Goal: Task Accomplishment & Management: Manage account settings

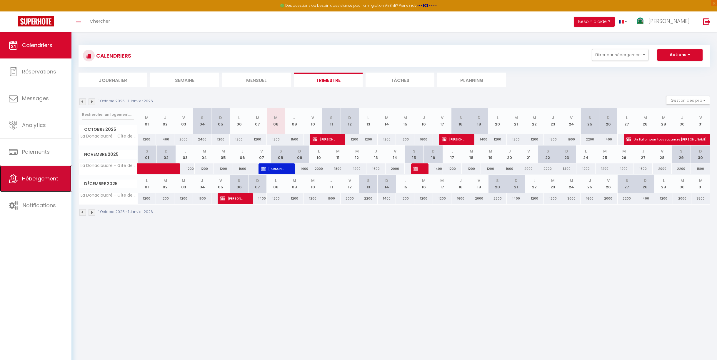
click at [34, 177] on span "Hébergement" at bounding box center [40, 178] width 36 height 7
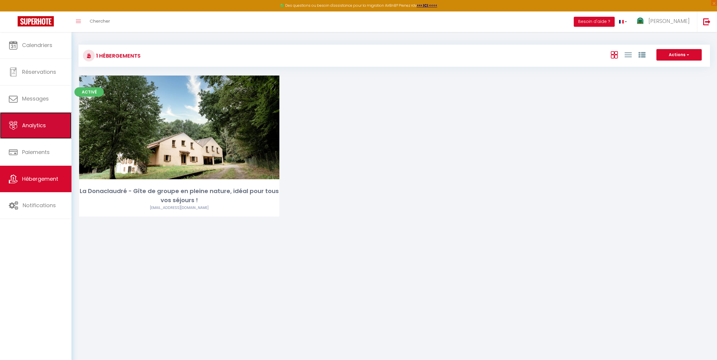
click at [32, 129] on span "Analytics" at bounding box center [34, 125] width 24 height 7
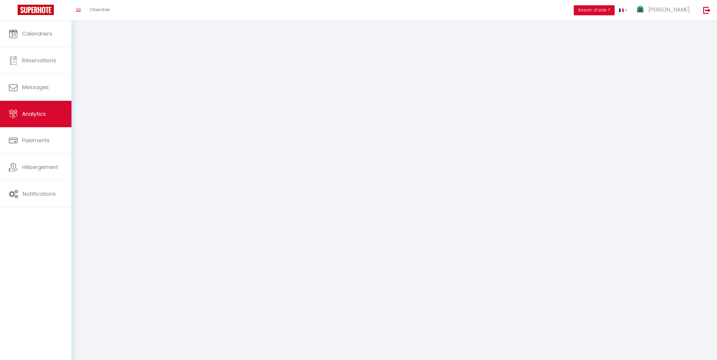
select select "2025"
select select "10"
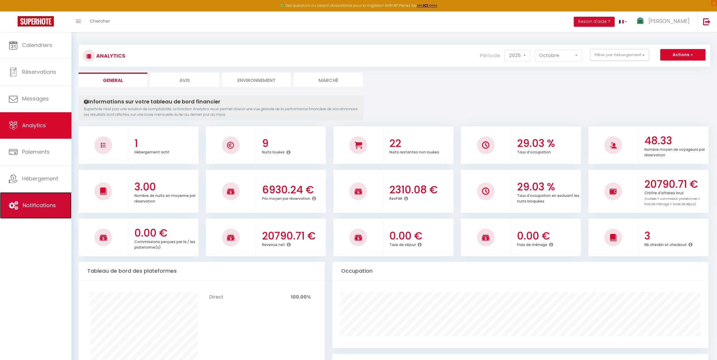
click at [35, 201] on link "Notifications" at bounding box center [36, 205] width 72 height 26
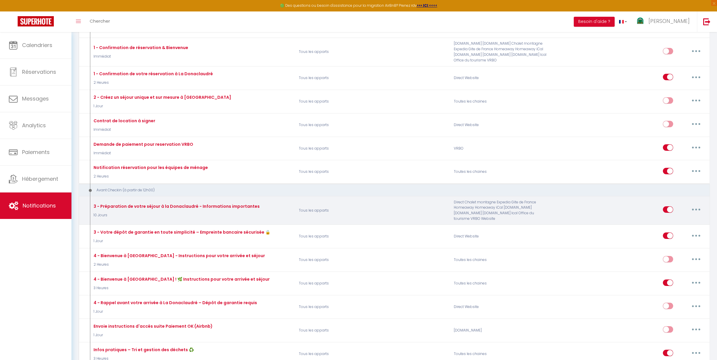
scroll to position [176, 0]
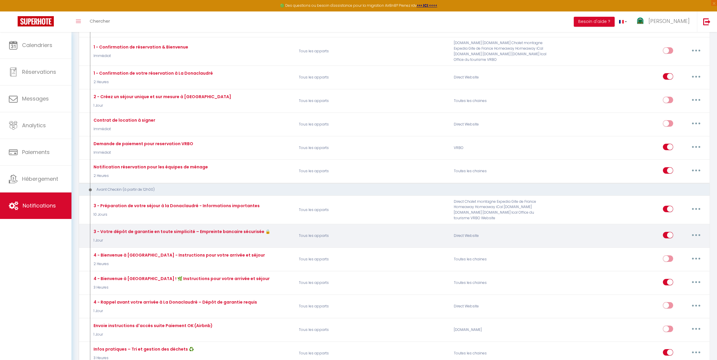
click at [697, 235] on icon "button" at bounding box center [697, 236] width 2 height 2
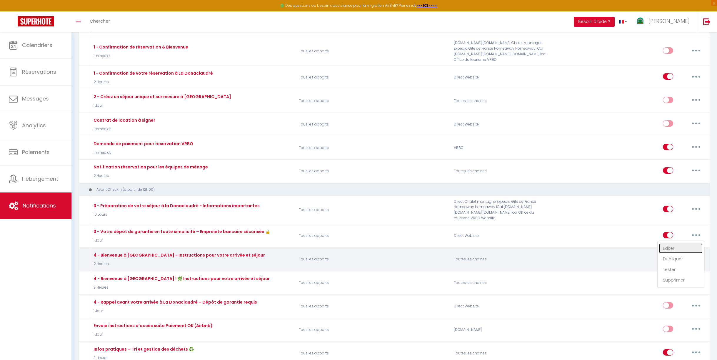
click at [681, 249] on link "Editer" at bounding box center [681, 249] width 44 height 10
type input "3 - Votre dépôt de garantie en toute simplicité – Empreinte bancaire sécurisée 🔒"
select select "1 Jour"
select select
checkbox input "true"
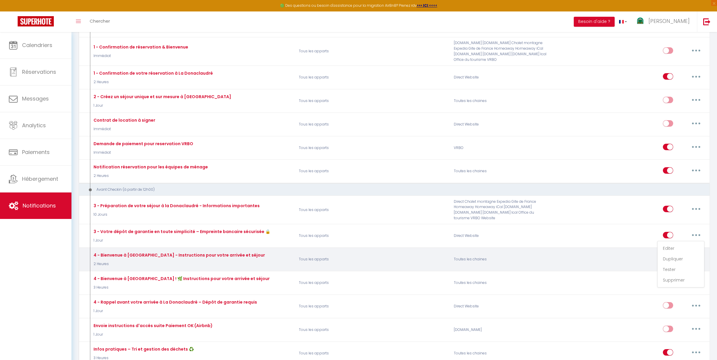
checkbox input "false"
radio input "true"
type input "Votre dépôt de garantie en toute simplicité – Empreinte bancaire sécurisée 🔒"
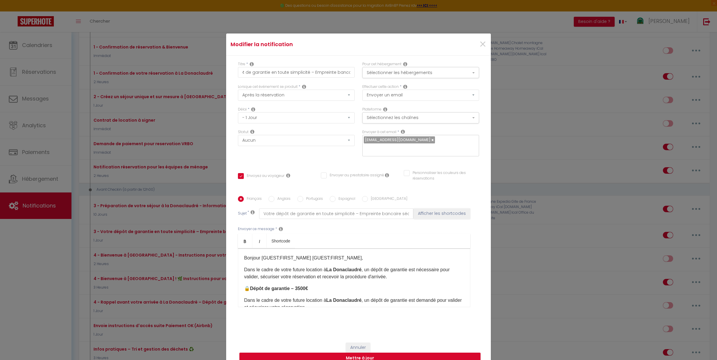
scroll to position [0, 30]
drag, startPoint x: 327, startPoint y: 77, endPoint x: 313, endPoint y: 76, distance: 14.1
click at [313, 76] on input "3 - Votre dépôt de garantie en toute simplicité – Empreinte bancaire sécurisée 🔒" at bounding box center [296, 72] width 117 height 11
type input "3 - Votre dépôt de garantie en toute simplicité – P bancaire sécurisée 🔒"
checkbox input "true"
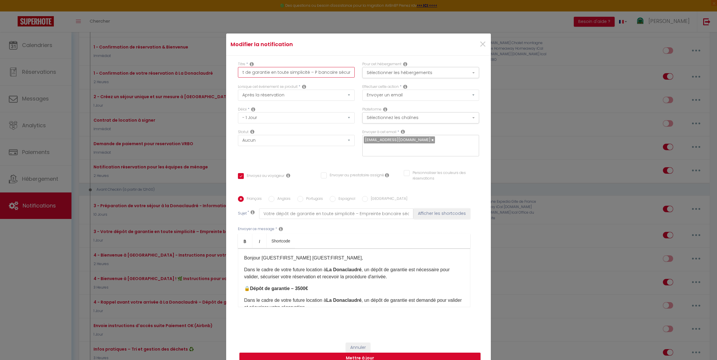
checkbox input "false"
type input "3 - Votre dépôt de garantie en toute simplicité – Pr bancaire sécurisée 🔒"
checkbox input "true"
checkbox input "false"
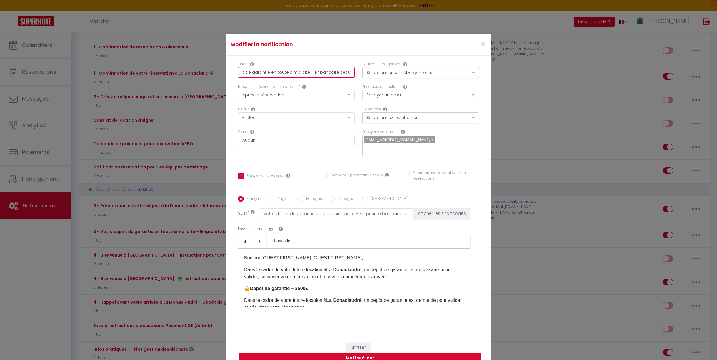
checkbox input "false"
type input "3 - Votre dépôt de garantie en toute simplicité – Pré bancaire sécurisée 🔒"
checkbox input "true"
checkbox input "false"
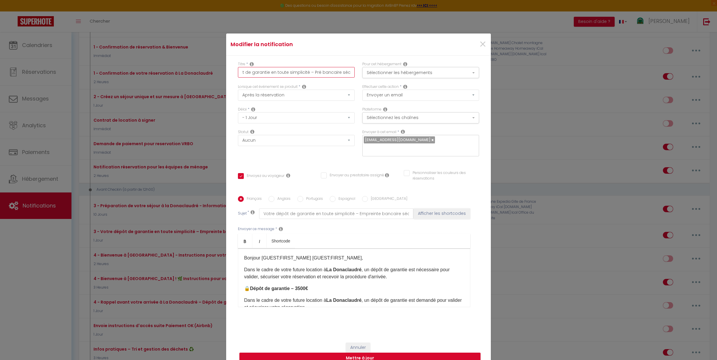
type input "3 - Votre dépôt de garantie en toute simplicité – Pré bancaire sécurisée 🔒"
checkbox input "true"
checkbox input "false"
type input "3 - Votre dépôt de garantie en toute simplicité – Pré a bancaire sécurisée 🔒"
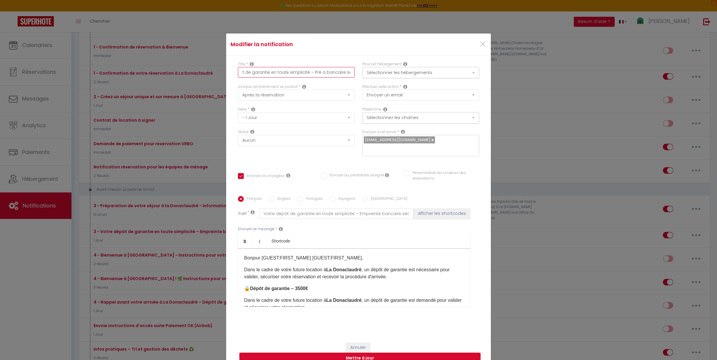
checkbox input "true"
checkbox input "false"
type input "3 - Votre dépôt de garantie en toute simplicité – Pré au bancaire sécurisée 🔒"
checkbox input "true"
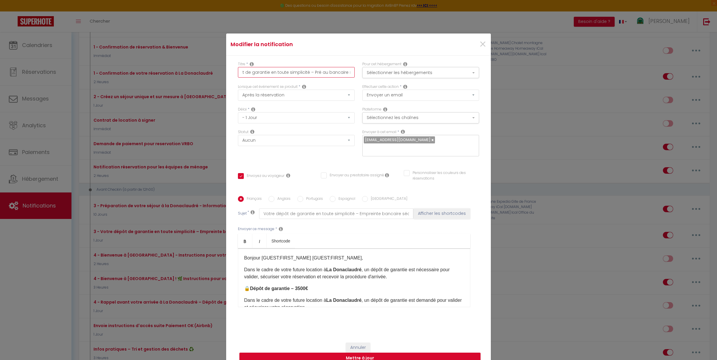
checkbox input "false"
type input "3 - Votre dépôt de garantie en toute simplicité – Pré aut bancaire sécurisée 🔒"
checkbox input "true"
checkbox input "false"
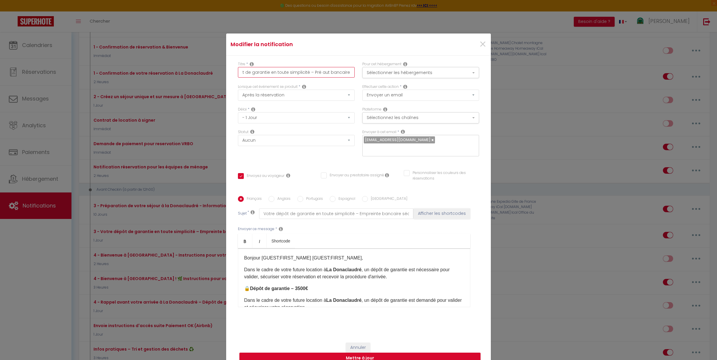
checkbox input "false"
type input "3 - Votre dépôt de garantie en toute simplicité – Pré auto bancaire sécurisée 🔒"
checkbox input "true"
checkbox input "false"
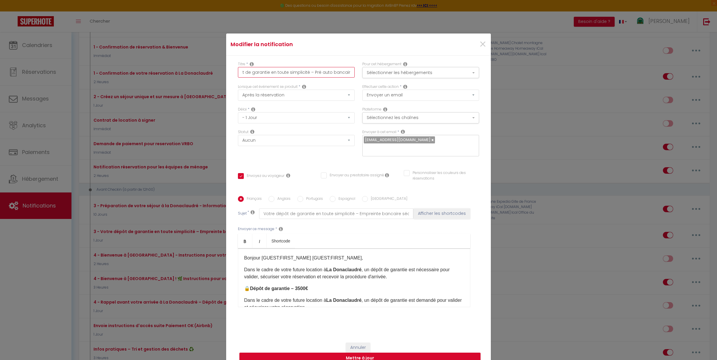
type input "3 - Votre dépôt de garantie en toute simplicité – Pré autor bancaire sécurisée 🔒"
checkbox input "true"
checkbox input "false"
type input "3 - Votre dépôt de garantie en toute simplicité – Pré autori bancaire sécurisée…"
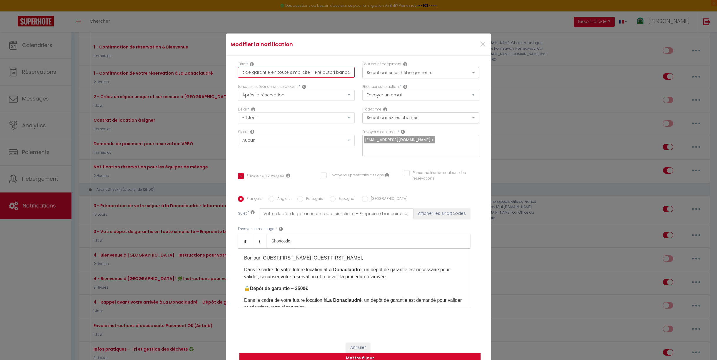
checkbox input "true"
checkbox input "false"
type input "3 - Votre dépôt de garantie en toute simplicité – Pré autoris bancaire sécurisé…"
checkbox input "true"
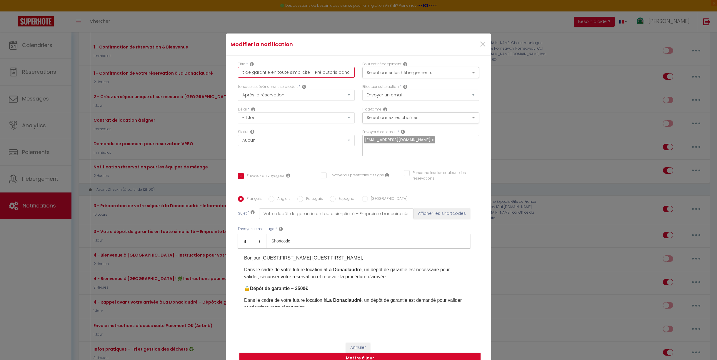
checkbox input "false"
type input "3 - Votre dépôt de garantie en toute simplicité – Pré autorisa bancaire sécuris…"
checkbox input "true"
checkbox input "false"
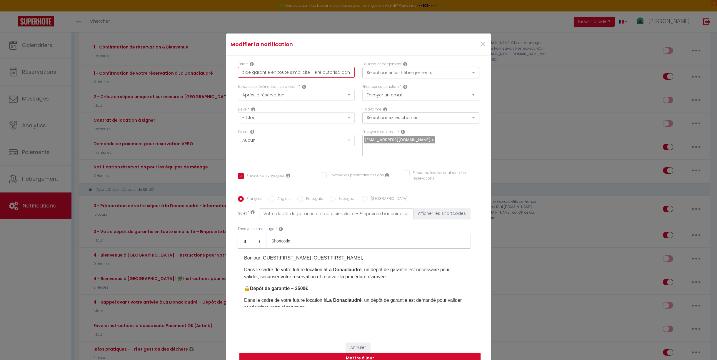
checkbox input "false"
type input "3 - Votre dépôt de garantie en toute simplicité – Pré autorisat bancaire sécuri…"
checkbox input "true"
checkbox input "false"
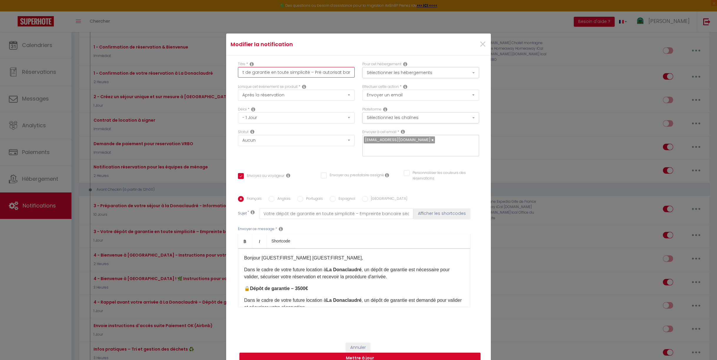
type input "3 - Votre dépôt de garantie en toute simplicité – Pré autorisati bancaire sécur…"
checkbox input "true"
checkbox input "false"
type input "3 - Votre dépôt de garantie en toute simplicité – Pré autorisatio bancaire sécu…"
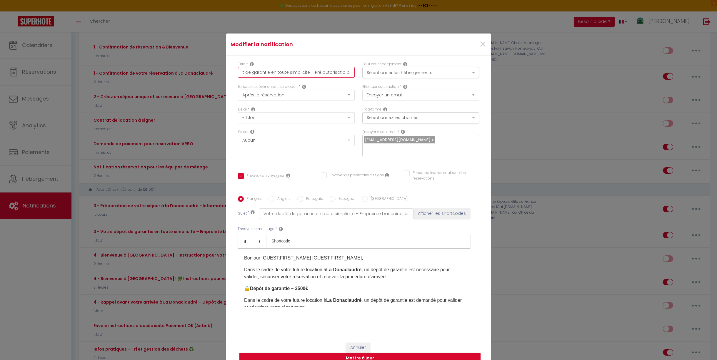
checkbox input "true"
checkbox input "false"
type input "3 - Votre dépôt de garantie en toute simplicité – Pré autorisation bancaire séc…"
checkbox input "true"
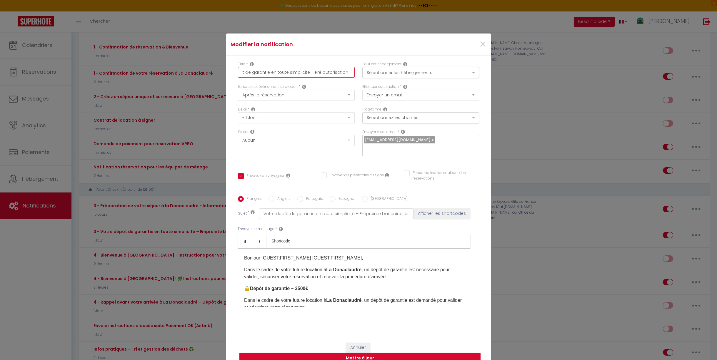
checkbox input "false"
type input "3 - Votre dépôt de garantie en toute simplicité – Pré autorisation bancaire séc…"
checkbox input "true"
checkbox input "false"
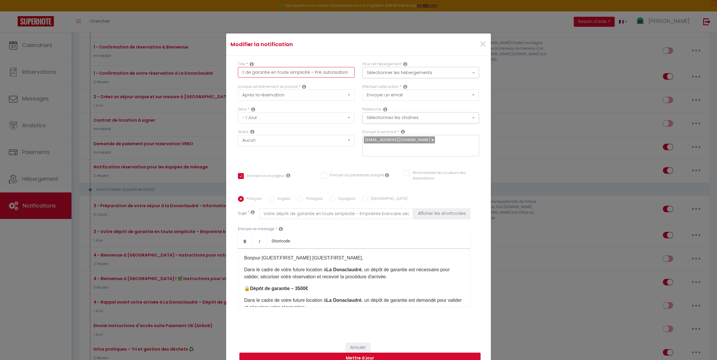
checkbox input "false"
type input "3 - Votre dépôt de garantie en toute simplicité – Pré autorisation s bancaire s…"
checkbox input "true"
checkbox input "false"
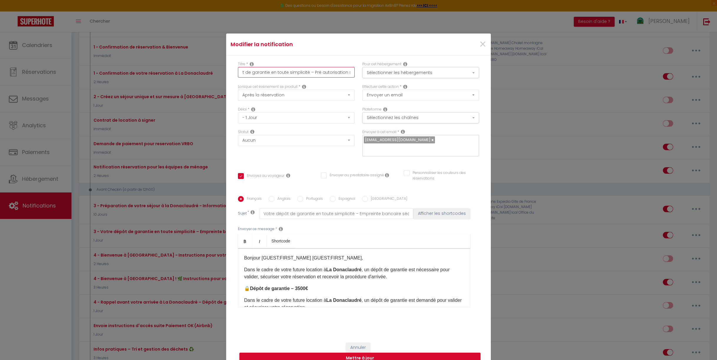
type input "3 - Votre dépôt de garantie en toute simplicité – Pré autorisation su bancaire …"
checkbox input "true"
checkbox input "false"
type input "3 - Votre dépôt de garantie en toute simplicité – Pré autorisation sur bancaire…"
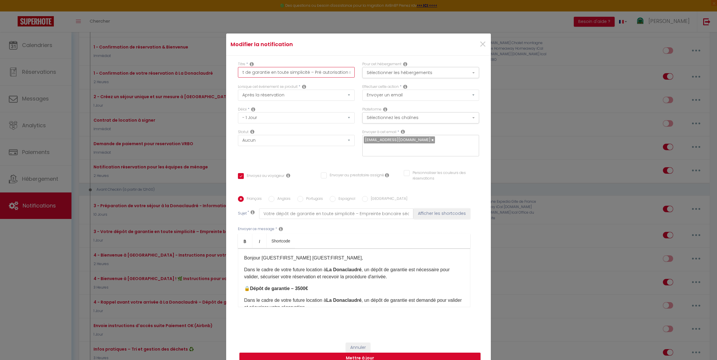
checkbox input "true"
checkbox input "false"
type input "3 - Votre dépôt de garantie en toute simplicité – Pré autorisation sur bancaire…"
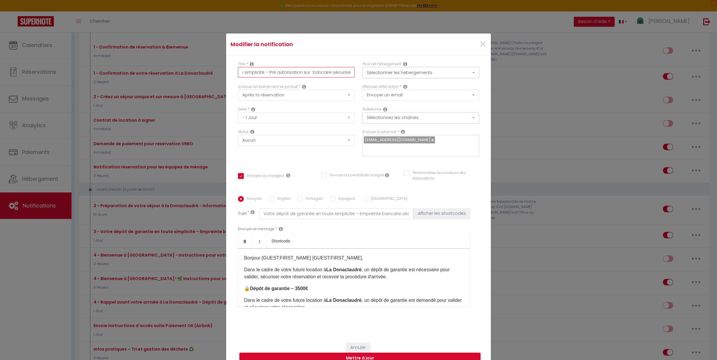
checkbox input "true"
checkbox input "false"
type input "3 - Votre dépôt de garantie en toute simplicité – Pré autorisation sur c bancai…"
checkbox input "true"
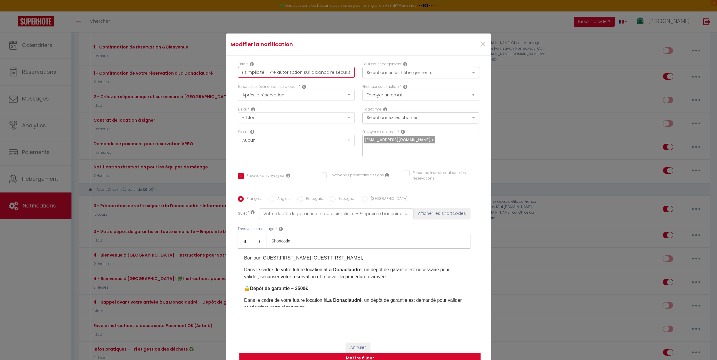
checkbox input "false"
type input "3 - Votre dépôt de garantie en toute simplicité – Pré autorisation sur ca banca…"
checkbox input "true"
checkbox input "false"
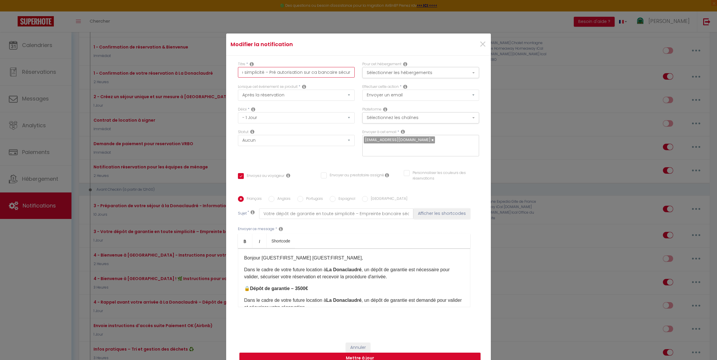
checkbox input "false"
type input "3 - Votre dépôt de garantie en toute simplicité – Pré autorisation sur car banc…"
checkbox input "true"
checkbox input "false"
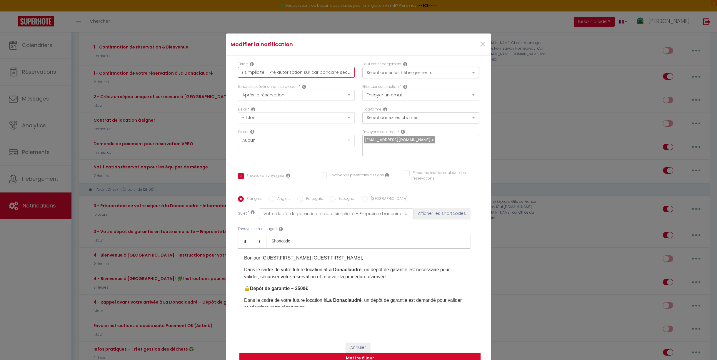
type input "3 - Votre dépôt de garantie en toute simplicité – Pré autorisation sur cart ban…"
checkbox input "true"
checkbox input "false"
type input "3 - Votre dépôt de garantie en toute simplicité – Pré autorisation sur carte ba…"
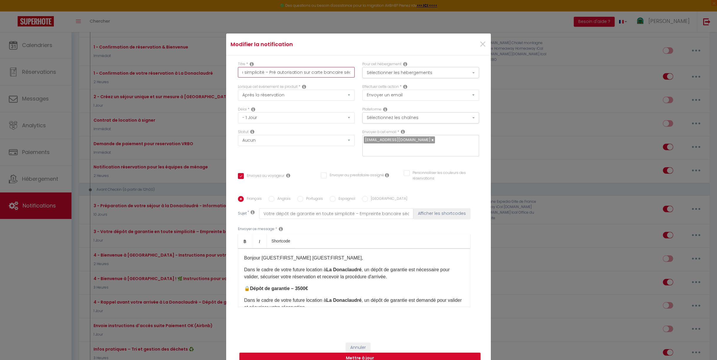
checkbox input "true"
checkbox input "false"
type input "3 - Votre dépôt de garantie en toute simplicité – Pré autorisation sur carte ba…"
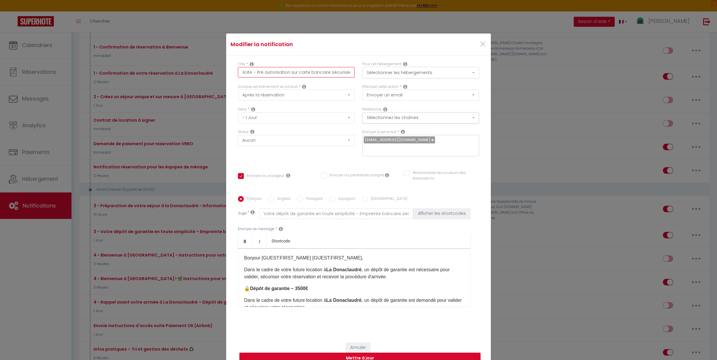
drag, startPoint x: 298, startPoint y: 77, endPoint x: 363, endPoint y: 79, distance: 64.5
click at [363, 79] on div "Titre * 3 - Votre dépôt de garantie en toute simplicité – Pré autorisation sur …" at bounding box center [358, 73] width 249 height 23
drag, startPoint x: 345, startPoint y: 209, endPoint x: 419, endPoint y: 210, distance: 74.5
click at [420, 210] on div "Sujet * Votre dépôt de garantie en toute simplicité – Empreinte bancaire sécuri…" at bounding box center [358, 214] width 241 height 11
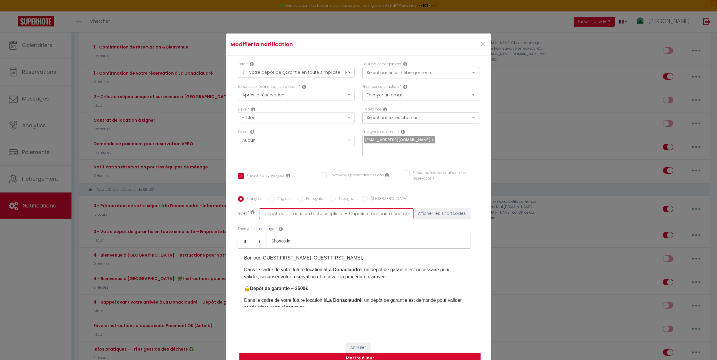
paste input "Pré autorisation sur car"
type input "Votre dépôt de garantie en toute simplicité – Pré autorisation sur carte bancai…"
checkbox input "true"
checkbox input "false"
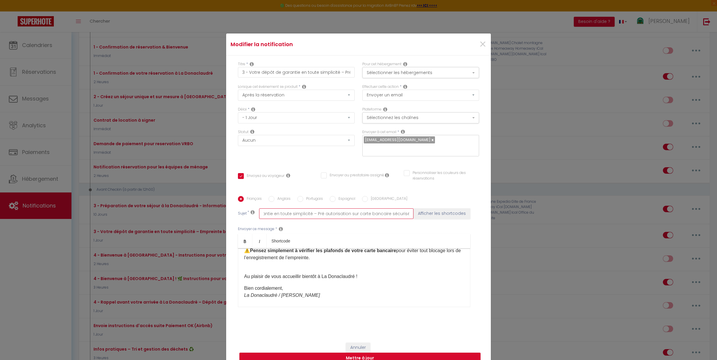
scroll to position [112, 0]
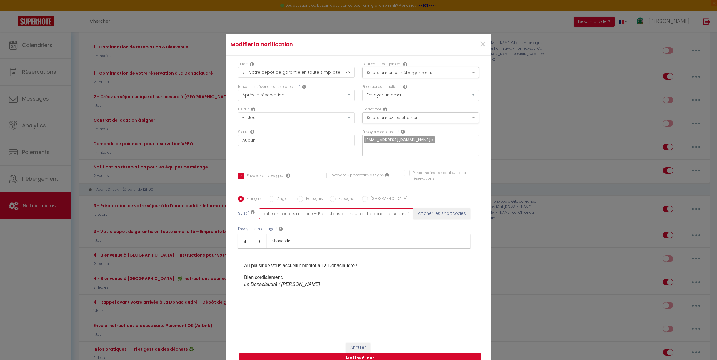
type input "Votre dépôt de garantie en toute simplicité – Pré autorisation sur carte bancai…"
click at [372, 353] on button "Mettre à jour" at bounding box center [360, 358] width 241 height 11
checkbox input "true"
checkbox input "false"
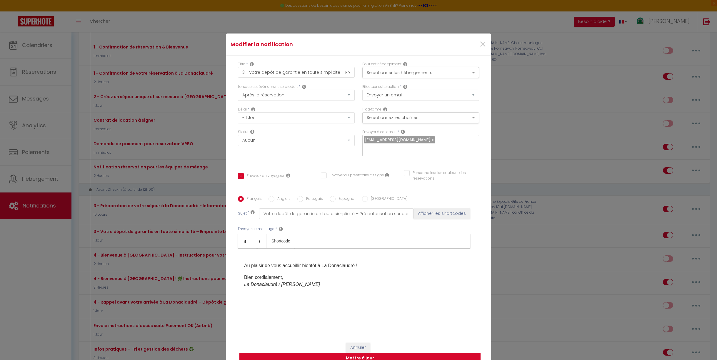
checkbox input "false"
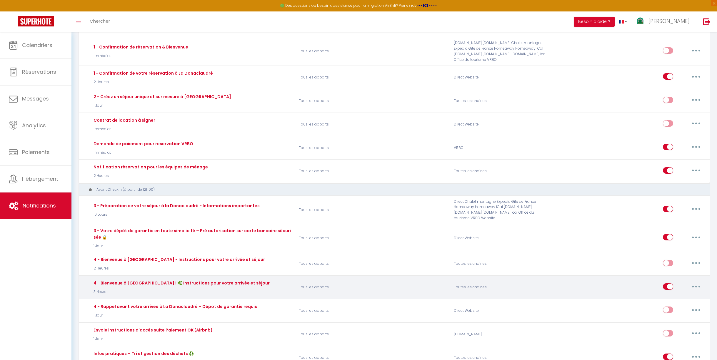
click at [697, 285] on button "button" at bounding box center [696, 286] width 16 height 9
click at [683, 300] on link "Editer" at bounding box center [681, 300] width 44 height 10
type input "4 - Bienvenue à [GEOGRAPHIC_DATA] ! 🌿 Instructions pour votre arrivée et séjour"
select select "3 Heures"
select select "if_booking_is_paid"
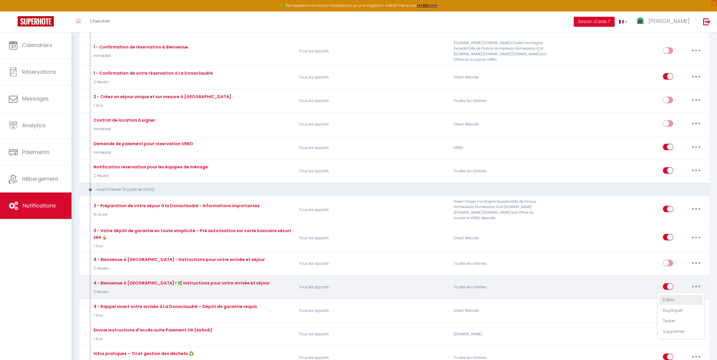
checkbox input "true"
checkbox input "false"
radio input "true"
type input "4 -Bienvenue à [GEOGRAPHIC_DATA] ! 🌿 Instructions essentielles pour votre arriv…"
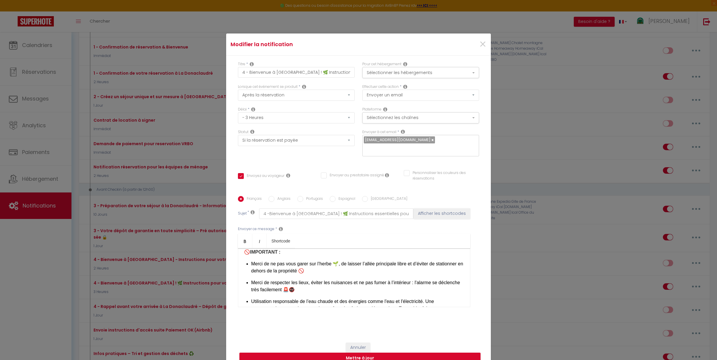
scroll to position [212, 0]
drag, startPoint x: 355, startPoint y: 280, endPoint x: 313, endPoint y: 278, distance: 42.4
click at [313, 280] on p "​ ​Merci de r especter les lieux, éviter les nuisances et ne pas fumer à l’inté…" at bounding box center [357, 287] width 213 height 14
click at [252, 261] on p "Merci de ne pas vous garer sur l’herbe 🌱, de laisser l’allée principale libre e…" at bounding box center [357, 268] width 213 height 14
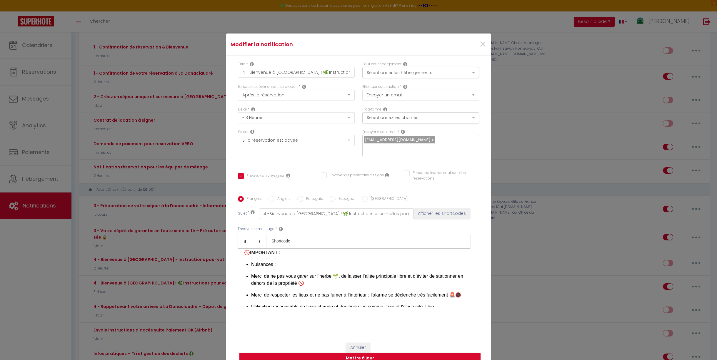
drag, startPoint x: 275, startPoint y: 262, endPoint x: 252, endPoint y: 261, distance: 23.3
click at [252, 261] on p "Nuisances :" at bounding box center [357, 264] width 213 height 7
click at [278, 261] on p "Nuisances :" at bounding box center [357, 264] width 213 height 7
drag, startPoint x: 256, startPoint y: 261, endPoint x: 251, endPoint y: 261, distance: 4.7
click at [251, 261] on p "Nuisances :" at bounding box center [357, 264] width 213 height 7
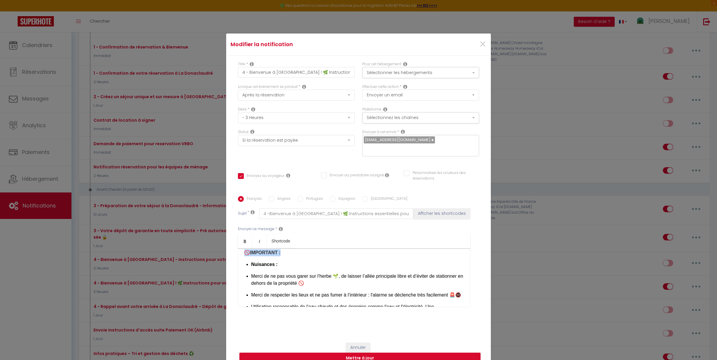
scroll to position [209, 0]
click at [283, 265] on p "Nuisances :" at bounding box center [357, 268] width 213 height 7
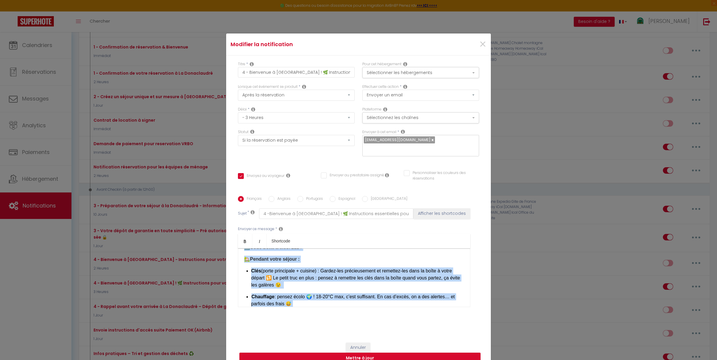
scroll to position [0, 0]
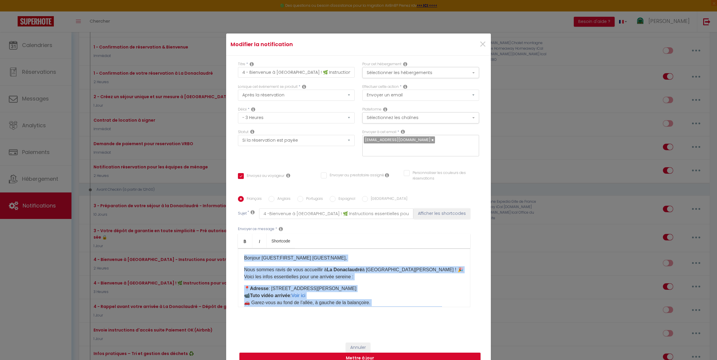
drag, startPoint x: 277, startPoint y: 275, endPoint x: 223, endPoint y: 237, distance: 65.4
click at [223, 237] on div "Modifier la notification × Titre * 4 - Bienvenue à La Donaclaudré ! 🌿 Instructi…" at bounding box center [358, 180] width 717 height 360
copy div "Bonjour [GUEST:FIRST_NAME] [GUEST:NAME]​​, Nous sommes ravis de vous accueillir…"
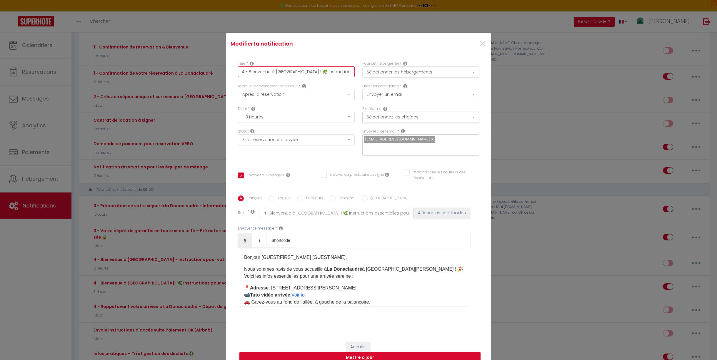
scroll to position [0, 46]
drag, startPoint x: 268, startPoint y: 75, endPoint x: 374, endPoint y: 75, distance: 105.6
click at [374, 75] on div "Titre * 4 - Bienvenue à La Donaclaudré ! 🌿 Instructions pour votre arrivée et s…" at bounding box center [358, 72] width 249 height 23
paste input "Toutes les infos pour votre arrivée"
type input "4 - Bienvenue à [GEOGRAPHIC_DATA] ! 🌿 Toutes les infos pour votre arrivée"
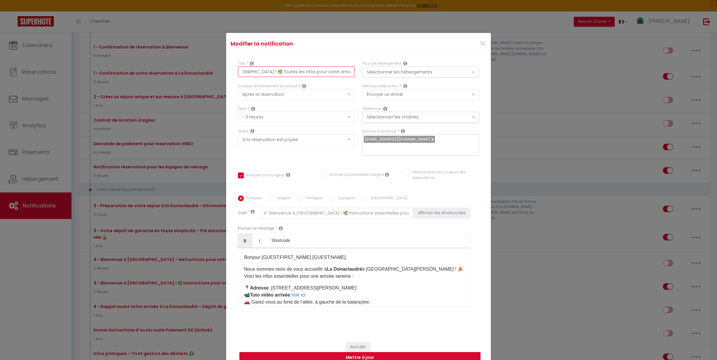
checkbox input "true"
checkbox input "false"
type input "4 - Bienvenue à [GEOGRAPHIC_DATA] ! 🌿 Toutes les infos pour votre arrivée"
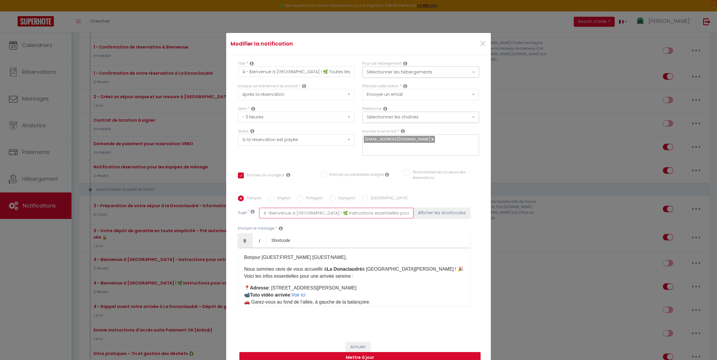
scroll to position [0, 29]
drag, startPoint x: 270, startPoint y: 210, endPoint x: 428, endPoint y: 210, distance: 158.6
click at [428, 210] on div "Sujet * 4 -Bienvenue à La Donaclaudré ! 🌿 Instructions essentielles pour votre …" at bounding box center [358, 213] width 241 height 11
paste input "Toutes les infos pour votre arrivée"
type input "4 -Bienvenue à La Donaclaudré ! 🌿 Toutes les infos pour votre arrivée"
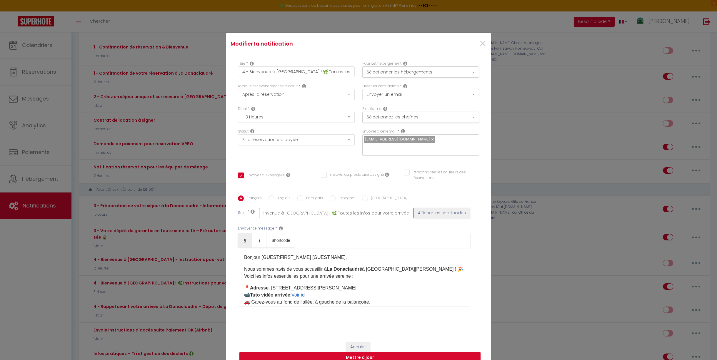
checkbox input "true"
checkbox input "false"
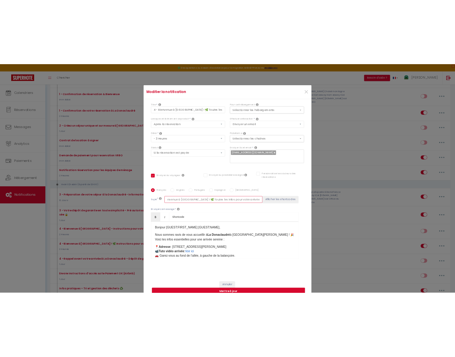
scroll to position [0, 0]
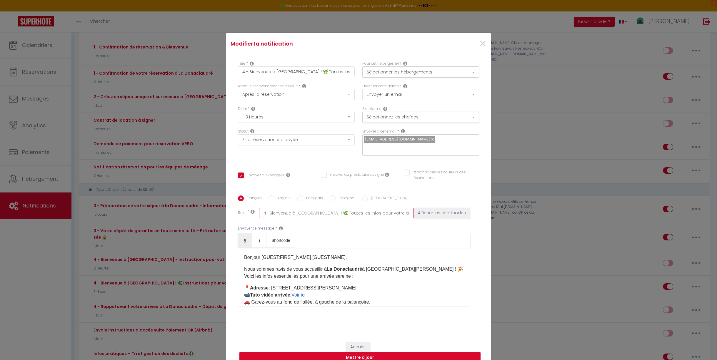
type input "4 -Bienvenue à La Donaclaudré ! 🌿 Toutes les infos pour votre arrivée"
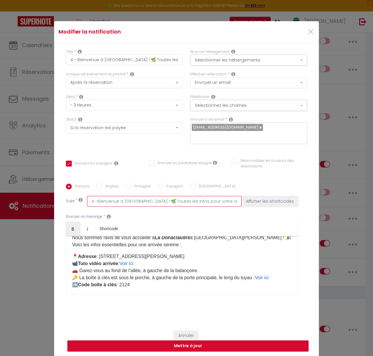
scroll to position [24, 0]
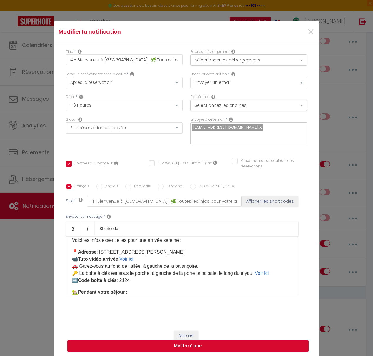
drag, startPoint x: 258, startPoint y: 271, endPoint x: 69, endPoint y: 265, distance: 189.3
click at [69, 265] on div "Bonjour [GUEST:FIRST_NAME] [GUEST:NAME]​​, Nous sommes ravis de vous accueillir…" at bounding box center [182, 265] width 232 height 59
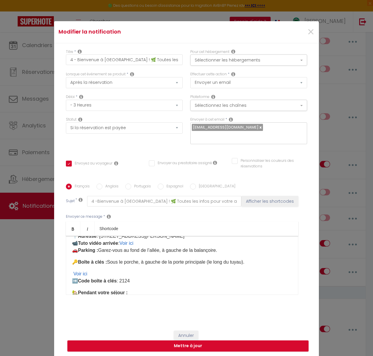
scroll to position [41, 0]
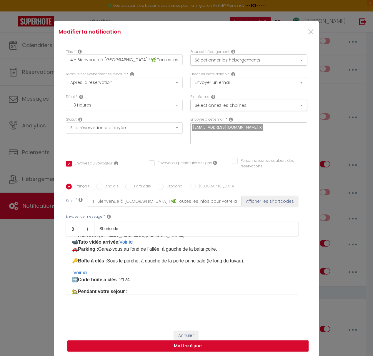
click at [82, 252] on p "📍 Adresse : 12 rue d'Esse, 77515 Saint-Augustin 📹 Tuto vidéo arrivée : Voir ici…" at bounding box center [182, 258] width 220 height 52
click at [73, 251] on p "📍 Adresse : 12 rue d'Esse, 77515 Saint-Augustin 📹 Tuto vidéo arrivée : Voir ici…" at bounding box center [182, 258] width 220 height 52
click at [75, 251] on p "📍 Adresse : 12 rue d'Esse, 77515 Saint-Augustin 📹 Tuto vidéo arrivée : Voir ici…" at bounding box center [182, 258] width 220 height 52
click at [74, 270] on link "Voir ici" at bounding box center [80, 272] width 14 height 5
click at [72, 270] on p "📍 Adresse : 12 rue d'Esse, 77515 Saint-Augustin 📹 Tuto vidéo arrivée : Voir ici…" at bounding box center [182, 254] width 220 height 45
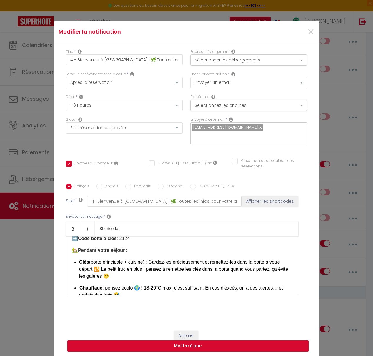
scroll to position [76, 0]
click at [130, 247] on p "🏡 Pendant votre séjour :" at bounding box center [182, 249] width 220 height 7
click at [91, 260] on p "Clés (porte principale + cuisine) : Gardez-les précieusement et remettez-les da…" at bounding box center [185, 268] width 213 height 21
click at [148, 258] on p "Clés : Porte principale + cuisine) : Gardez-les précieusement et remettez-les d…" at bounding box center [185, 268] width 213 height 21
drag, startPoint x: 148, startPoint y: 258, endPoint x: 159, endPoint y: 270, distance: 16.5
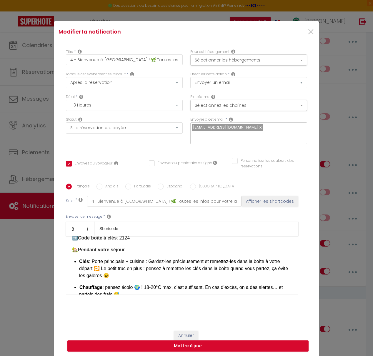
click at [159, 270] on p "Clés : Porte principale + cuisine : Gardez-les précieusement et remettez-les da…" at bounding box center [185, 268] width 213 height 21
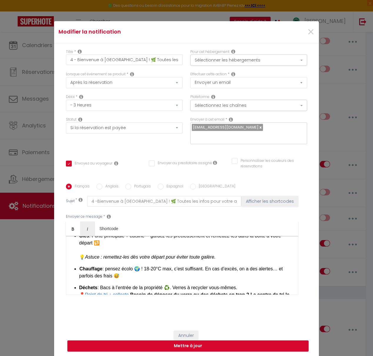
scroll to position [101, 0]
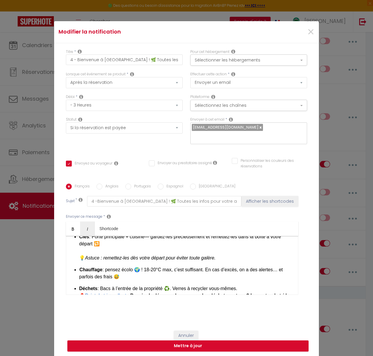
drag, startPoint x: 117, startPoint y: 272, endPoint x: 80, endPoint y: 266, distance: 37.0
click at [80, 266] on p "Chauffage : pensez écolo 🌍 ! 18-20°C max, c’est suffisant. En cas d’excès, on a…" at bounding box center [185, 273] width 213 height 14
drag, startPoint x: 102, startPoint y: 267, endPoint x: 78, endPoint y: 265, distance: 23.6
click at [78, 265] on div "Bonjour [GUEST:FIRST_NAME] [GUEST:NAME]​​, Nous sommes ravis de vous accueillir…" at bounding box center [182, 265] width 232 height 59
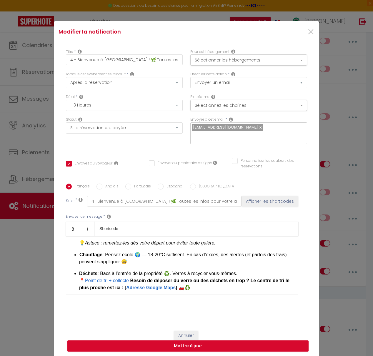
scroll to position [120, 0]
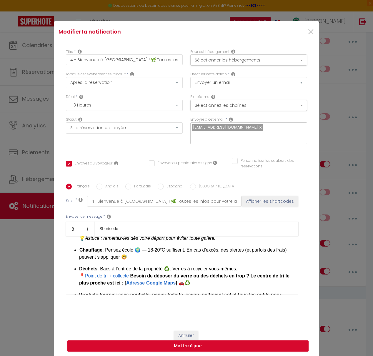
drag, startPoint x: 224, startPoint y: 264, endPoint x: 72, endPoint y: 261, distance: 152.2
click at [72, 261] on div "Bonjour [GUEST:FIRST_NAME] [GUEST:NAME]​​, Nous sommes ravis de vous accueillir…" at bounding box center [182, 265] width 232 height 59
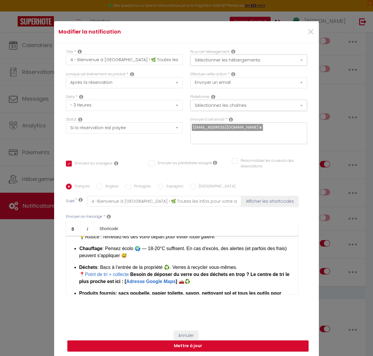
drag, startPoint x: 101, startPoint y: 264, endPoint x: 111, endPoint y: 263, distance: 9.5
click at [101, 264] on p "​ Déchets : Bacs à l’entrée de la propriété ♻️. Verres à recycler vous-mêmes. ​…" at bounding box center [185, 274] width 213 height 21
click at [175, 264] on p "​ Déchets : Bacs à l’entrée de la propriété ♻️. Verres à recycler vous-mêmes. ​…" at bounding box center [185, 274] width 213 height 21
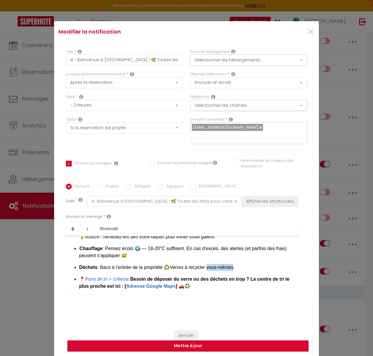
drag, startPoint x: 237, startPoint y: 264, endPoint x: 212, endPoint y: 264, distance: 25.0
click at [212, 265] on span "Verres à recycler vous-mêmes." at bounding box center [202, 267] width 65 height 5
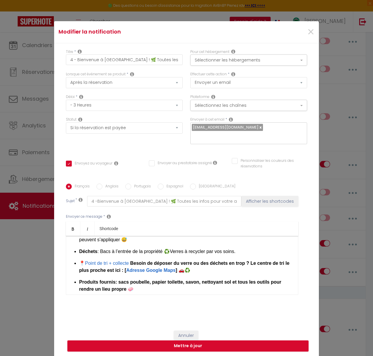
scroll to position [164, 0]
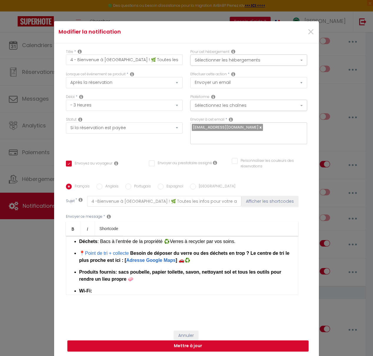
click at [182, 258] on strong "Besoin de déposer du verre ou des déchets en trop ? Le centre de tri le plus pr…" at bounding box center [184, 257] width 210 height 12
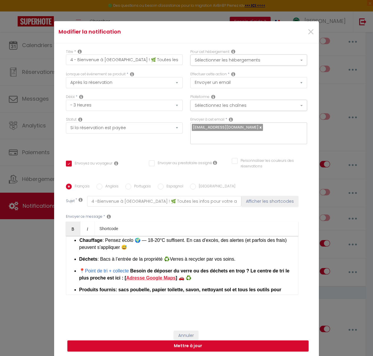
scroll to position [147, 0]
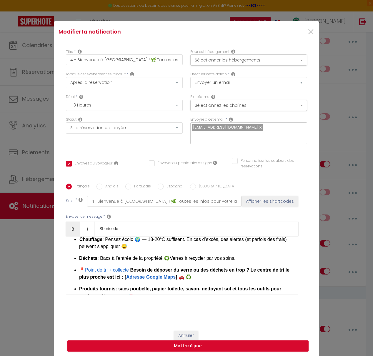
click at [134, 267] on strong "Besoin de déposer du verre ou des déchets en trop ? Le centre de tri le plus pr…" at bounding box center [184, 273] width 210 height 12
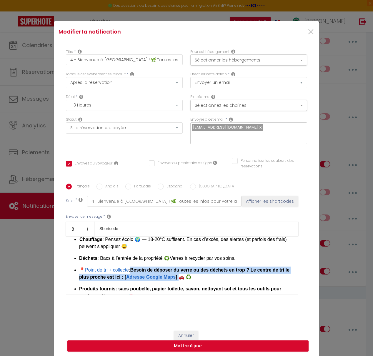
drag, startPoint x: 175, startPoint y: 272, endPoint x: 137, endPoint y: 265, distance: 39.1
click at [137, 267] on strong "Besoin de déposer du verre ou des déchets en trop ? Le centre de tri le plus pr…" at bounding box center [184, 273] width 210 height 12
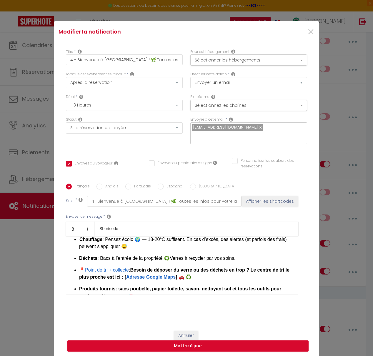
click at [197, 275] on p "📍 Point de tri + collecte : Besoin de déposer du verre ou des déchets en trop ?…" at bounding box center [185, 274] width 213 height 14
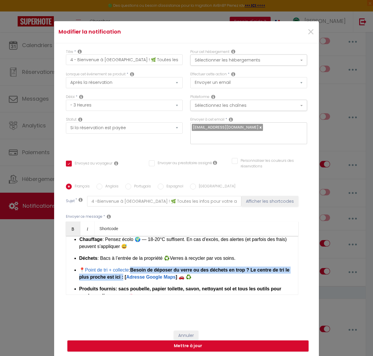
drag, startPoint x: 128, startPoint y: 274, endPoint x: 136, endPoint y: 267, distance: 10.4
click at [136, 267] on strong "Besoin de déposer du verre ou des déchets en trop ? Le centre de tri le plus pr…" at bounding box center [184, 273] width 210 height 12
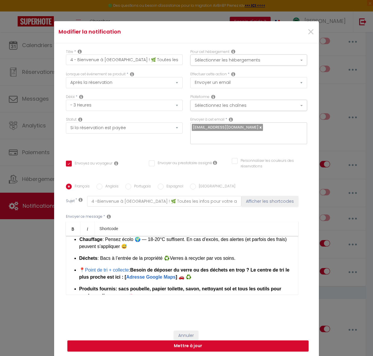
click at [217, 274] on p "📍 Point de tri + collecte : Besoin de déposer du verre ou des déchets en trop ?…" at bounding box center [185, 274] width 213 height 14
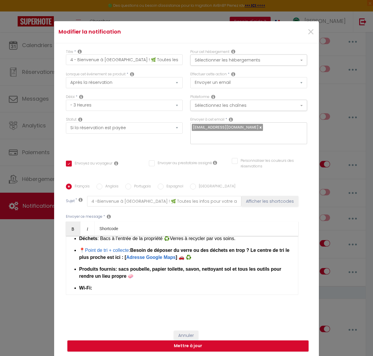
scroll to position [168, 0]
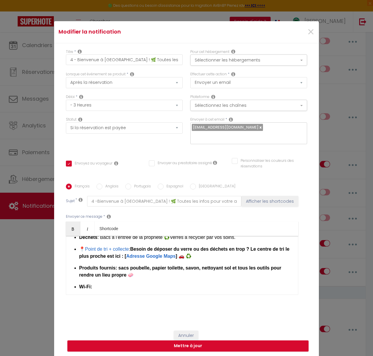
drag, startPoint x: 119, startPoint y: 263, endPoint x: 134, endPoint y: 274, distance: 19.1
click at [134, 274] on p "Produits fournis : sacs poubelle, papier toilette, savon, nettoyant sol et tous…" at bounding box center [185, 272] width 213 height 14
click at [270, 265] on strong "Produits fournis : sacs poubelle, papier toilette, savon, nettoyant sol et tous…" at bounding box center [180, 271] width 202 height 12
click at [269, 265] on strong "Produits fournis : sacs poubelle, papier toilette, savon, nettoyant sol et tous…" at bounding box center [180, 271] width 202 height 12
click at [93, 272] on strong "Produits fournis : sacs poubelle, papier toilette, savon, nettoyant sol et tous…" at bounding box center [185, 271] width 212 height 12
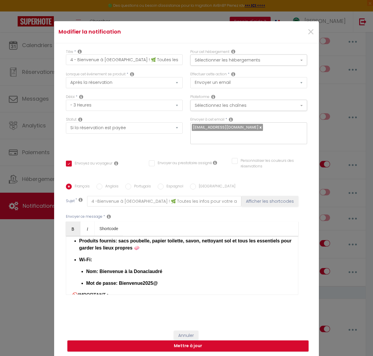
scroll to position [196, 0]
drag, startPoint x: 160, startPoint y: 279, endPoint x: 77, endPoint y: 255, distance: 87.0
click at [79, 256] on li "Wi-Fi : Nom : Bienvenue à la Donaclaudré Mot de passe : Bienvenue2025@" at bounding box center [185, 271] width 213 height 31
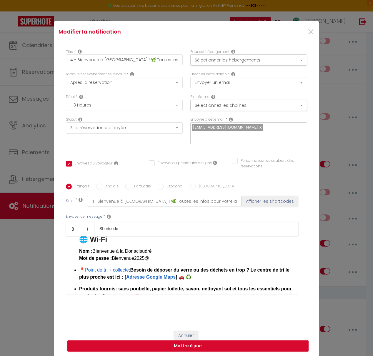
scroll to position [170, 0]
drag, startPoint x: 137, startPoint y: 253, endPoint x: 64, endPoint y: 238, distance: 74.8
click at [64, 238] on div "Titre * 4 - Bienvenue à La Donaclaudré ! 🌿 Toutes les infos pour votre arrivée …" at bounding box center [186, 184] width 265 height 282
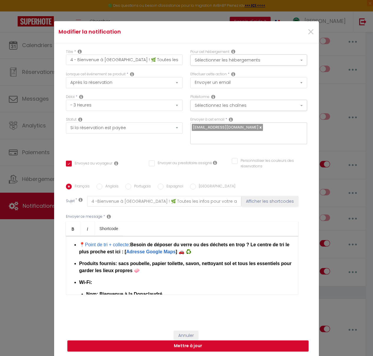
scroll to position [174, 0]
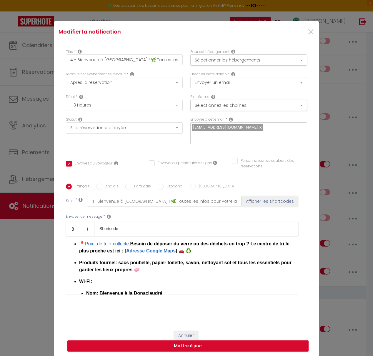
click at [80, 279] on strong "​ Wi-Fi" at bounding box center [84, 281] width 11 height 5
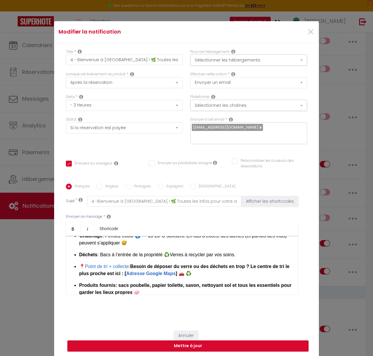
scroll to position [171, 0]
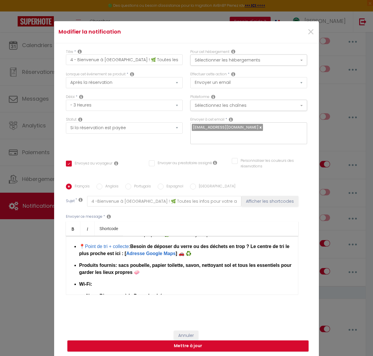
click at [98, 281] on p "​ ​ Wi-Fi :" at bounding box center [185, 284] width 213 height 7
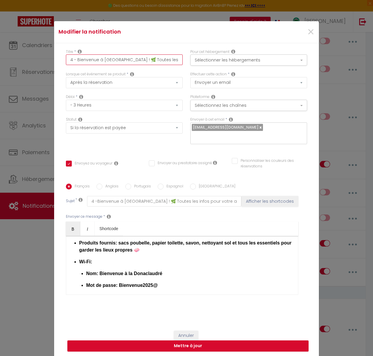
scroll to position [0, 34]
drag, startPoint x: 79, startPoint y: 64, endPoint x: 194, endPoint y: 64, distance: 115.1
click at [194, 64] on div "Titre * 4 - Bienvenue à La Donaclaudré ! 🌿 Toutes les infos pour votre arrivée …" at bounding box center [186, 60] width 249 height 23
click at [284, 87] on select "Envoyer un email Envoyer un SMS Envoyer une notification push" at bounding box center [248, 82] width 117 height 11
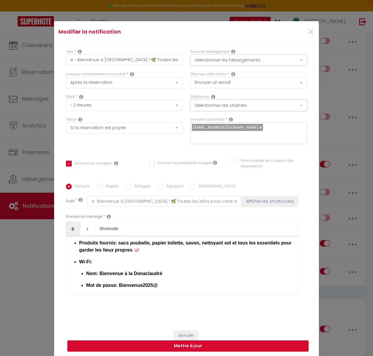
click at [243, 111] on button "Sélectionnez les chaînes" at bounding box center [248, 105] width 117 height 11
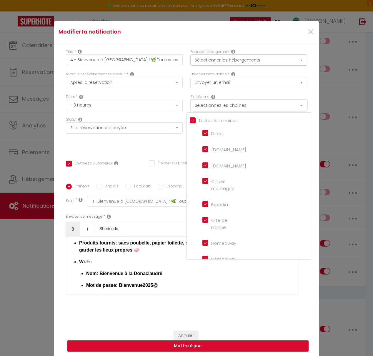
click at [296, 109] on button "Sélectionnez les chaînes" at bounding box center [248, 105] width 117 height 11
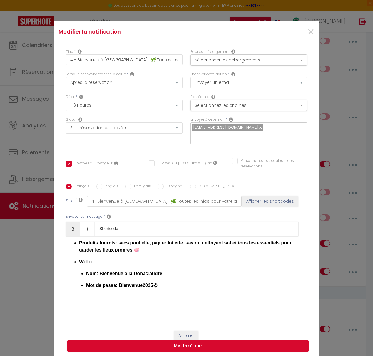
scroll to position [16, 0]
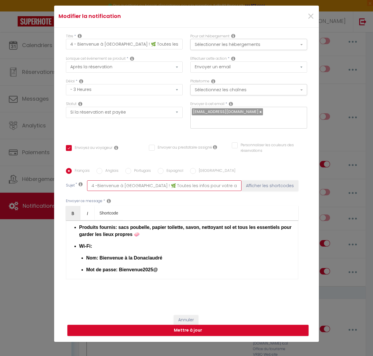
drag, startPoint x: 90, startPoint y: 182, endPoint x: 240, endPoint y: 182, distance: 149.5
click at [240, 182] on input "4 -Bienvenue à La Donaclaudré ! 🌿 Toutes les infos pour votre arrivée" at bounding box center [164, 185] width 154 height 11
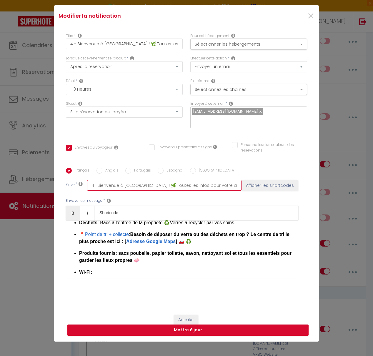
scroll to position [167, 0]
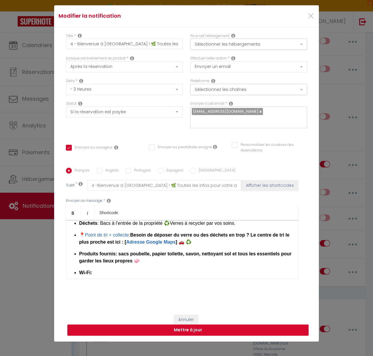
drag, startPoint x: 171, startPoint y: 236, endPoint x: 78, endPoint y: 231, distance: 93.1
click at [78, 231] on div "Bonjour [GUEST:FIRST_NAME] [GUEST:NAME]​​, Nous sommes ravis de vous accueillir…" at bounding box center [182, 249] width 232 height 59
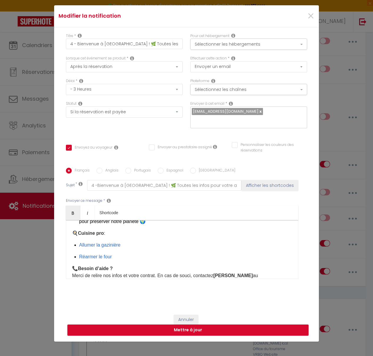
scroll to position [328, 0]
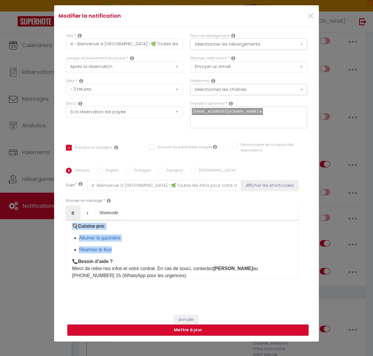
drag, startPoint x: 142, startPoint y: 255, endPoint x: 68, endPoint y: 232, distance: 77.0
click at [68, 232] on div "Bonjour [GUEST:FIRST_NAME] [GUEST:NAME]​​, Nous sommes ravis de vous accueillir…" at bounding box center [182, 249] width 232 height 59
click at [79, 229] on strong "Cuisine pro" at bounding box center [91, 226] width 26 height 5
click at [130, 253] on p "Réarmer le four" at bounding box center [185, 249] width 213 height 7
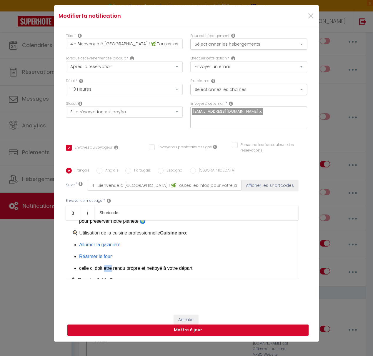
scroll to position [330, 0]
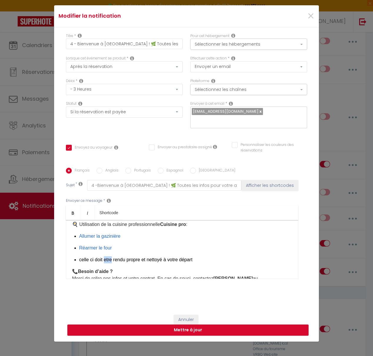
drag, startPoint x: 205, startPoint y: 264, endPoint x: 71, endPoint y: 228, distance: 139.0
click at [71, 228] on div "Bonjour [GUEST:FIRST_NAME] [GUEST:NAME]​​, Nous sommes ravis de vous accueillir…" at bounding box center [182, 249] width 232 height 59
copy div "🍳 Utilisation de la cuisine professionnelle Cuisine pro : Allumer la gazinière …"
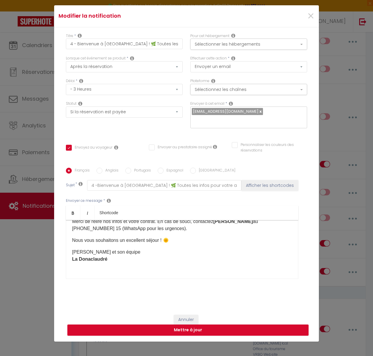
scroll to position [388, 0]
click at [310, 21] on span "×" at bounding box center [310, 16] width 7 height 18
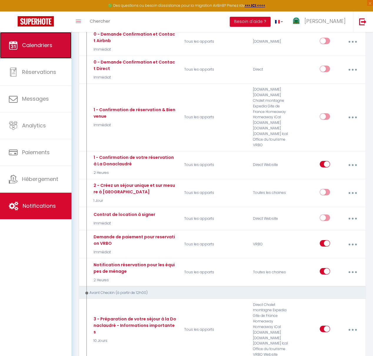
click at [43, 53] on link "Calendriers" at bounding box center [36, 45] width 72 height 26
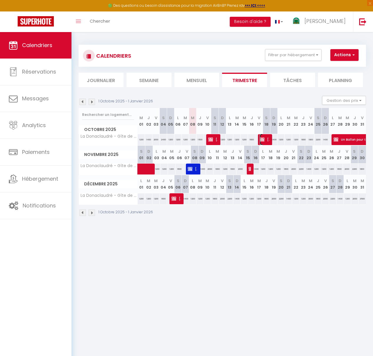
click at [266, 139] on span "Elise THOMAS Eurosorbonne" at bounding box center [265, 139] width 10 height 11
select select "OK"
select select "KO"
select select "0"
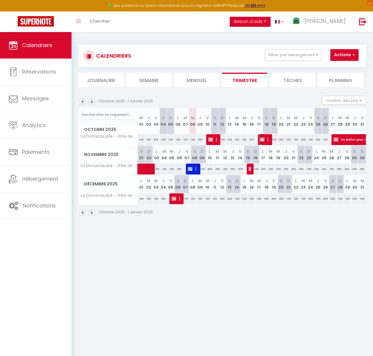
select select "1"
select select
select select "23571"
select select "23547"
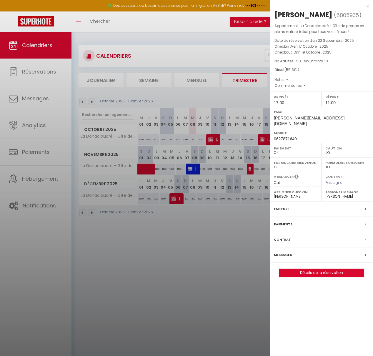
click at [242, 103] on div at bounding box center [186, 178] width 373 height 356
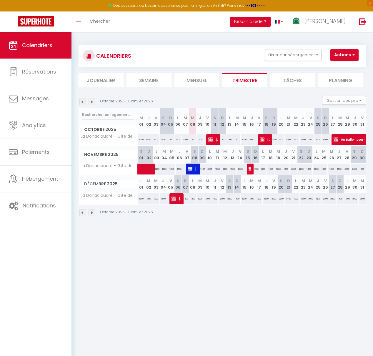
click at [84, 103] on img at bounding box center [82, 102] width 6 height 6
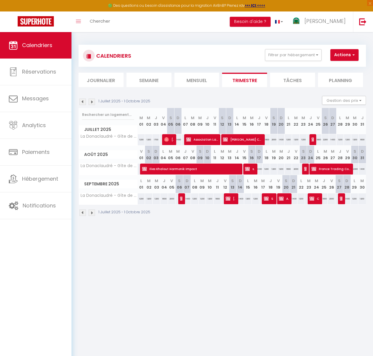
click at [315, 141] on div "1800" at bounding box center [318, 139] width 7 height 11
type input "1800"
type input "Ven 25 Juillet 2025"
type input "Sam 26 Juillet 2025"
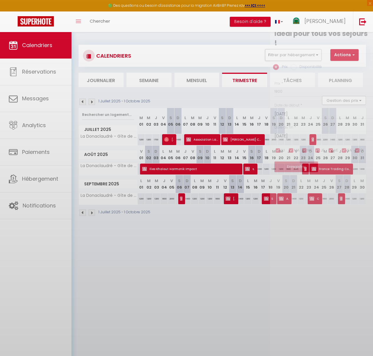
click at [313, 141] on div at bounding box center [186, 178] width 373 height 356
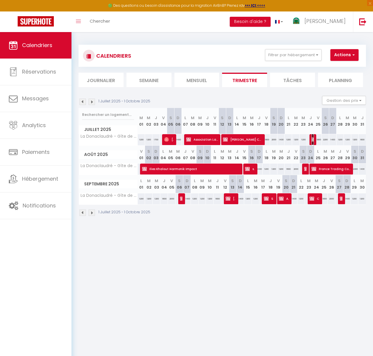
click at [313, 141] on img at bounding box center [314, 139] width 5 height 5
select select "OK"
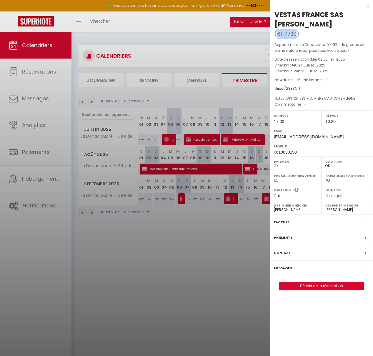
drag, startPoint x: 295, startPoint y: 35, endPoint x: 280, endPoint y: 36, distance: 15.6
click at [278, 34] on span "6117739" at bounding box center [287, 33] width 20 height 7
copy span "6117739"
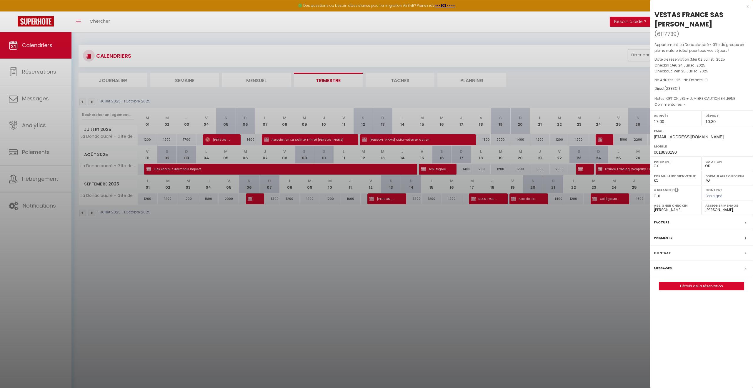
click at [717, 7] on div "x" at bounding box center [699, 6] width 99 height 7
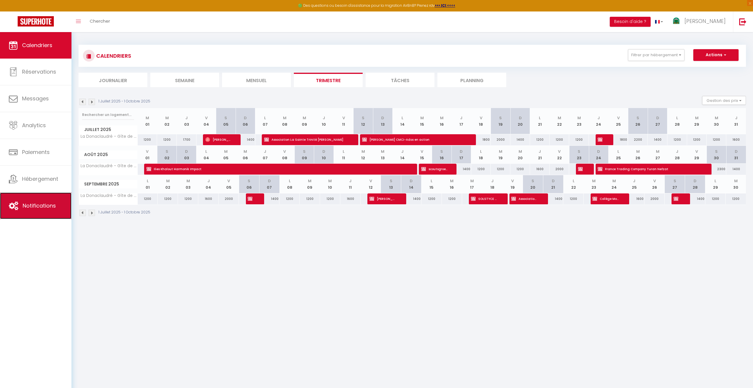
click at [34, 205] on span "Notifications" at bounding box center [39, 205] width 33 height 7
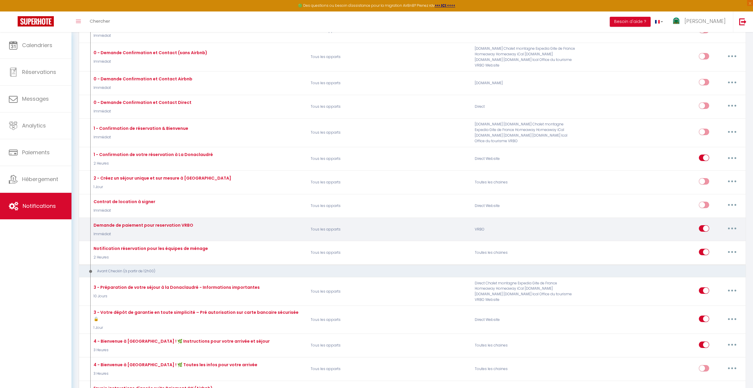
scroll to position [109, 0]
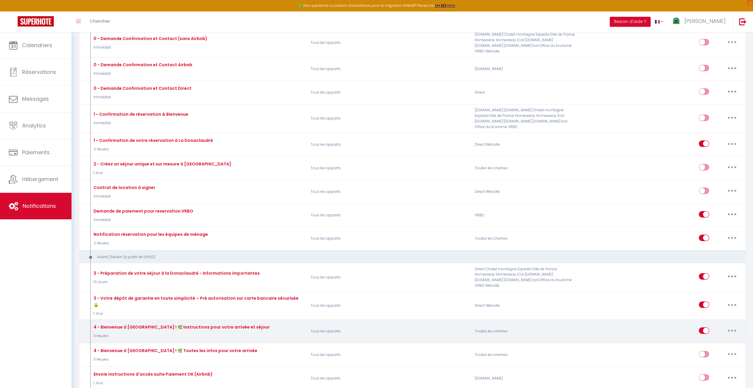
click at [717, 326] on button "button" at bounding box center [732, 330] width 16 height 9
click at [714, 339] on link "Editer" at bounding box center [717, 344] width 44 height 10
type input "4 - Bienvenue à [GEOGRAPHIC_DATA] ! 🌿 Instructions pour votre arrivée et séjour"
select select "3 Heures"
select select "if_booking_is_paid"
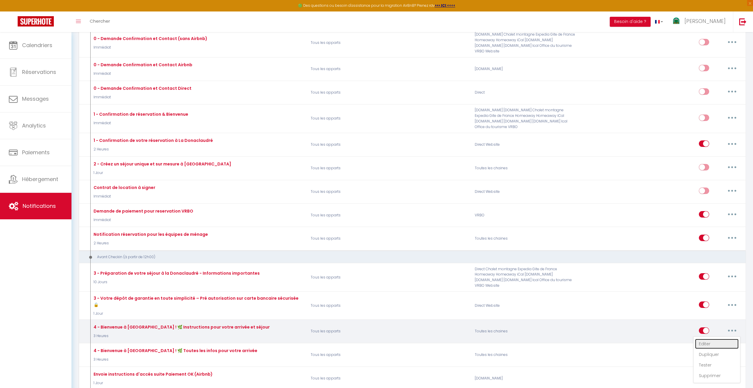
checkbox input "true"
checkbox input "false"
radio input "true"
type input "4 -Bienvenue à [GEOGRAPHIC_DATA] ! 🌿 Instructions essentielles pour votre arriv…"
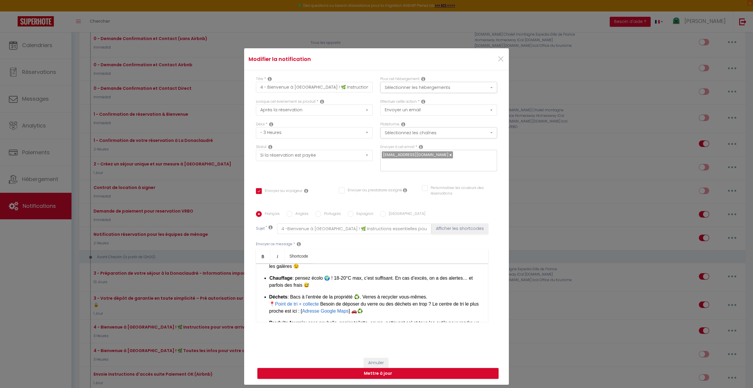
scroll to position [105, 0]
click at [295, 299] on link "Point de tri + collecte" at bounding box center [297, 301] width 44 height 5
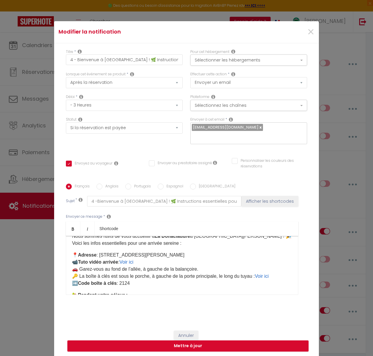
scroll to position [25, 0]
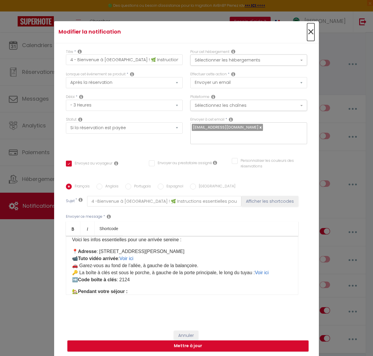
click at [311, 35] on span "×" at bounding box center [310, 32] width 7 height 18
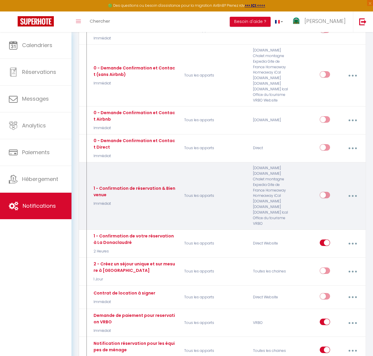
scroll to position [97, 0]
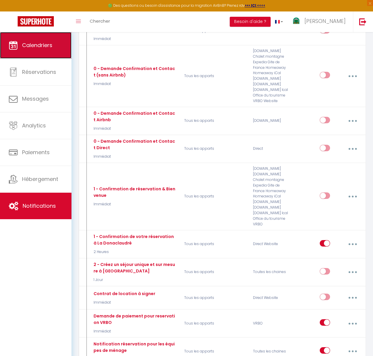
click at [41, 55] on link "Calendriers" at bounding box center [36, 45] width 72 height 26
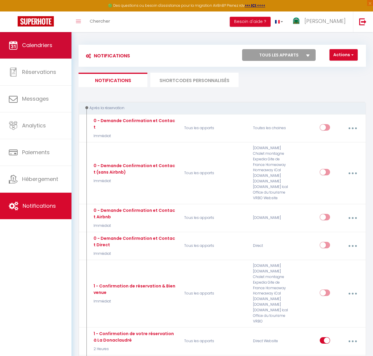
select select
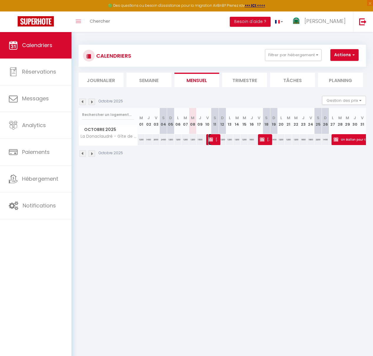
click at [213, 144] on span "Lori Ramirez" at bounding box center [213, 139] width 10 height 11
select select "OK"
select select "KO"
select select "0"
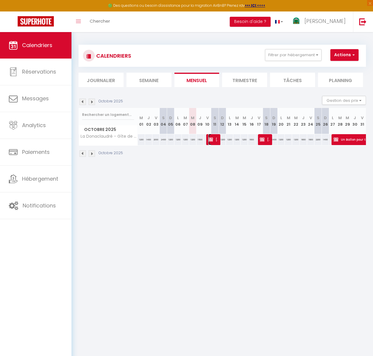
select select "1"
select select
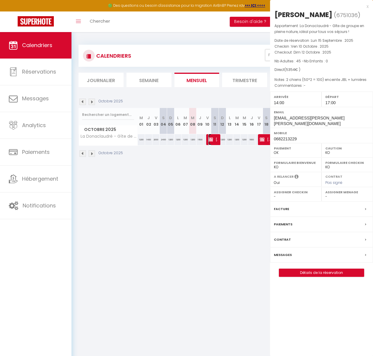
select select "23571"
select select "23547"
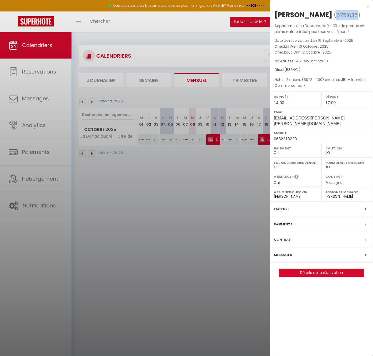
drag, startPoint x: 342, startPoint y: 16, endPoint x: 322, endPoint y: 16, distance: 20.6
click at [334, 16] on span "( 6751036 )" at bounding box center [347, 15] width 26 height 8
copy span "6751036"
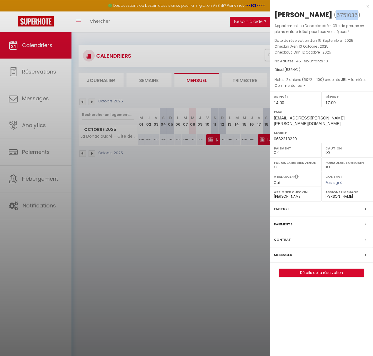
copy span "6751036"
click at [36, 208] on div at bounding box center [186, 178] width 373 height 356
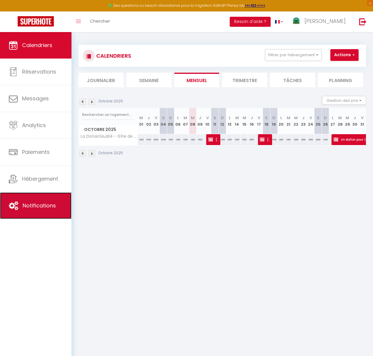
click at [36, 208] on span "Notifications" at bounding box center [39, 205] width 33 height 7
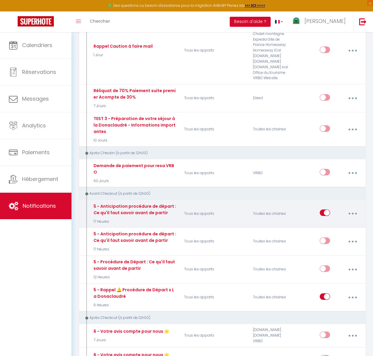
scroll to position [691, 0]
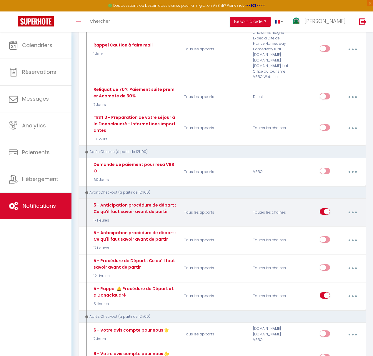
click at [351, 207] on button "button" at bounding box center [353, 212] width 16 height 11
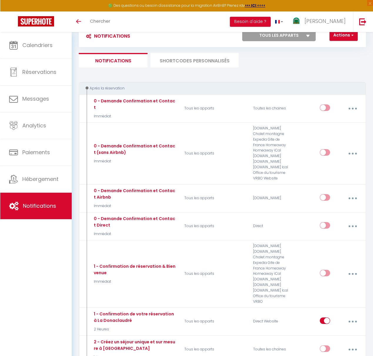
scroll to position [18, 0]
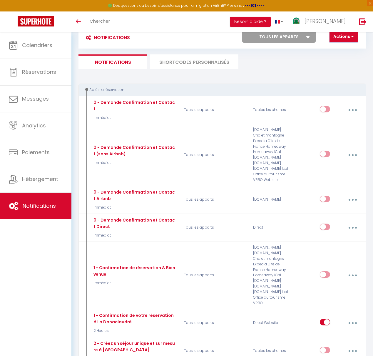
click at [345, 39] on button "Actions" at bounding box center [344, 37] width 28 height 12
click at [326, 50] on link "Nouvelle Notification" at bounding box center [327, 50] width 61 height 8
select select "Immédiat"
select select
checkbox input "false"
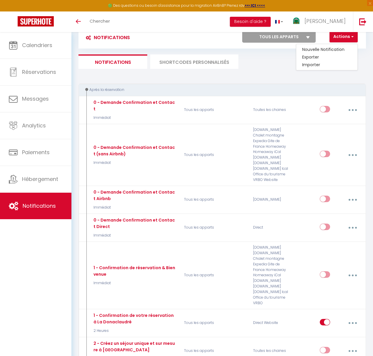
checkbox input "false"
radio input "true"
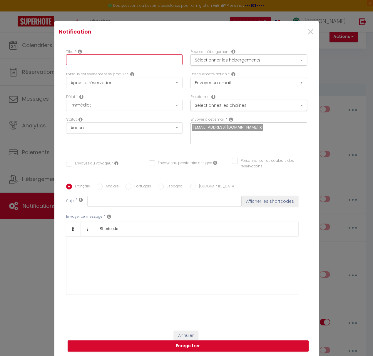
click at [78, 65] on input "text" at bounding box center [124, 59] width 117 height 11
paste input "4 - Bienvenue à [GEOGRAPHIC_DATA] ! 🌿 Toutes les infos pour votre arrivée"
type input "4 - Bienvenue à [GEOGRAPHIC_DATA] ! 🌿 Toutes les infos pour votre arrivée"
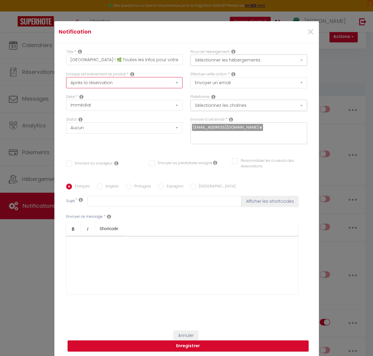
click at [118, 88] on select "Après la réservation Avant Checkin (à partir de 12h00) Après Checkin (à partir …" at bounding box center [124, 82] width 117 height 11
select select "2"
click at [66, 81] on select "Après la réservation Avant Checkin (à partir de 12h00) Après Checkin (à partir …" at bounding box center [124, 82] width 117 height 11
checkbox input "false"
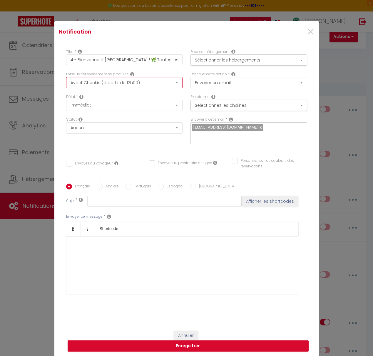
checkbox input "false"
click at [107, 110] on select "Immédiat - 10 Minutes - 1 Heure - 2 Heures - 3 Heures - 4 Heures - 5 Heures - 6…" at bounding box center [124, 105] width 117 height 11
select select "3 Heures"
click at [66, 104] on select "Immédiat - 10 Minutes - 1 Heure - 2 Heures - 3 Heures - 4 Heures - 5 Heures - 6…" at bounding box center [124, 105] width 117 height 11
checkbox input "false"
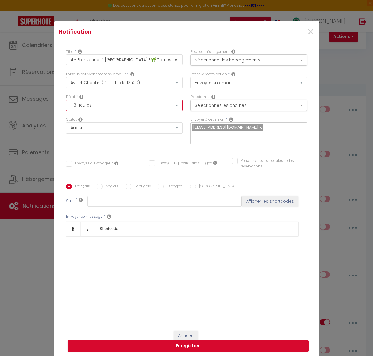
checkbox input "false"
click at [94, 134] on select "Aucun Si la réservation est payée Si réservation non payée Si la caution a été …" at bounding box center [124, 127] width 117 height 11
select select "if_booking_is_paid"
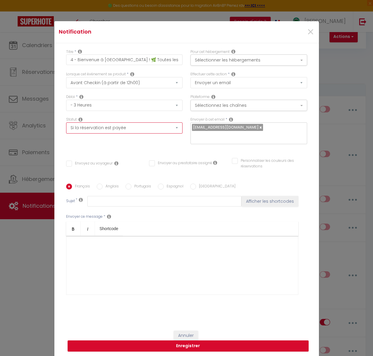
click at [66, 127] on select "Aucun Si la réservation est payée Si réservation non payée Si la caution a été …" at bounding box center [124, 127] width 117 height 11
click at [215, 66] on button "Sélectionner les hébergements" at bounding box center [249, 59] width 117 height 11
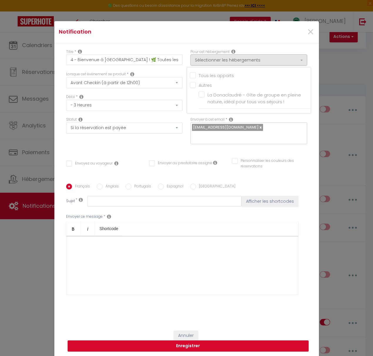
click at [194, 78] on input "Tous les apparts" at bounding box center [250, 75] width 121 height 6
checkbox input "true"
checkbox input "false"
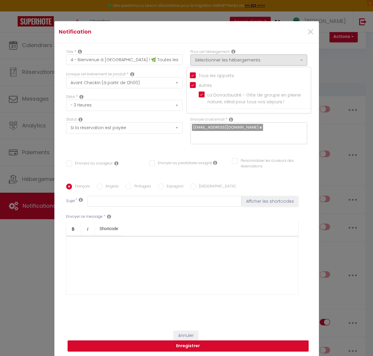
checkbox input "false"
click at [187, 52] on div "Titre * 4 - Bienvenue à La Donaclaudré ! 🌿 Toutes les infos pour votre arrivée …" at bounding box center [186, 184] width 265 height 282
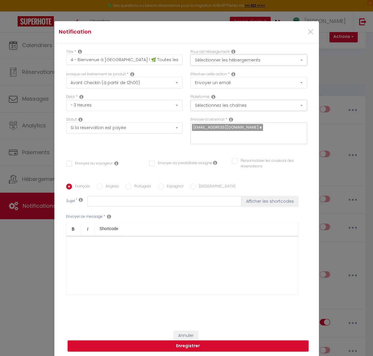
click at [214, 66] on button "Sélectionner les hébergements" at bounding box center [249, 59] width 117 height 11
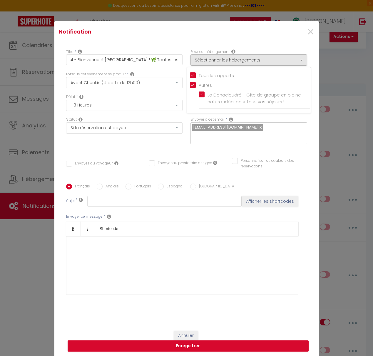
click at [185, 54] on div "Titre * 4 - Bienvenue à La Donaclaudré ! 🌿 Toutes les infos pour votre arrivée" at bounding box center [124, 60] width 124 height 23
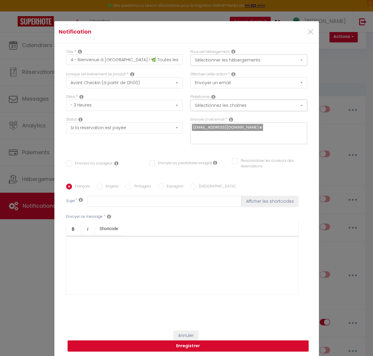
click at [236, 110] on button "Sélectionnez les chaînes" at bounding box center [249, 105] width 117 height 11
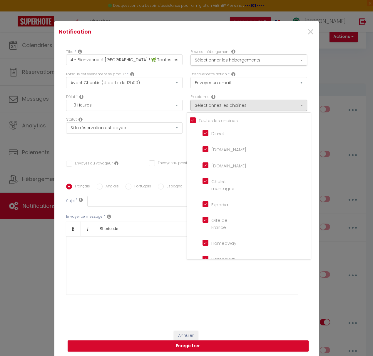
scroll to position [137, 0]
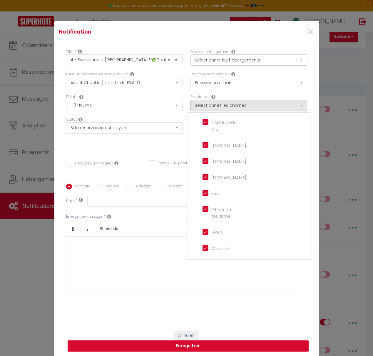
click at [184, 99] on div "Délai * Immédiat - 10 Minutes - 1 Heure - 2 Heures - 3 Heures - 4 Heures - 5 He…" at bounding box center [124, 105] width 124 height 23
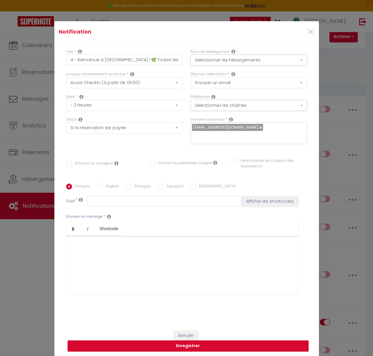
click at [70, 161] on input "Envoyez au voyageur" at bounding box center [89, 164] width 46 height 6
checkbox input "true"
checkbox input "false"
click at [100, 199] on input "text" at bounding box center [164, 201] width 154 height 11
paste input "4 -Bienvenue à La Donaclaudré ! 🌿 Toutes les infos pour votre arrivée"
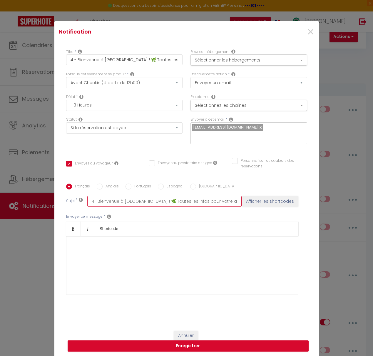
type input "4 -Bienvenue à La Donaclaudré ! 🌿 Toutes les infos pour votre arrivée"
click at [89, 255] on div at bounding box center [182, 265] width 232 height 59
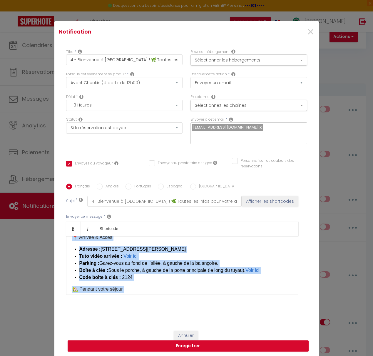
scroll to position [0, 0]
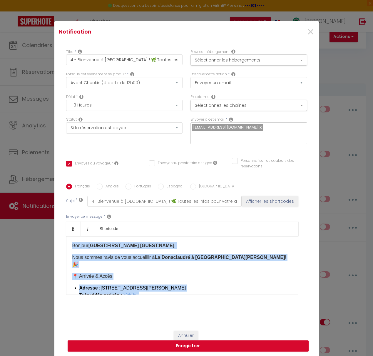
drag, startPoint x: 142, startPoint y: 269, endPoint x: 59, endPoint y: 225, distance: 94.3
click at [59, 225] on div "Titre * 4 - Bienvenue à La Donaclaudré ! 🌿 Toutes les infos pour votre arrivée …" at bounding box center [186, 184] width 265 height 282
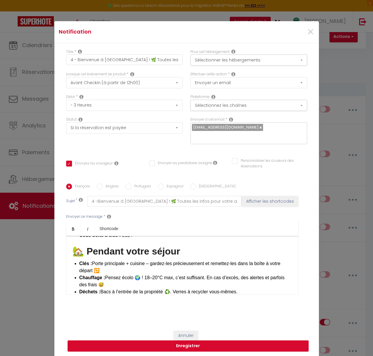
scroll to position [87, 0]
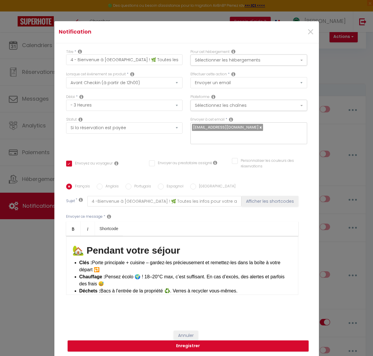
click at [111, 267] on li "Clés : Porte principale + cuisine – gardez-les précieusement et remettez-les da…" at bounding box center [185, 266] width 213 height 14
drag, startPoint x: 108, startPoint y: 279, endPoint x: 105, endPoint y: 275, distance: 4.6
click at [105, 275] on li "Chauffage : Pensez écolo 🌍 ! 18–20°C max, c’est suffisant. En cas d’excès, des …" at bounding box center [185, 280] width 213 height 14
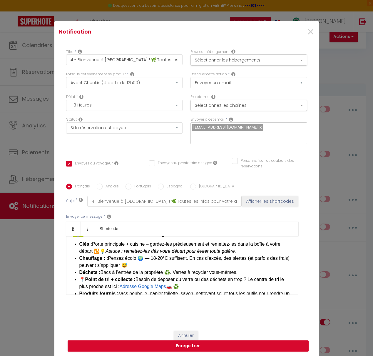
scroll to position [108, 0]
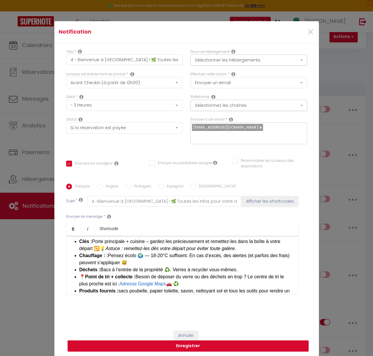
drag, startPoint x: 237, startPoint y: 266, endPoint x: 102, endPoint y: 267, distance: 135.7
click at [102, 267] on li "Déchets : Bacs à l’entrée de la propriété ♻️. Verres à recycler vous-mêmes." at bounding box center [185, 269] width 213 height 7
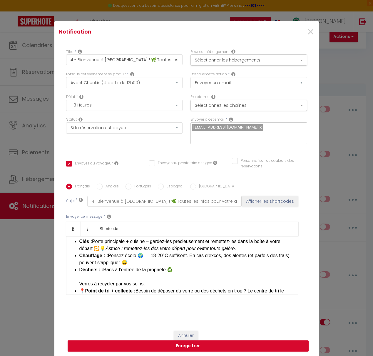
click at [107, 267] on li "Déchets : : Bacs à l’entrée de la propriété ♻️. Verres à recycler par vos soins…" at bounding box center [185, 276] width 213 height 21
click at [80, 281] on li "Déchets : Bacs à l’entrée de la propriété ♻️. Verres à recycler par vos soins. ​" at bounding box center [185, 276] width 213 height 21
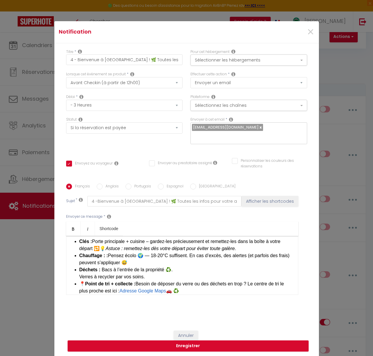
click at [174, 268] on li "Déchets : Bacs à l’entrée de la propriété ♻️. Verres à recycler par vos soins. ​" at bounding box center [185, 273] width 213 height 14
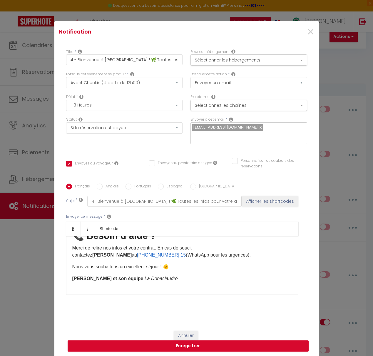
scroll to position [390, 0]
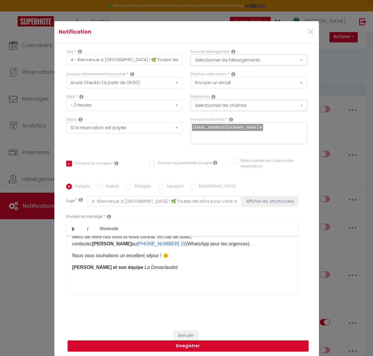
click at [145, 265] on em "La Donaclaudré" at bounding box center [161, 267] width 33 height 5
click at [196, 344] on button "Enregistrer" at bounding box center [188, 345] width 241 height 11
checkbox input "false"
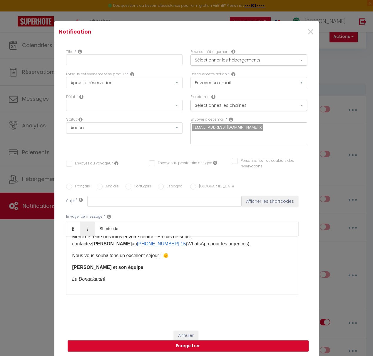
checkbox input "false"
checkbox input "true"
checkbox input "false"
checkbox input "true"
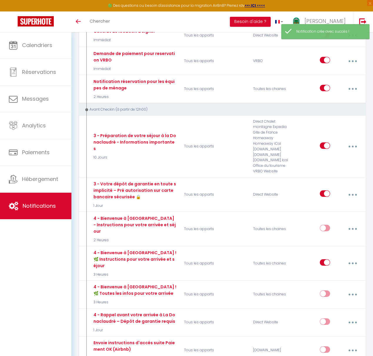
scroll to position [363, 0]
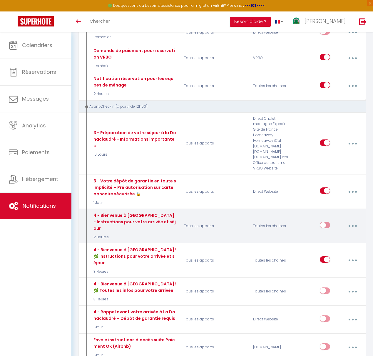
click at [352, 220] on button "button" at bounding box center [353, 225] width 16 height 11
click at [339, 235] on link "Editer" at bounding box center [337, 240] width 44 height 10
type input "4 - Bienvenue à La Donaclaudré - Instructions pour votre arrivée et séjour"
select select "2 Heures"
select select "if_booking_is_paid"
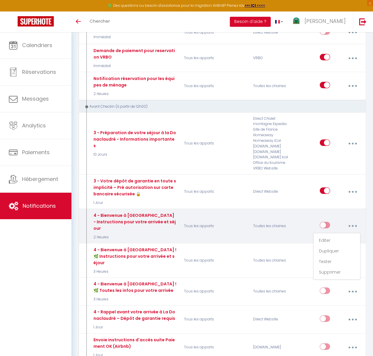
checkbox input "true"
checkbox input "false"
radio input "true"
type input "4 - Bienvenue à La Donaclaudré - Instructions essentielles pour votre arrivée e…"
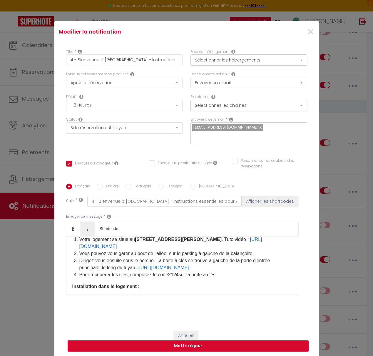
scroll to position [58, 0]
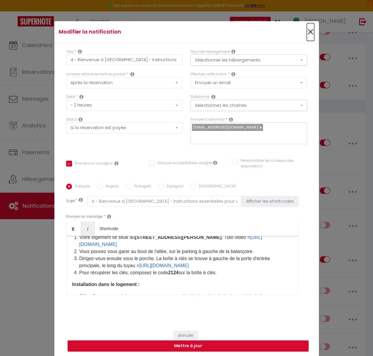
click at [310, 35] on span "×" at bounding box center [310, 32] width 7 height 18
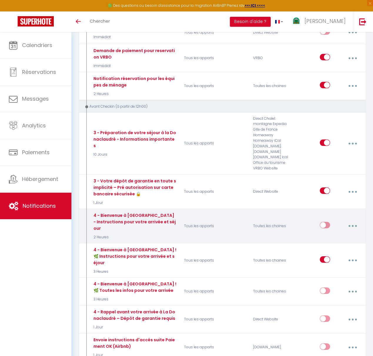
click at [354, 220] on button "button" at bounding box center [353, 225] width 16 height 11
click at [334, 267] on link "Supprimer" at bounding box center [337, 272] width 44 height 10
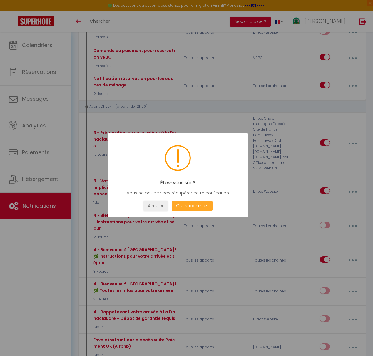
click at [192, 208] on button "Oui, supprimez!" at bounding box center [192, 206] width 41 height 10
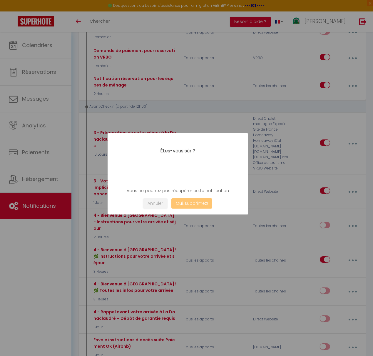
checkbox input "true"
checkbox input "false"
checkbox input "true"
checkbox input "false"
checkbox input "true"
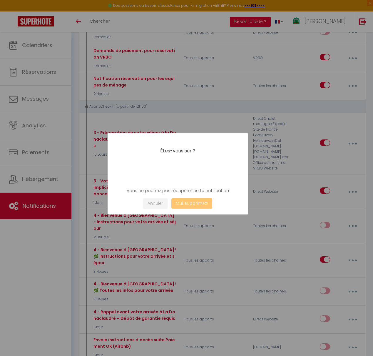
checkbox input "false"
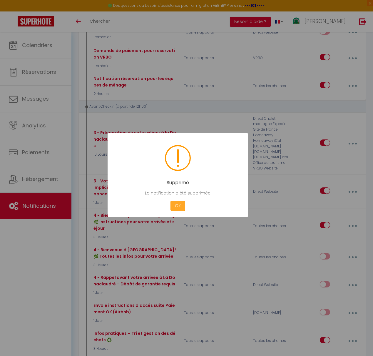
click at [179, 207] on button "OK" at bounding box center [178, 206] width 15 height 10
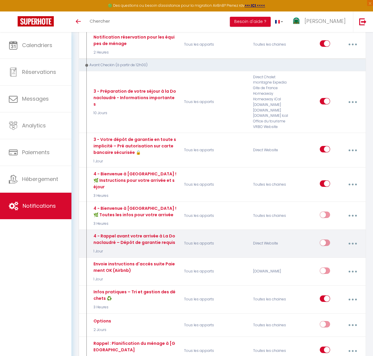
scroll to position [404, 0]
click at [356, 238] on button "button" at bounding box center [353, 243] width 16 height 11
click at [337, 252] on link "Editer" at bounding box center [337, 257] width 44 height 10
type input "4 - Rappel avant votre arrivée à La Donaclaudré – Dépôt de garantie requis"
select select "1 Jour"
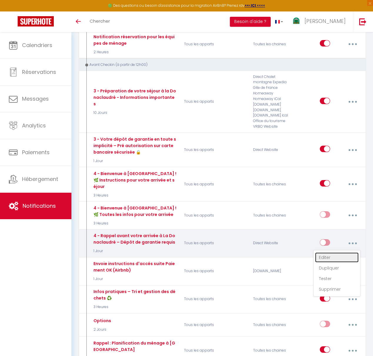
select select "if_booking_is_paid"
checkbox input "true"
checkbox input "false"
radio input "true"
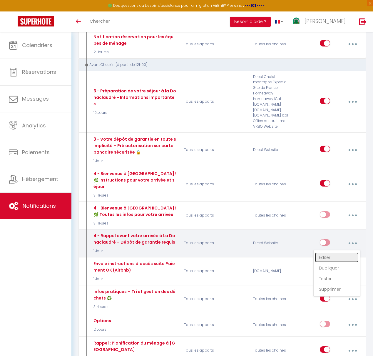
type input "4 - Rappel avant votre arrivée à La Donaclaudré – Dépôt de garantie requis"
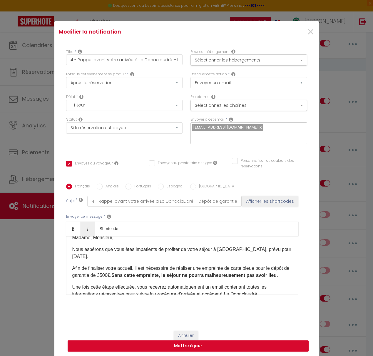
scroll to position [10, 0]
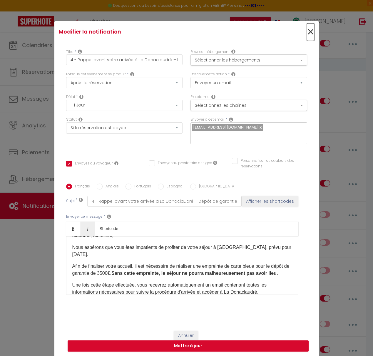
click at [311, 35] on span "×" at bounding box center [310, 32] width 7 height 18
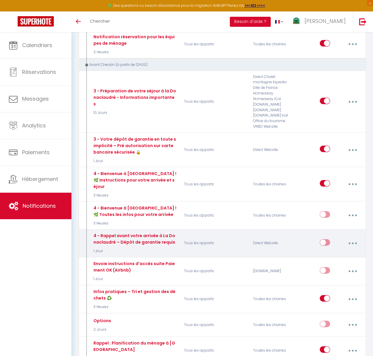
click at [355, 238] on button "button" at bounding box center [353, 243] width 16 height 11
click at [330, 284] on link "Supprimer" at bounding box center [337, 289] width 44 height 10
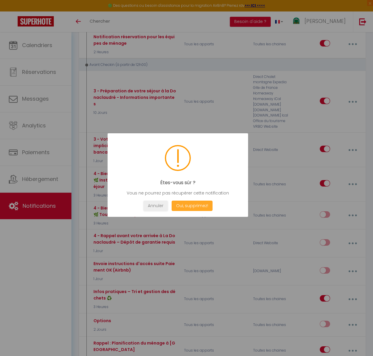
click at [199, 208] on button "Oui, supprimez!" at bounding box center [192, 206] width 41 height 10
checkbox input "true"
checkbox input "false"
checkbox input "true"
checkbox input "false"
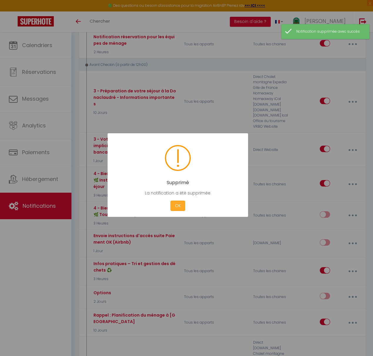
click at [176, 206] on button "OK" at bounding box center [178, 206] width 15 height 10
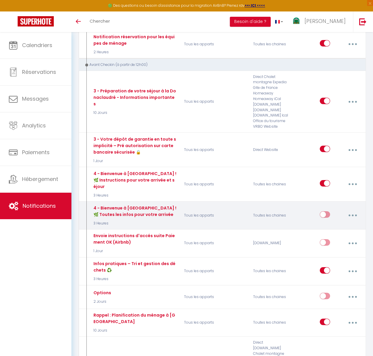
click at [353, 210] on button "button" at bounding box center [353, 215] width 16 height 11
click at [329, 246] on link "Tester" at bounding box center [337, 251] width 44 height 10
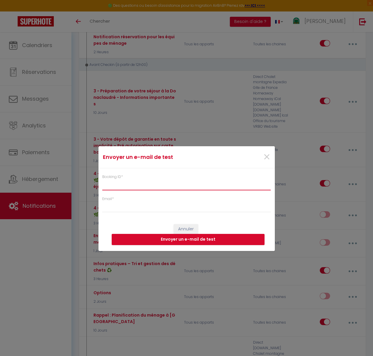
click at [133, 187] on input "Booking ID *" at bounding box center [186, 185] width 169 height 11
paste input "6117739"
type input "6117739"
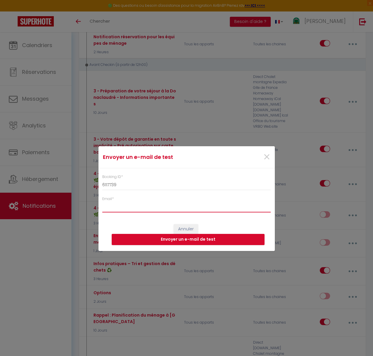
click at [126, 204] on input "Email *" at bounding box center [186, 207] width 169 height 11
type input "[EMAIL_ADDRESS][DOMAIN_NAME]"
click at [191, 239] on button "Envoyer un e-mail de test" at bounding box center [188, 239] width 153 height 11
click at [268, 158] on span "×" at bounding box center [266, 157] width 7 height 18
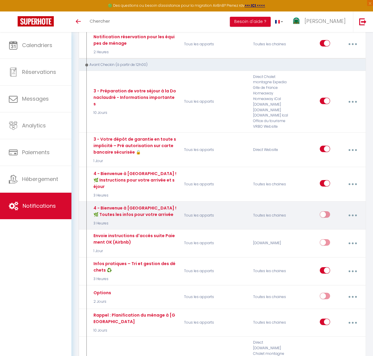
click at [354, 215] on icon "button" at bounding box center [353, 216] width 2 height 2
click at [333, 225] on link "Editer" at bounding box center [337, 230] width 44 height 10
type input "4 - Bienvenue à [GEOGRAPHIC_DATA] ! 🌿 Toutes les infos pour votre arrivée"
select select "3 Heures"
select select "if_booking_is_paid"
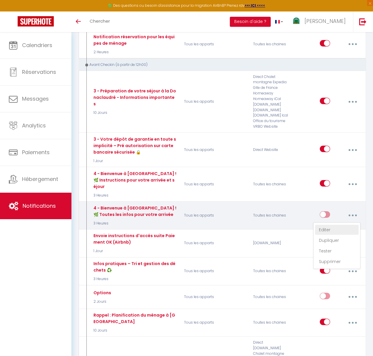
checkbox input "true"
checkbox input "false"
radio input "true"
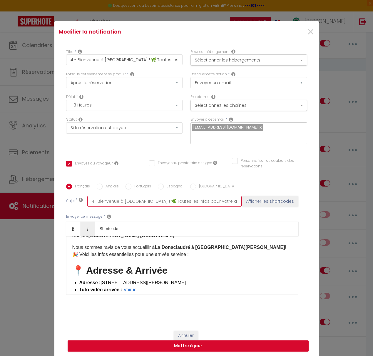
drag, startPoint x: 97, startPoint y: 198, endPoint x: 109, endPoint y: 198, distance: 11.2
click at [97, 198] on input "4 -Bienvenue à La Donaclaudré ! 🌿 Toutes les infos pour votre arrivée" at bounding box center [164, 201] width 154 height 11
type input "4 - Bienvenue à [GEOGRAPHIC_DATA] ! 🌿 Toutes les infos pour votre arrivée"
checkbox input "true"
checkbox input "false"
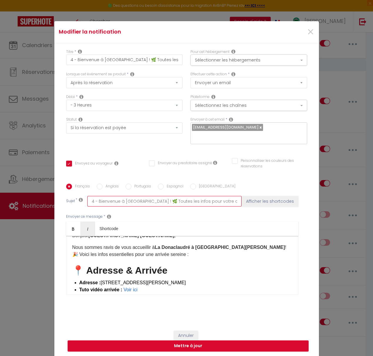
checkbox input "false"
type input "4 - Bienvenue à [GEOGRAPHIC_DATA] ! 🌿 Toutes les infos pour votre arrivée"
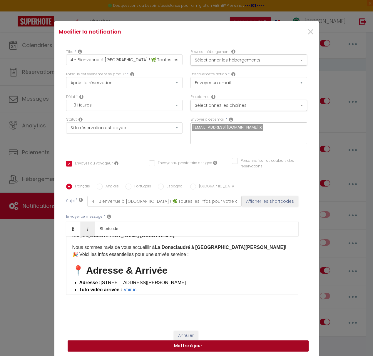
click at [198, 344] on button "Mettre à jour" at bounding box center [188, 345] width 241 height 11
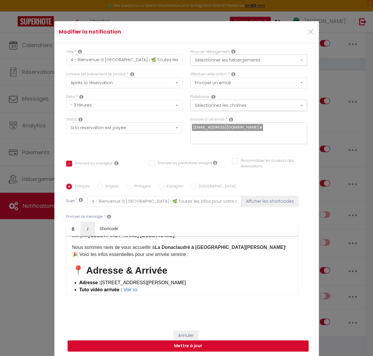
checkbox input "true"
checkbox input "false"
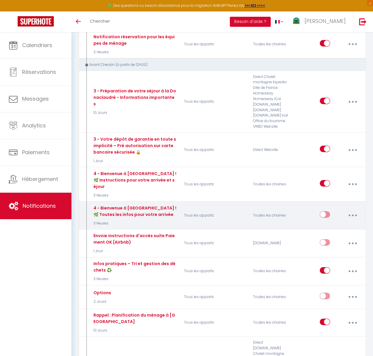
click at [353, 215] on icon "button" at bounding box center [353, 216] width 2 height 2
click at [334, 225] on link "Editer" at bounding box center [337, 230] width 44 height 10
type input "4 - Bienvenue à [GEOGRAPHIC_DATA] ! 🌿 Toutes les infos pour votre arrivée"
select select "3 Heures"
select select "if_booking_is_paid"
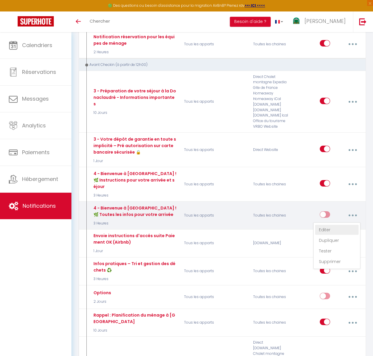
checkbox input "true"
checkbox input "false"
radio input "true"
type input "4 - Bienvenue à [GEOGRAPHIC_DATA] ! 🌿 Toutes les infos pour votre arrivée"
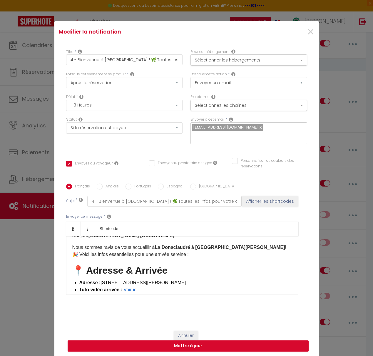
drag, startPoint x: 176, startPoint y: 277, endPoint x: 102, endPoint y: 279, distance: 74.2
click at [102, 279] on li "Adresse : 12 rue d'Esse, 77515 Saint-Augustin" at bounding box center [185, 282] width 213 height 7
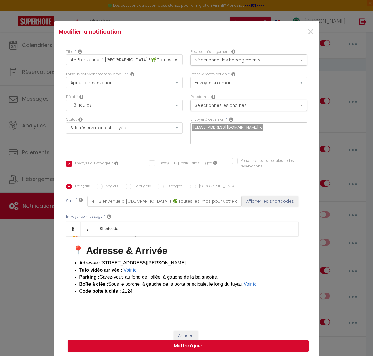
scroll to position [30, 0]
click at [177, 259] on li "Adresse : 12 rue d'Esse, 77515 Saint-Augustin" at bounding box center [185, 262] width 213 height 7
drag, startPoint x: 251, startPoint y: 260, endPoint x: 102, endPoint y: 261, distance: 149.8
click at [101, 261] on li "Adresse : 12 rue d'Esse, 77515 Saint-Augustin https://waze.com/ul/hu0djkzwcc ​" at bounding box center [185, 262] width 213 height 7
copy li "12 rue d'Esse, 77515 Saint-Augustin https://waze.com/ul/hu0djkzwcc"
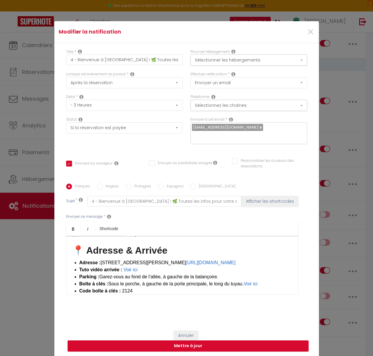
click at [175, 260] on li "Adresse : 12 rue d'Esse, 77515 Saint-Augustin https://waze.com/ul/hu0djkzwcc ​" at bounding box center [185, 262] width 213 height 7
drag, startPoint x: 252, startPoint y: 260, endPoint x: 172, endPoint y: 259, distance: 79.5
click at [177, 259] on li "Adresse : 12 rue d'Esse, 77515 Saint-Augustin https://waze.com/ul/hu0djkzwcc ​" at bounding box center [185, 262] width 213 height 7
drag, startPoint x: 101, startPoint y: 259, endPoint x: 175, endPoint y: 260, distance: 73.3
click at [175, 260] on li "Adresse : 12 rue d'Esse, 77515 Saint-Augustin https://waze.com/ul/hu0djkzwcc ​" at bounding box center [185, 262] width 213 height 7
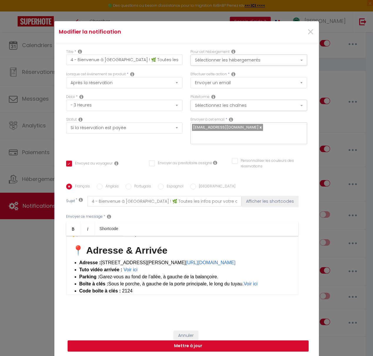
copy li "[STREET_ADDRESS][PERSON_NAME]"
drag, startPoint x: 264, startPoint y: 261, endPoint x: 259, endPoint y: 260, distance: 4.4
click at [262, 261] on li "Adresse : 12 rue d'Esse, 77515 Saint-Augustin https://waze.com/ul/hu0djkzwcc ​" at bounding box center [185, 262] width 213 height 7
drag, startPoint x: 258, startPoint y: 260, endPoint x: 102, endPoint y: 258, distance: 155.7
click at [102, 259] on li "Adresse : 12 rue d'Esse, 77515 Saint-Augustin https://waze.com/ul/hu0djkzwcc ​" at bounding box center [185, 262] width 213 height 7
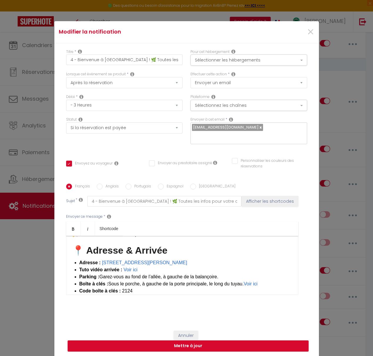
click at [212, 281] on li "Boîte à clés : Sous le porche, à gauche de la porte principale, le long du tuya…" at bounding box center [185, 283] width 213 height 7
click at [145, 266] on li "Tuto vidéo arrivée : Voir ici" at bounding box center [185, 269] width 213 height 7
click at [134, 267] on link "Voir ici" at bounding box center [131, 269] width 14 height 5
click at [145, 269] on li "Tuto vidéo arrivée : Voir ici" at bounding box center [185, 269] width 213 height 7
drag, startPoint x: 147, startPoint y: 266, endPoint x: 81, endPoint y: 268, distance: 66.2
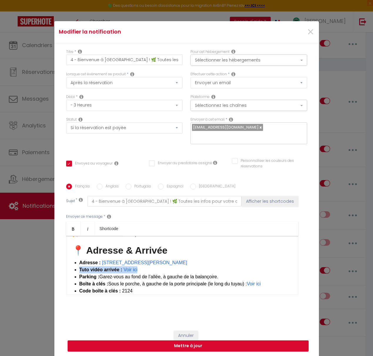
click at [79, 268] on li "Tuto vidéo arrivée : Voir ici" at bounding box center [185, 269] width 213 height 7
copy li "Tuto vidéo arrivée : Voir ici"
click at [87, 267] on span at bounding box center [86, 269] width 1 height 5
drag, startPoint x: 127, startPoint y: 267, endPoint x: 81, endPoint y: 266, distance: 46.8
click at [81, 266] on li "Tuto vidéo arrivée ​" at bounding box center [185, 269] width 213 height 7
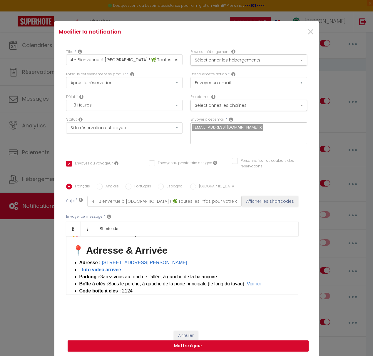
click at [137, 267] on li "Tuto vidéo arrivée ​" at bounding box center [185, 269] width 213 height 7
click at [78, 267] on div "Bonjour [GUEST:FIRST_NAME] [GUEST:NAME] , Nous sommes ravis de vous accueillir …" at bounding box center [182, 265] width 232 height 59
click at [260, 281] on link "Voir ici" at bounding box center [254, 283] width 14 height 5
click at [77, 267] on div "Bonjour [GUEST:FIRST_NAME] [GUEST:NAME] , Nous sommes ravis de vous accueillir …" at bounding box center [182, 265] width 232 height 59
click at [144, 267] on li "​ Tuto vidéo arrivée : Voir ici ​" at bounding box center [185, 269] width 213 height 7
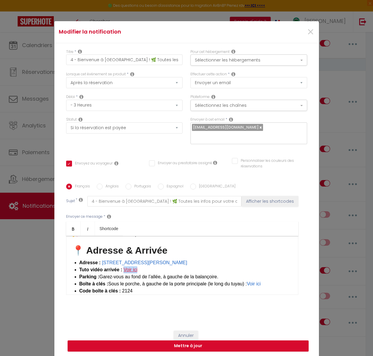
drag, startPoint x: 145, startPoint y: 266, endPoint x: 124, endPoint y: 266, distance: 20.3
click at [124, 266] on li "​ Tuto vidéo arrivée : Voir ici ​" at bounding box center [185, 269] width 213 height 7
click at [147, 276] on li "Parking : Garez-vous au fond de l’allée, à gauche de la balançoire." at bounding box center [185, 276] width 213 height 7
click at [89, 267] on b "Tuto vidéo arrivée" at bounding box center [107, 269] width 40 height 5
drag, startPoint x: 123, startPoint y: 266, endPoint x: 80, endPoint y: 266, distance: 43.0
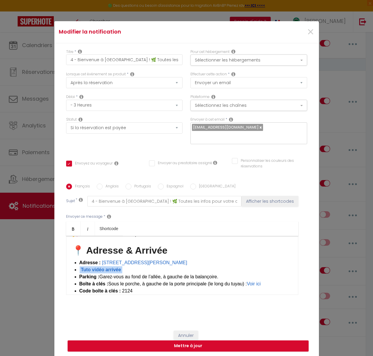
click at [80, 266] on li "Tuto vidéo arrivée ​" at bounding box center [185, 269] width 213 height 7
click at [74, 228] on link "Bold" at bounding box center [73, 229] width 14 height 14
drag, startPoint x: 130, startPoint y: 266, endPoint x: 77, endPoint y: 265, distance: 53.3
click at [77, 265] on div "Bonjour [GUEST:FIRST_NAME] [GUEST:NAME] , Nous sommes ravis de vous accueillir …" at bounding box center [182, 265] width 232 height 59
drag, startPoint x: 122, startPoint y: 267, endPoint x: 77, endPoint y: 266, distance: 44.1
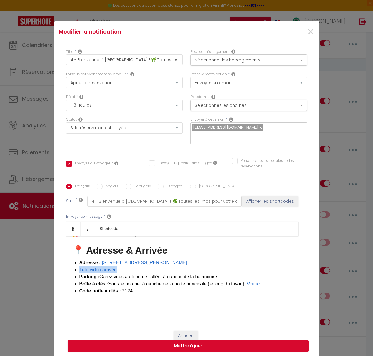
click at [77, 266] on div "Bonjour [GUEST:FIRST_NAME] [GUEST:NAME] , Nous sommes ravis de vous accueillir …" at bounding box center [182, 265] width 232 height 59
click at [145, 268] on li "Tuto vidéo arrivée ​" at bounding box center [185, 269] width 213 height 7
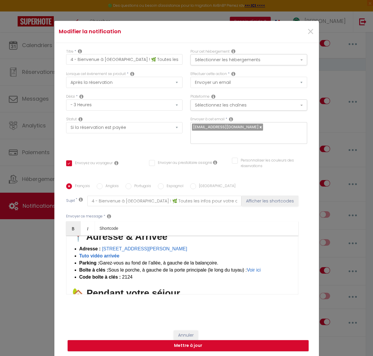
scroll to position [46, 0]
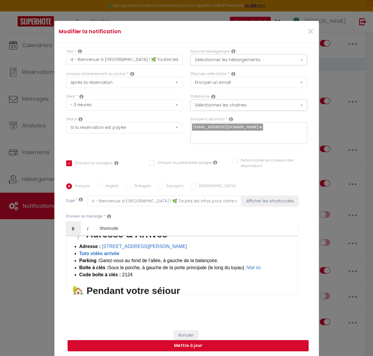
click at [270, 265] on li "Boîte à clés : Sous le porche, à gauche de la porte principale (le long du tuya…" at bounding box center [185, 267] width 213 height 7
drag, startPoint x: 104, startPoint y: 265, endPoint x: 76, endPoint y: 263, distance: 28.6
click at [79, 264] on li "Boîte à clés : Sous le porche, à gauche de la porte principale (le long du tuya…" at bounding box center [185, 267] width 213 height 7
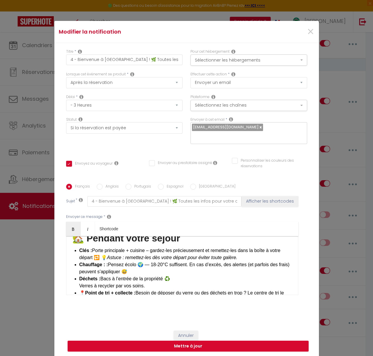
scroll to position [112, 0]
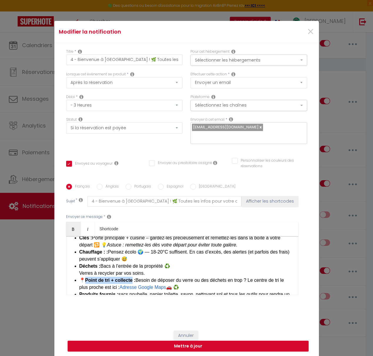
drag, startPoint x: 85, startPoint y: 277, endPoint x: 133, endPoint y: 276, distance: 48.0
click at [133, 277] on strong "Point de tri + collecte :" at bounding box center [110, 279] width 50 height 5
copy strong "Point de tri + collecte"
click at [175, 268] on li "Déchets : Bacs à l’entrée de la propriété ♻️ Verres à recycler par vos soins.​" at bounding box center [185, 269] width 213 height 14
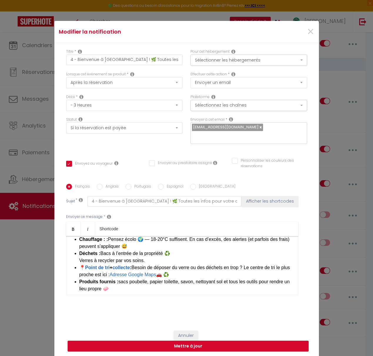
scroll to position [125, 0]
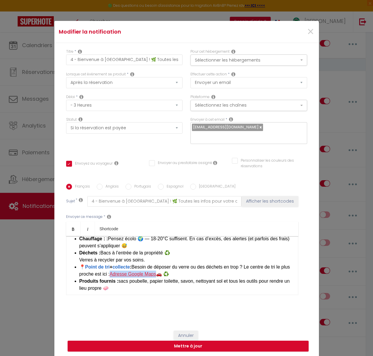
drag, startPoint x: 164, startPoint y: 270, endPoint x: 123, endPoint y: 268, distance: 41.2
click at [123, 268] on li "📍 Point de tri + collecte ​ ​ : Besoin de déposer du verre ou des déchets en tr…" at bounding box center [185, 270] width 213 height 14
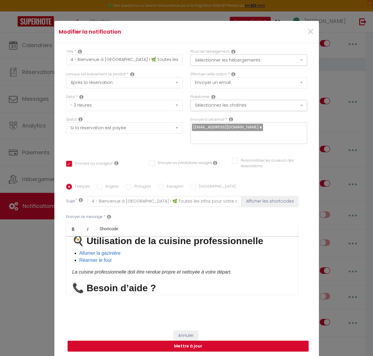
scroll to position [327, 0]
drag, startPoint x: 125, startPoint y: 250, endPoint x: 79, endPoint y: 248, distance: 46.2
click at [79, 248] on div "Bonjour [GUEST:FIRST_NAME] [GUEST:NAME] , Nous sommes ravis de vous accueillir …" at bounding box center [182, 265] width 232 height 59
drag, startPoint x: 117, startPoint y: 257, endPoint x: 80, endPoint y: 256, distance: 37.4
click at [80, 256] on li "Réarmer le four" at bounding box center [185, 259] width 213 height 7
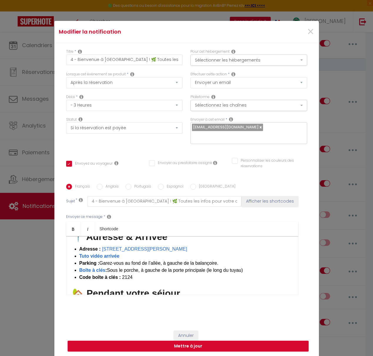
scroll to position [43, 0]
drag, startPoint x: 105, startPoint y: 266, endPoint x: 78, endPoint y: 265, distance: 26.5
click at [78, 265] on div "Bonjour [GUEST:FIRST_NAME] [GUEST:NAME] , Nous sommes ravis de vous accueillir …" at bounding box center [182, 265] width 232 height 59
click at [198, 343] on button "Mettre à jour" at bounding box center [188, 345] width 241 height 11
checkbox input "true"
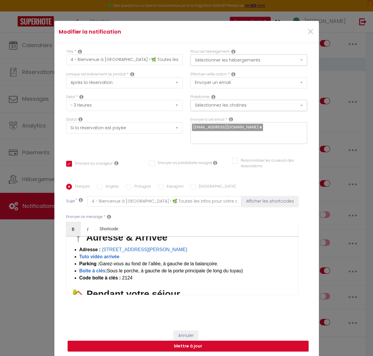
checkbox input "false"
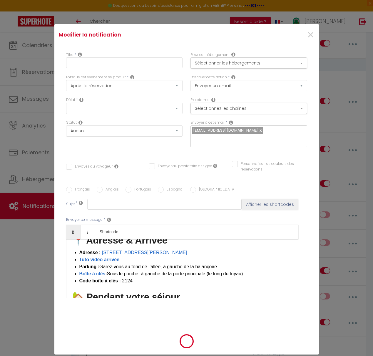
scroll to position [0, 0]
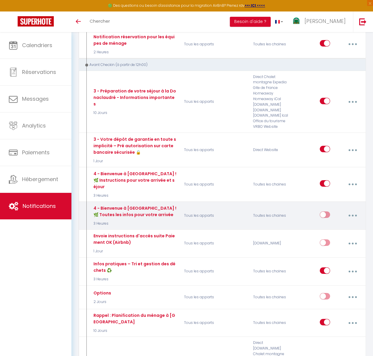
click at [355, 210] on button "button" at bounding box center [353, 215] width 16 height 11
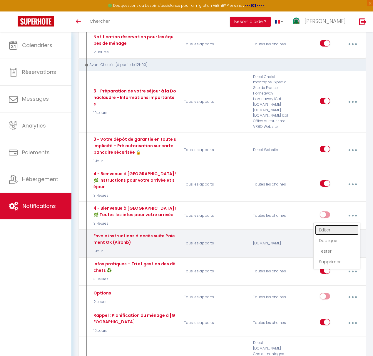
click at [336, 225] on link "Editer" at bounding box center [337, 230] width 44 height 10
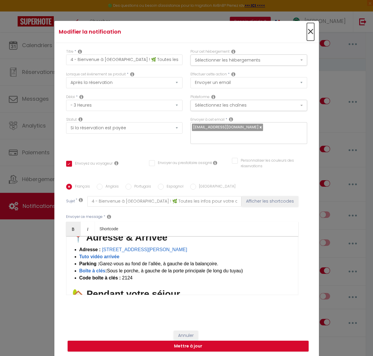
drag, startPoint x: 313, startPoint y: 33, endPoint x: 300, endPoint y: 48, distance: 19.9
click at [313, 33] on span "×" at bounding box center [310, 32] width 7 height 18
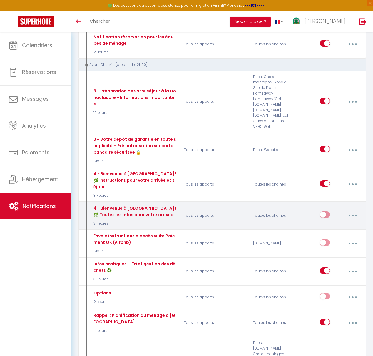
click at [352, 210] on button "button" at bounding box center [353, 215] width 16 height 11
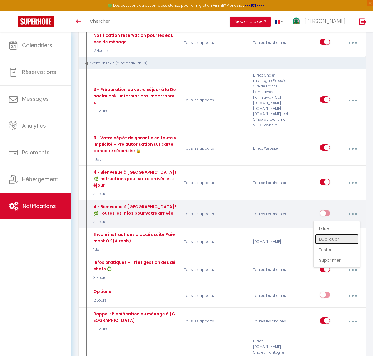
scroll to position [406, 0]
click at [330, 245] on link "Tester" at bounding box center [337, 250] width 44 height 10
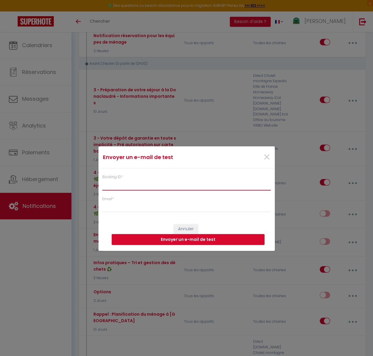
click at [130, 183] on input "Booking ID *" at bounding box center [186, 185] width 169 height 11
paste input "6751036"
type input "6751036"
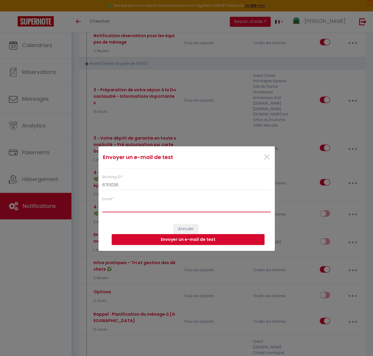
click at [114, 207] on input "Email *" at bounding box center [186, 207] width 169 height 11
type input "[EMAIL_ADDRESS][DOMAIN_NAME]"
click at [193, 240] on button "Envoyer un e-mail de test" at bounding box center [188, 239] width 153 height 11
click at [204, 240] on button "Envoyer un e-mail de test" at bounding box center [188, 239] width 153 height 11
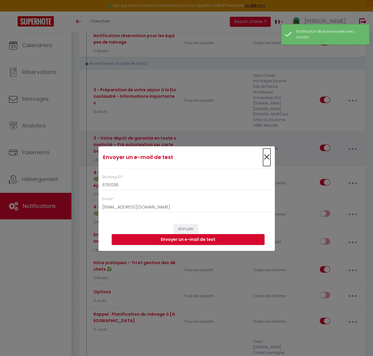
click at [267, 156] on span "×" at bounding box center [266, 157] width 7 height 18
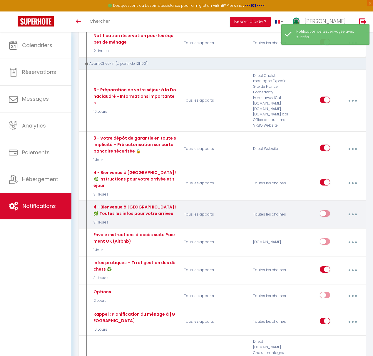
click at [351, 209] on button "button" at bounding box center [353, 214] width 16 height 11
click at [327, 224] on link "Editer" at bounding box center [337, 229] width 44 height 10
checkbox input "true"
checkbox input "false"
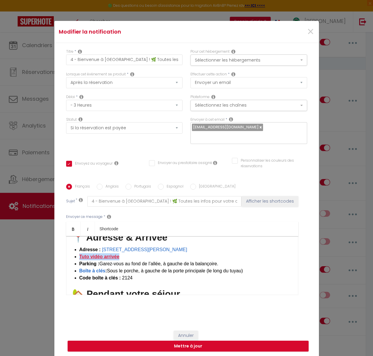
drag, startPoint x: 121, startPoint y: 250, endPoint x: 80, endPoint y: 249, distance: 40.9
click at [80, 253] on li "Tuto vidéo arrivée ​" at bounding box center [185, 256] width 213 height 7
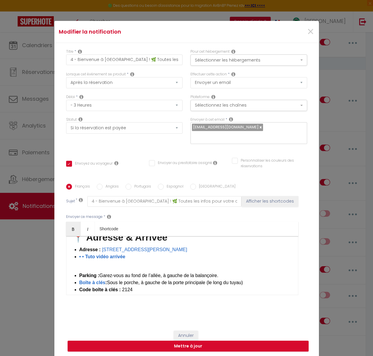
scroll to position [43, 0]
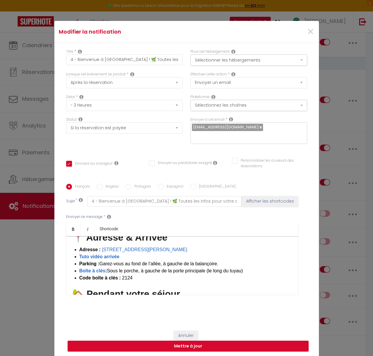
click at [123, 253] on li "​ Tuto vidéo arrivée ​ ​" at bounding box center [185, 256] width 213 height 7
click at [116, 254] on strong "​ Tuto vidéo arrivée ​ ​" at bounding box center [99, 256] width 40 height 5
drag, startPoint x: 117, startPoint y: 250, endPoint x: 81, endPoint y: 250, distance: 36.2
click at [80, 253] on li "​ Tuto vidéo arrivée ​ ​ ​" at bounding box center [185, 256] width 213 height 7
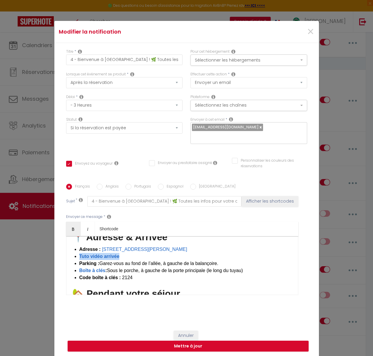
drag, startPoint x: 136, startPoint y: 249, endPoint x: 131, endPoint y: 250, distance: 4.6
click at [136, 253] on li "​ Tuto vidéo arrivée ​ ​ ​" at bounding box center [185, 256] width 213 height 7
drag, startPoint x: 122, startPoint y: 248, endPoint x: 137, endPoint y: 247, distance: 15.3
click at [122, 253] on li "​ Tuto vidéo arrivée ​ ​ ​ ​" at bounding box center [185, 256] width 213 height 7
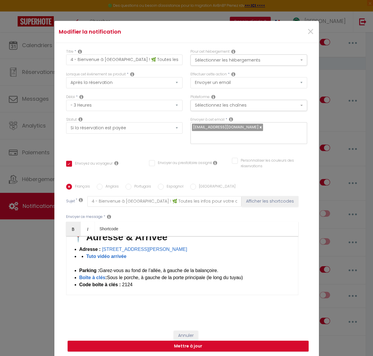
click at [83, 257] on li "Tuto vidéo arrivée ​ ​ ​" at bounding box center [185, 260] width 213 height 14
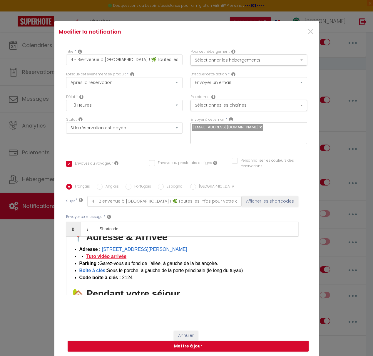
click at [87, 254] on span "Tuto vidéo arrivée" at bounding box center [107, 256] width 40 height 5
drag, startPoint x: 105, startPoint y: 263, endPoint x: 82, endPoint y: 262, distance: 23.0
click at [79, 268] on strong "Boîte à clés :" at bounding box center [93, 270] width 28 height 5
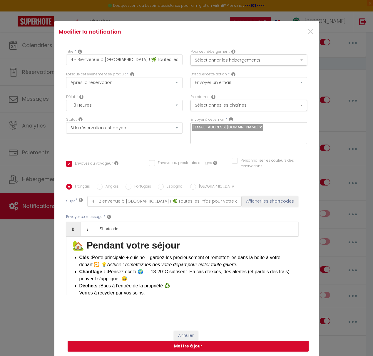
scroll to position [92, 0]
drag, startPoint x: 109, startPoint y: 264, endPoint x: 113, endPoint y: 265, distance: 4.6
click at [109, 268] on li "Chauffage : : Pensez écolo 🌍 — 18-20°C suffisent. En cas d’excès, des alertes (…" at bounding box center [185, 275] width 213 height 14
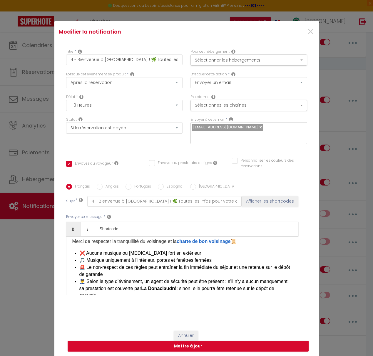
scroll to position [235, 0]
click at [86, 277] on li "👮‍♂️ Selon le type d’événement, un agent de sécurité peut être présent : s’il n…" at bounding box center [185, 287] width 213 height 21
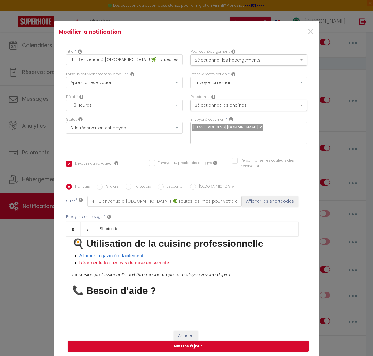
scroll to position [325, 0]
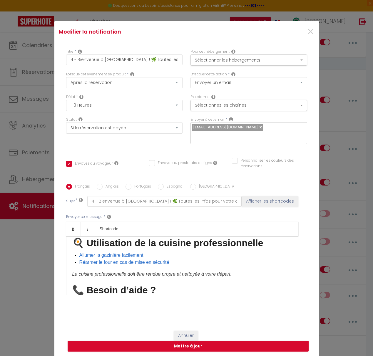
click at [148, 252] on li "Allumer la gazinière facilement" at bounding box center [185, 255] width 213 height 7
drag, startPoint x: 171, startPoint y: 256, endPoint x: 80, endPoint y: 256, distance: 90.6
click at [80, 259] on li "Réarmer le four en cas de mise en sécurité" at bounding box center [185, 262] width 213 height 7
click at [147, 252] on li "Allumer la gazinière facilement ​ ​" at bounding box center [185, 255] width 213 height 7
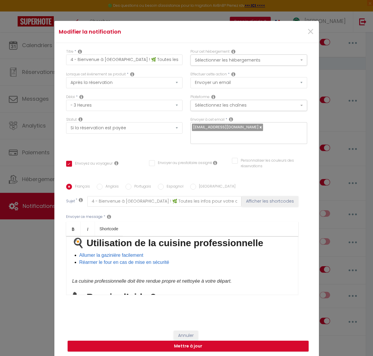
click at [82, 265] on div "Bonjour [GUEST:FIRST_NAME] [GUEST:NAME] , Nous sommes ravis de vous accueillir …" at bounding box center [182, 265] width 232 height 59
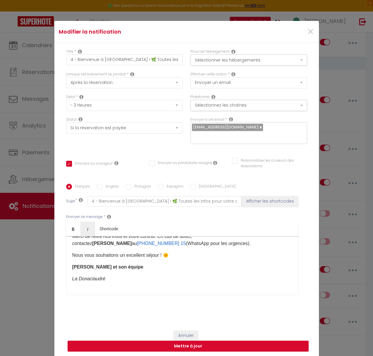
scroll to position [402, 0]
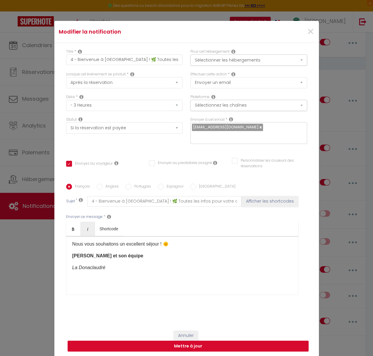
click at [200, 340] on button "Mettre à jour" at bounding box center [188, 345] width 241 height 11
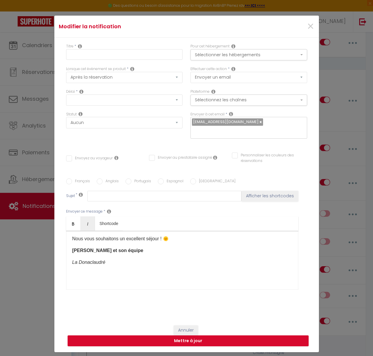
scroll to position [0, 0]
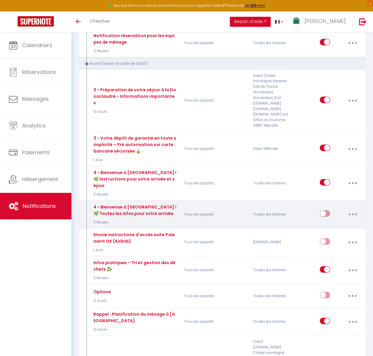
click at [353, 213] on icon "button" at bounding box center [353, 214] width 2 height 2
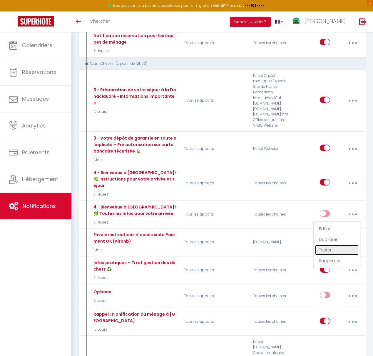
click at [331, 245] on link "Tester" at bounding box center [337, 250] width 44 height 10
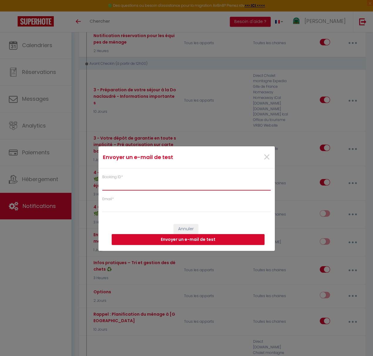
click at [122, 187] on input "Booking ID *" at bounding box center [186, 185] width 169 height 11
paste input "6751036"
type input "6751036"
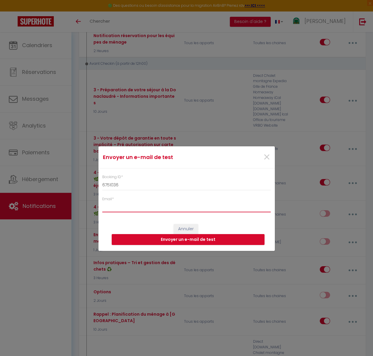
click at [116, 205] on input "Email *" at bounding box center [186, 207] width 169 height 11
type input "[EMAIL_ADDRESS][DOMAIN_NAME]"
click at [194, 237] on button "Envoyer un e-mail de test" at bounding box center [188, 239] width 153 height 11
click at [265, 156] on span "×" at bounding box center [266, 157] width 7 height 18
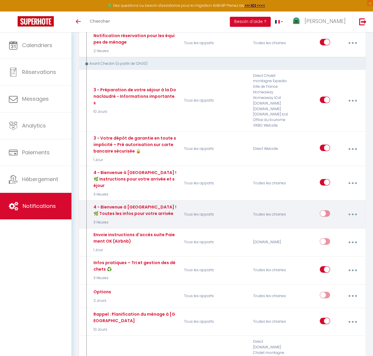
click at [354, 209] on button "button" at bounding box center [353, 214] width 16 height 11
click at [336, 224] on link "Editer" at bounding box center [337, 229] width 44 height 10
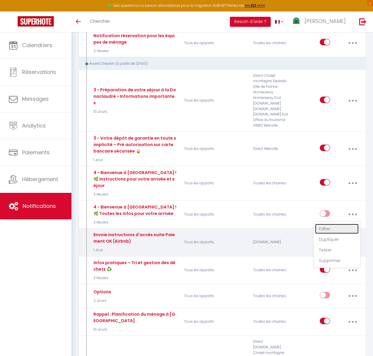
type input "4 - Bienvenue à [GEOGRAPHIC_DATA] ! 🌿 Toutes les infos pour votre arrivée"
select select "3 Heures"
select select "if_booking_is_paid"
checkbox input "true"
checkbox input "false"
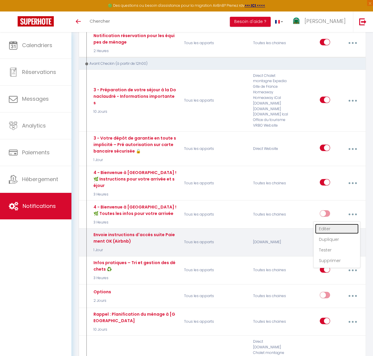
checkbox input "false"
radio input "true"
type input "4 - Bienvenue à [GEOGRAPHIC_DATA] ! 🌿 Toutes les infos pour votre arrivée"
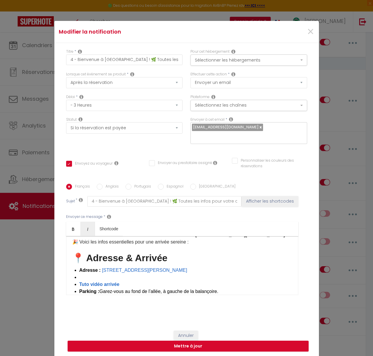
scroll to position [27, 0]
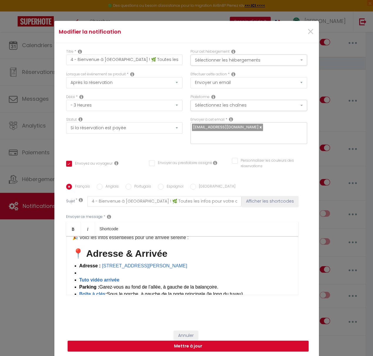
click at [84, 269] on li at bounding box center [185, 272] width 213 height 7
click at [78, 264] on div "Bonjour [GUEST:FIRST_NAME] [GUEST:NAME] , Nous sommes ravis de vous accueillir …" at bounding box center [182, 265] width 232 height 59
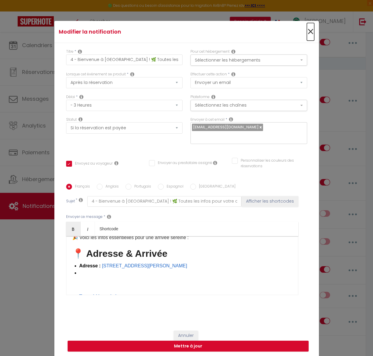
click at [311, 31] on span "×" at bounding box center [310, 32] width 7 height 18
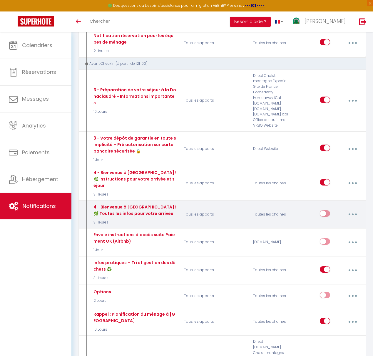
click at [353, 213] on icon "button" at bounding box center [353, 214] width 2 height 2
click at [337, 224] on link "Editer" at bounding box center [337, 229] width 44 height 10
type input "4 - Bienvenue à [GEOGRAPHIC_DATA] ! 🌿 Toutes les infos pour votre arrivée"
checkbox input "true"
checkbox input "false"
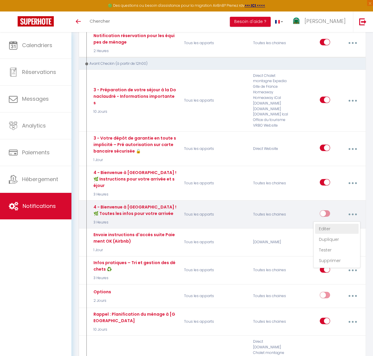
checkbox input "false"
type input "4 - Bienvenue à [GEOGRAPHIC_DATA] ! 🌿 Toutes les infos pour votre arrivée"
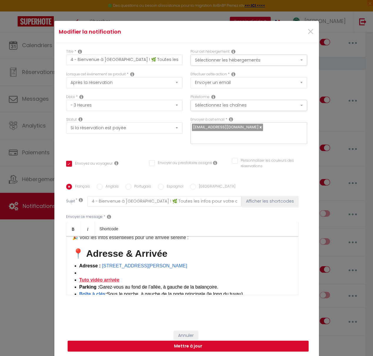
click at [80, 277] on span "Tuto vidéo arrivée" at bounding box center [99, 279] width 40 height 5
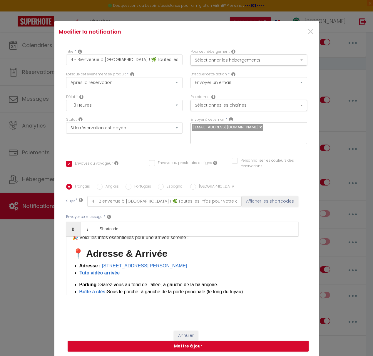
click at [80, 271] on div "Bonjour [GUEST:FIRST_NAME] [GUEST:NAME] , Nous sommes ravis de vous accueillir …" at bounding box center [182, 265] width 232 height 59
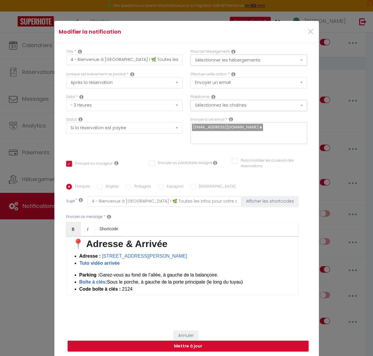
scroll to position [38, 0]
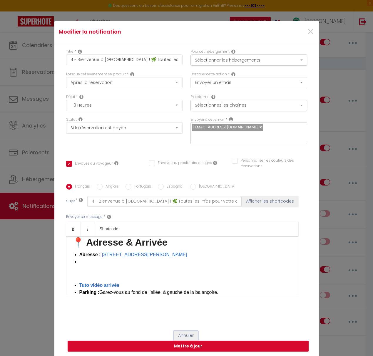
click at [189, 330] on button "Annuler" at bounding box center [186, 335] width 24 height 10
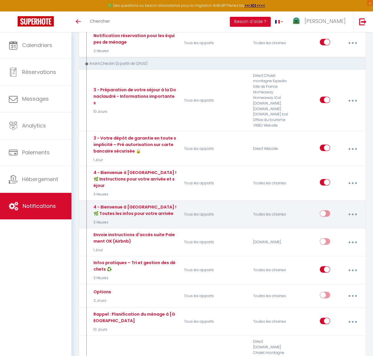
click at [352, 209] on button "button" at bounding box center [353, 214] width 16 height 11
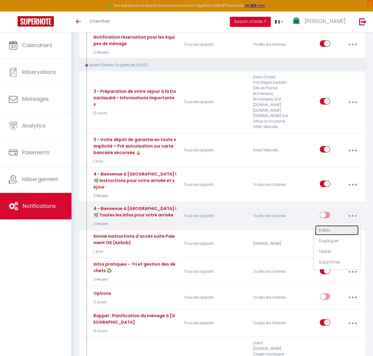
click at [332, 225] on link "Editer" at bounding box center [337, 230] width 44 height 10
type input "4 - Bienvenue à [GEOGRAPHIC_DATA] ! 🌿 Toutes les infos pour votre arrivée"
checkbox input "true"
checkbox input "false"
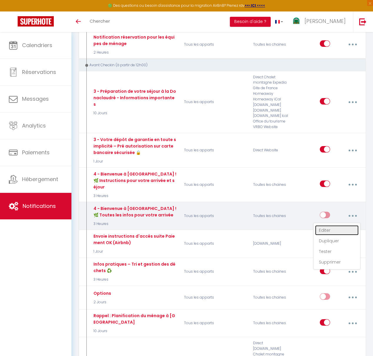
type input "4 - Bienvenue à [GEOGRAPHIC_DATA] ! 🌿 Toutes les infos pour votre arrivée"
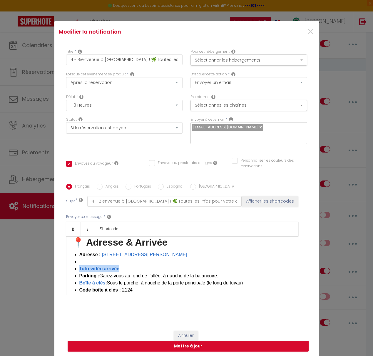
drag, startPoint x: 124, startPoint y: 260, endPoint x: 73, endPoint y: 251, distance: 52.2
click at [73, 251] on div "Bonjour [GUEST:FIRST_NAME] [GUEST:NAME] , Nous sommes ravis de vous accueillir …" at bounding box center [182, 265] width 232 height 59
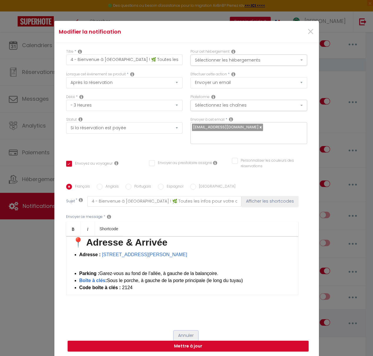
click at [190, 330] on button "Annuler" at bounding box center [186, 335] width 24 height 10
checkbox input "true"
checkbox input "false"
radio input "true"
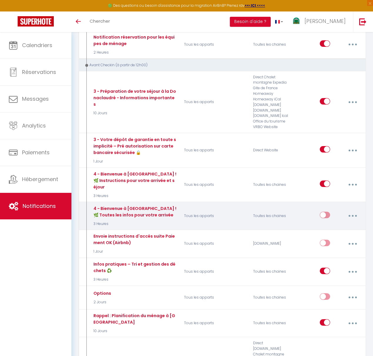
click at [354, 210] on button "button" at bounding box center [353, 215] width 16 height 11
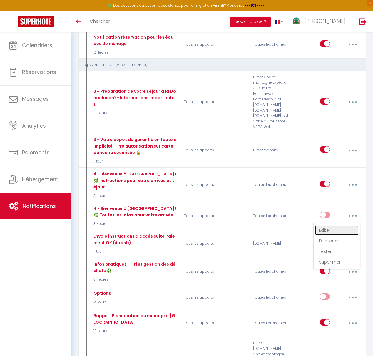
drag, startPoint x: 336, startPoint y: 222, endPoint x: 312, endPoint y: 224, distance: 24.6
click at [336, 225] on link "Editer" at bounding box center [337, 230] width 44 height 10
type input "4 - Bienvenue à [GEOGRAPHIC_DATA] ! 🌿 Toutes les infos pour votre arrivée"
checkbox input "true"
checkbox input "false"
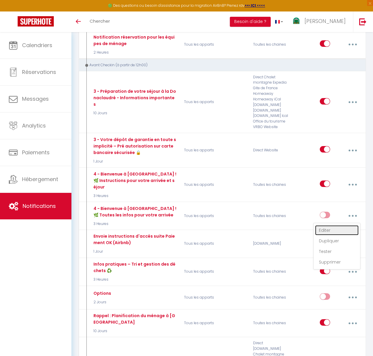
checkbox input "false"
type input "4 - Bienvenue à [GEOGRAPHIC_DATA] ! 🌿 Toutes les infos pour votre arrivée"
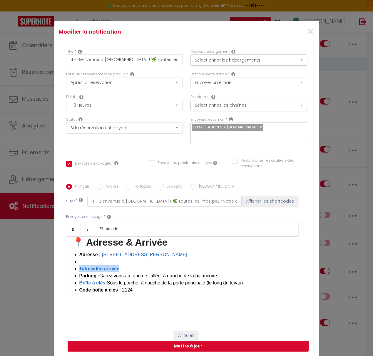
drag, startPoint x: 132, startPoint y: 260, endPoint x: 67, endPoint y: 259, distance: 65.1
click at [67, 259] on div "Bonjour [GUEST:FIRST_NAME] [GUEST:NAME] , Nous sommes ravis de vous accueillir …" at bounding box center [182, 265] width 232 height 59
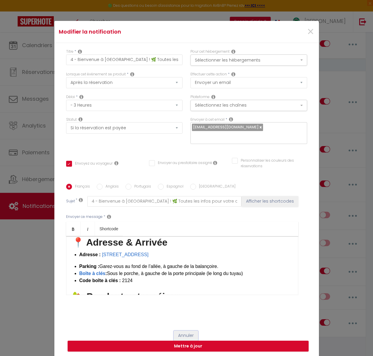
click at [191, 330] on button "Annuler" at bounding box center [186, 335] width 24 height 10
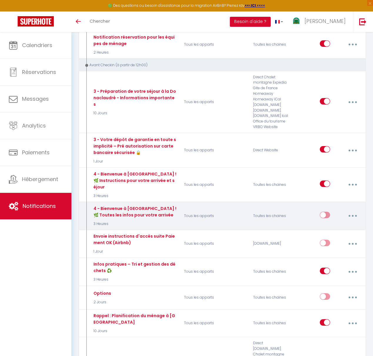
click at [353, 215] on icon "button" at bounding box center [353, 216] width 2 height 2
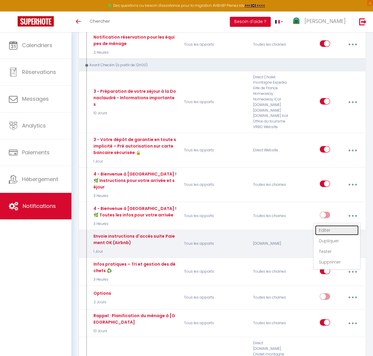
click at [329, 225] on link "Editer" at bounding box center [337, 230] width 44 height 10
type input "4 - Bienvenue à [GEOGRAPHIC_DATA] ! 🌿 Toutes les infos pour votre arrivée"
checkbox input "true"
checkbox input "false"
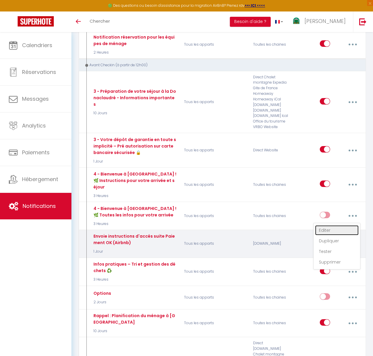
type input "4 - Bienvenue à [GEOGRAPHIC_DATA] ! 🌿 Toutes les infos pour votre arrivée"
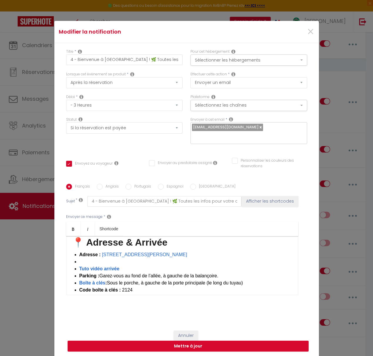
click at [85, 258] on li at bounding box center [185, 261] width 213 height 7
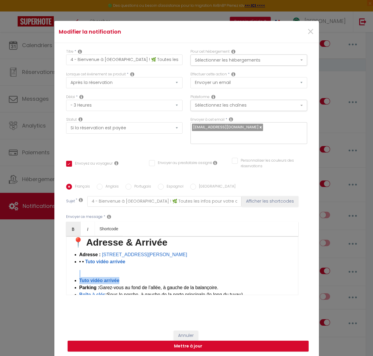
drag, startPoint x: 87, startPoint y: 269, endPoint x: 59, endPoint y: 266, distance: 28.1
click at [59, 266] on div "Titre * 4 - Bienvenue à La Donaclaudré ! 🌿 Toutes les infos pour votre arrivée …" at bounding box center [186, 184] width 265 height 282
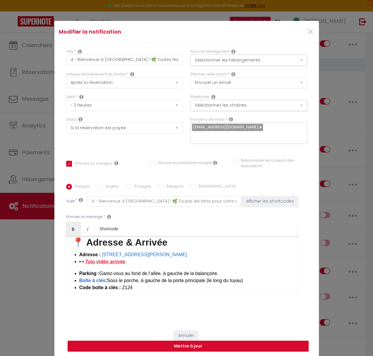
click at [87, 259] on span "Tuto vidéo arrivée" at bounding box center [105, 261] width 40 height 5
click at [85, 258] on div "Bonjour [GUEST:FIRST_NAME] [GUEST:NAME] , Nous sommes ravis de vous accueillir …" at bounding box center [182, 265] width 232 height 59
click at [75, 258] on div "Bonjour [GUEST:FIRST_NAME] [GUEST:NAME] , Nous sommes ravis de vous accueillir …" at bounding box center [182, 265] width 232 height 59
drag, startPoint x: 73, startPoint y: 258, endPoint x: 79, endPoint y: 256, distance: 6.1
click at [74, 256] on div "Bonjour [GUEST:FIRST_NAME] [GUEST:NAME] , Nous sommes ravis de vous accueillir …" at bounding box center [182, 265] width 232 height 59
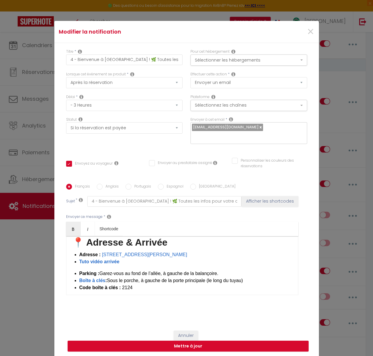
click at [114, 257] on div "Bonjour [GUEST:FIRST_NAME] [GUEST:NAME] , Nous sommes ravis de vous accueillir …" at bounding box center [182, 265] width 232 height 59
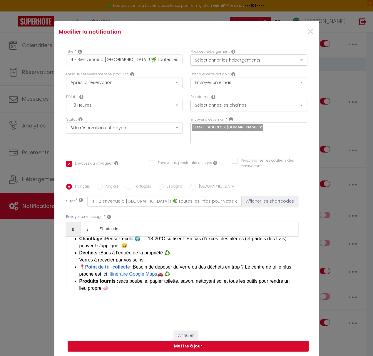
scroll to position [131, 0]
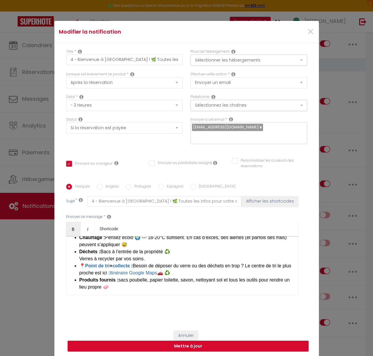
click at [170, 264] on li "📍 Point de tri + collecte ​ ​ : Besoin de déposer du verre ou des déchets en tr…" at bounding box center [185, 269] width 213 height 14
click at [187, 340] on button "Mettre à jour" at bounding box center [188, 345] width 241 height 11
checkbox input "true"
checkbox input "false"
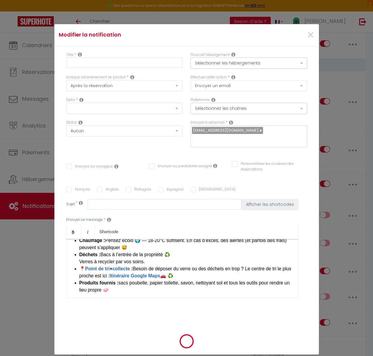
scroll to position [0, 0]
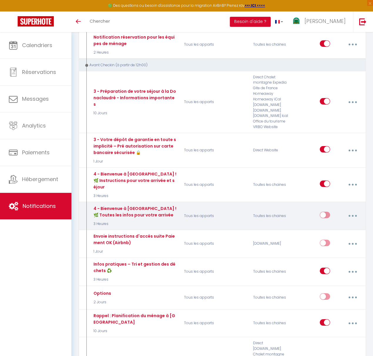
click at [355, 210] on button "button" at bounding box center [353, 215] width 16 height 11
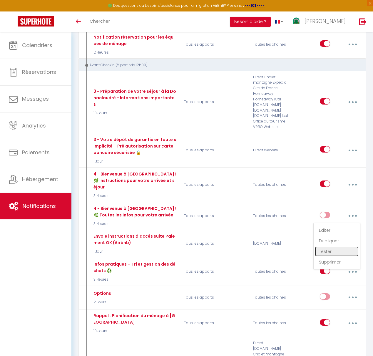
drag, startPoint x: 334, startPoint y: 238, endPoint x: 315, endPoint y: 237, distance: 19.2
click at [334, 246] on link "Tester" at bounding box center [337, 251] width 44 height 10
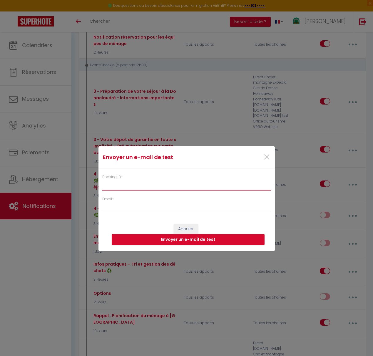
click at [138, 181] on input "Booking ID *" at bounding box center [186, 185] width 169 height 11
paste input "6751036"
type input "6751036"
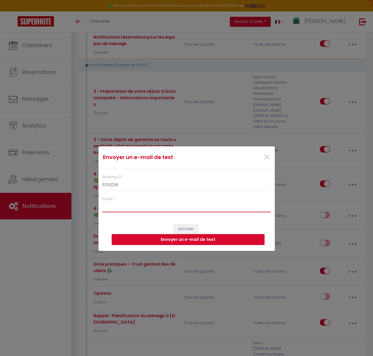
click at [127, 208] on input "Email *" at bounding box center [186, 207] width 169 height 11
type input "[EMAIL_ADDRESS][DOMAIN_NAME]"
click at [191, 242] on button "Envoyer un e-mail de test" at bounding box center [188, 239] width 153 height 11
click at [267, 157] on span "×" at bounding box center [266, 157] width 7 height 18
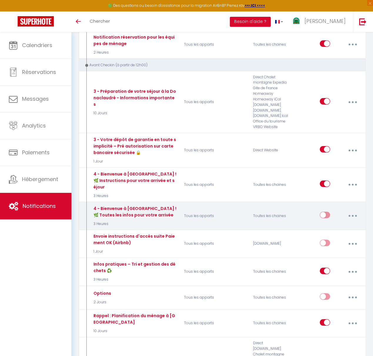
click at [353, 215] on icon "button" at bounding box center [353, 216] width 2 height 2
click at [332, 225] on link "Editer" at bounding box center [337, 230] width 44 height 10
type input "4 - Bienvenue à [GEOGRAPHIC_DATA] ! 🌿 Toutes les infos pour votre arrivée"
select select "3 Heures"
select select "if_booking_is_paid"
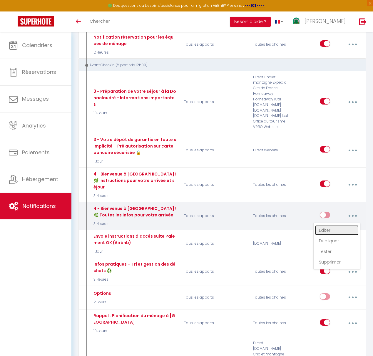
checkbox input "true"
checkbox input "false"
radio input "true"
type input "4 - Bienvenue à [GEOGRAPHIC_DATA] ! 🌿 Toutes les infos pour votre arrivée"
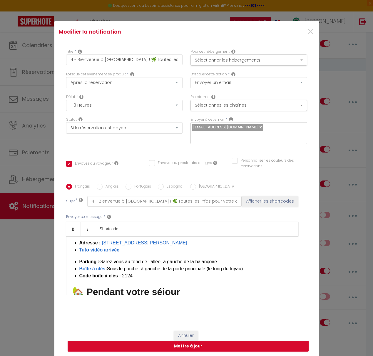
scroll to position [52, 0]
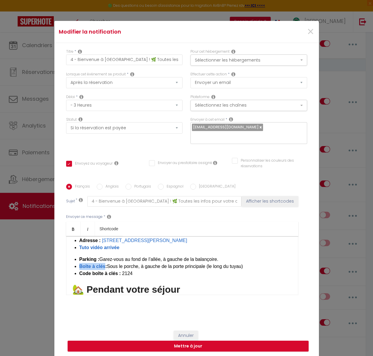
drag, startPoint x: 105, startPoint y: 255, endPoint x: 76, endPoint y: 253, distance: 29.5
click at [79, 263] on li "Boîte à clés : Sous le porche, à gauche de la porte principale (le long du tuya…" at bounding box center [185, 266] width 213 height 7
click at [202, 340] on button "Mettre à jour" at bounding box center [188, 345] width 241 height 11
checkbox input "true"
checkbox input "false"
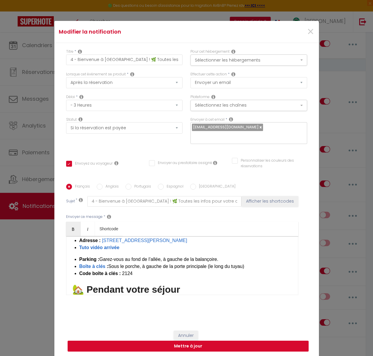
checkbox input "false"
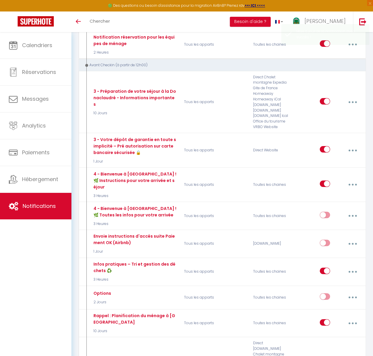
scroll to position [0, 0]
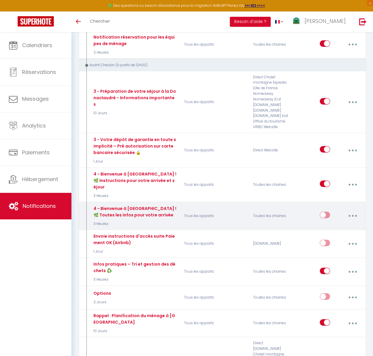
click at [353, 215] on icon "button" at bounding box center [353, 216] width 2 height 2
click at [335, 225] on link "Editer" at bounding box center [337, 230] width 44 height 10
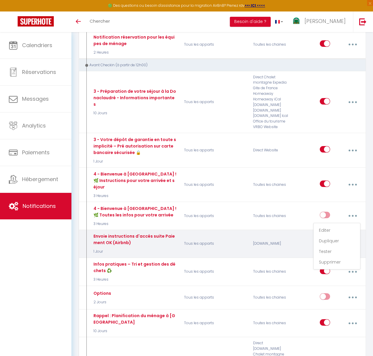
type input "4 - Bienvenue à [GEOGRAPHIC_DATA] ! 🌿 Toutes les infos pour votre arrivée"
select select "3 Heures"
select select "if_booking_is_paid"
checkbox input "true"
checkbox input "false"
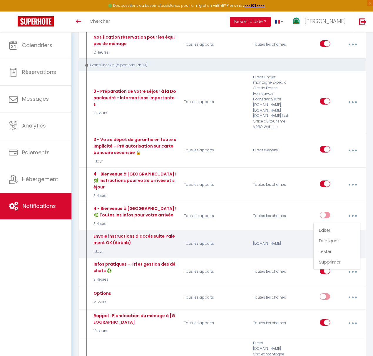
checkbox input "false"
radio input "true"
type input "4 - Bienvenue à [GEOGRAPHIC_DATA] ! 🌿 Toutes les infos pour votre arrivée"
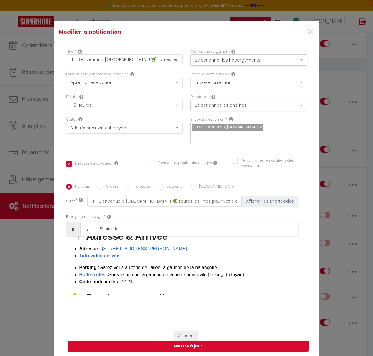
scroll to position [45, 0]
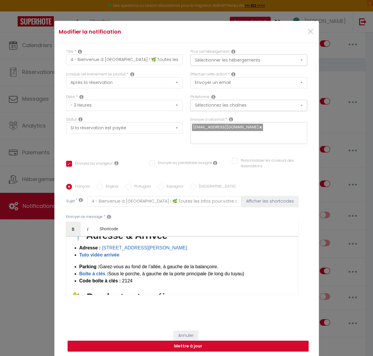
click at [178, 244] on li "Adresse : 12 rue d'Esse, 77515 Saint-Augustin ​ ​" at bounding box center [185, 247] width 213 height 7
click at [82, 245] on div "Bonjour [GUEST:FIRST_NAME] [GUEST:NAME] , Nous sommes ravis de vous accueillir …" at bounding box center [182, 265] width 232 height 59
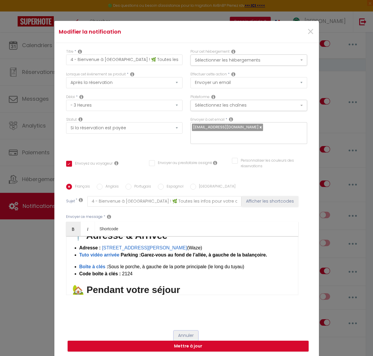
click at [188, 330] on button "Annuler" at bounding box center [186, 335] width 24 height 10
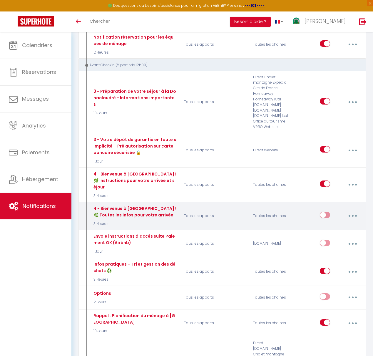
click at [355, 210] on button "button" at bounding box center [353, 215] width 16 height 11
click at [342, 225] on link "Editer" at bounding box center [337, 230] width 44 height 10
type input "4 - Bienvenue à [GEOGRAPHIC_DATA] ! 🌿 Toutes les infos pour votre arrivée"
checkbox input "true"
checkbox input "false"
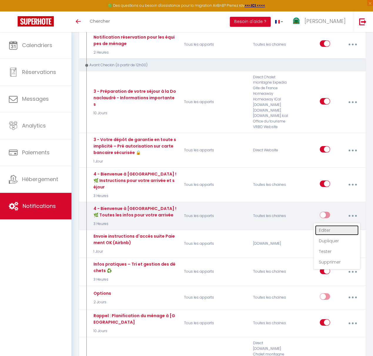
checkbox input "false"
type input "4 - Bienvenue à [GEOGRAPHIC_DATA] ! 🌿 Toutes les infos pour votre arrivée"
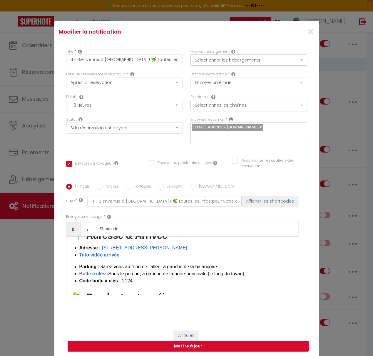
click at [186, 244] on li "Adresse : 12 rue d'Esse, 77515 Saint-Augustin ​ ​" at bounding box center [185, 247] width 213 height 7
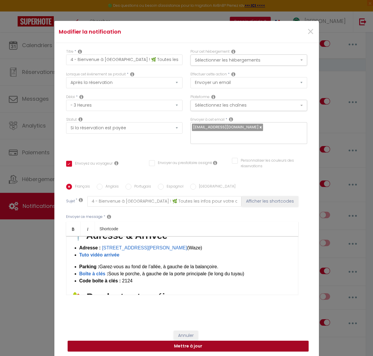
click at [200, 340] on button "Mettre à jour" at bounding box center [188, 345] width 241 height 11
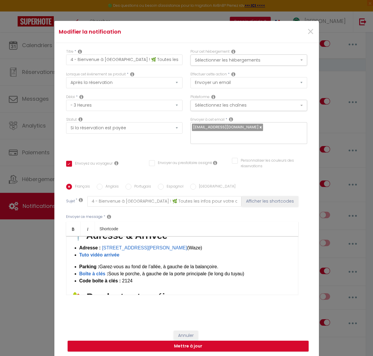
checkbox input "true"
checkbox input "false"
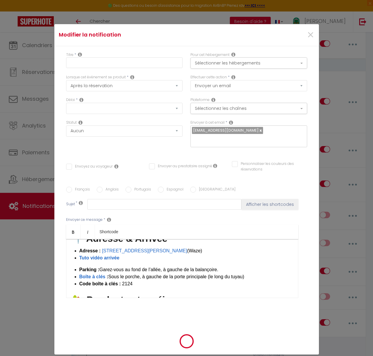
scroll to position [0, 0]
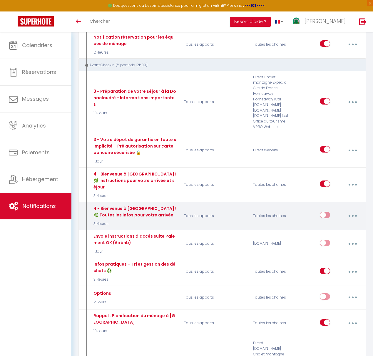
click at [356, 210] on button "button" at bounding box center [353, 215] width 16 height 11
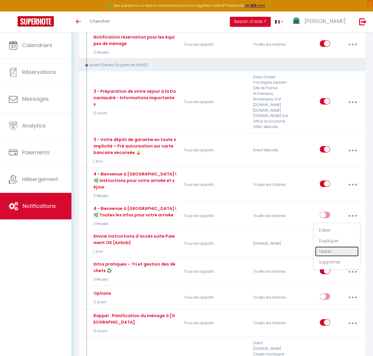
click at [331, 246] on link "Tester" at bounding box center [337, 251] width 44 height 10
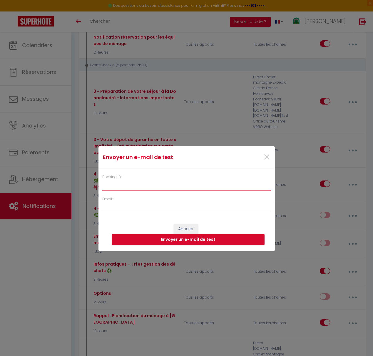
click at [124, 188] on input "Booking ID *" at bounding box center [186, 185] width 169 height 11
paste input "6751036"
type input "6751036"
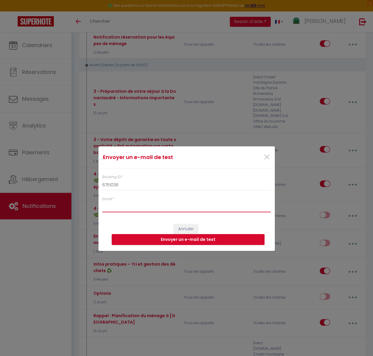
click at [123, 206] on input "Email *" at bounding box center [186, 207] width 169 height 11
type input "[EMAIL_ADDRESS][DOMAIN_NAME]"
click at [192, 239] on button "Envoyer un e-mail de test" at bounding box center [188, 239] width 153 height 11
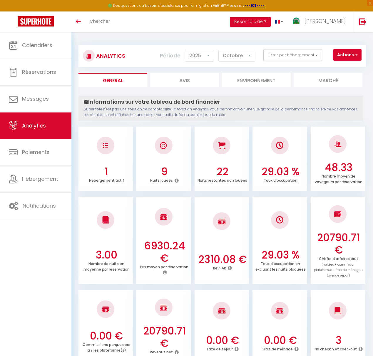
select select "2025"
select select "10"
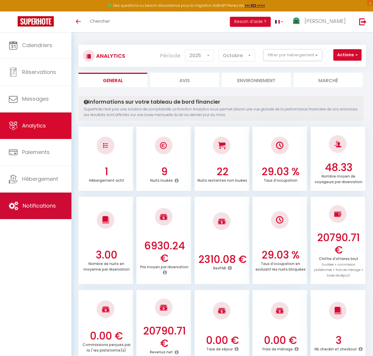
click at [45, 206] on span "Notifications" at bounding box center [39, 205] width 33 height 7
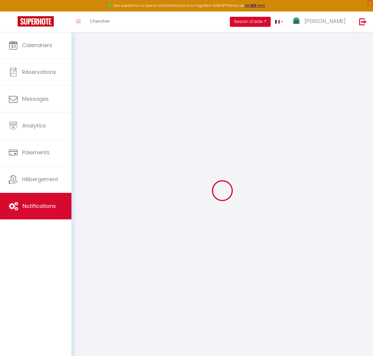
select select
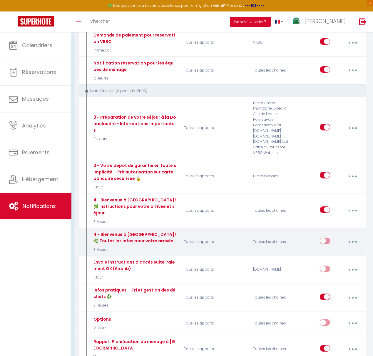
scroll to position [384, 0]
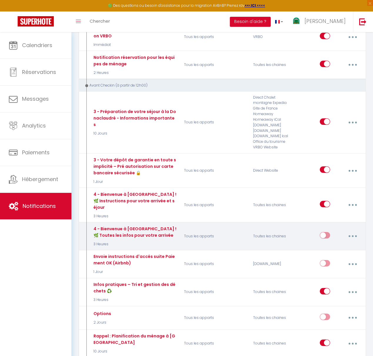
click at [353, 235] on icon "button" at bounding box center [353, 236] width 2 height 2
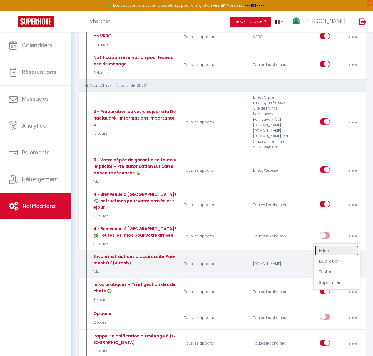
click at [333, 245] on link "Editer" at bounding box center [337, 250] width 44 height 10
type input "4 - Bienvenue à [GEOGRAPHIC_DATA] ! 🌿 Toutes les infos pour votre arrivée"
select select "3 Heures"
select select "if_booking_is_paid"
checkbox input "true"
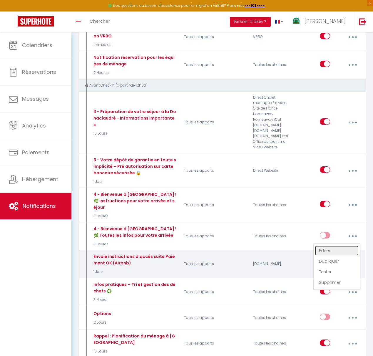
checkbox input "false"
radio input "true"
type input "4 - Bienvenue à [GEOGRAPHIC_DATA] ! 🌿 Toutes les infos pour votre arrivée"
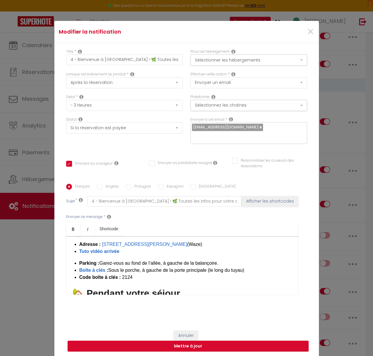
scroll to position [49, 0]
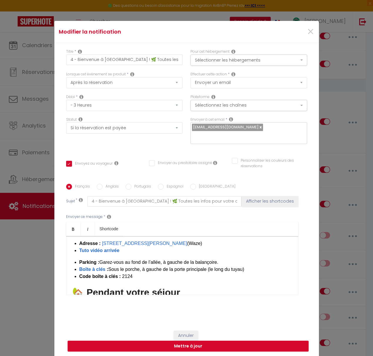
click at [106, 267] on strong "Boîte à clés :" at bounding box center [93, 269] width 29 height 5
drag, startPoint x: 104, startPoint y: 265, endPoint x: 79, endPoint y: 265, distance: 25.0
click at [79, 267] on strong "Boîte à clés :" at bounding box center [93, 269] width 29 height 5
click at [82, 267] on link "Boîte à clés" at bounding box center [94, 269] width 26 height 5
click at [187, 331] on button "Annuler" at bounding box center [186, 335] width 24 height 10
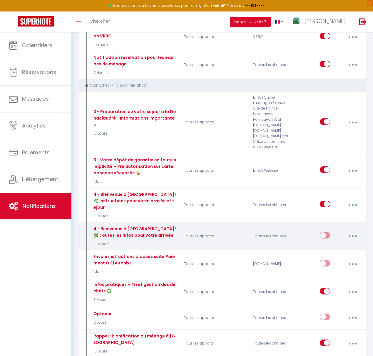
click at [353, 235] on icon "button" at bounding box center [353, 236] width 2 height 2
click at [329, 245] on link "Editer" at bounding box center [337, 250] width 44 height 10
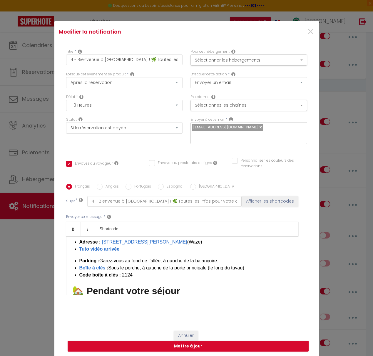
drag, startPoint x: 106, startPoint y: 266, endPoint x: 112, endPoint y: 266, distance: 6.5
click at [106, 266] on strong "Boîte à clés :" at bounding box center [93, 267] width 29 height 5
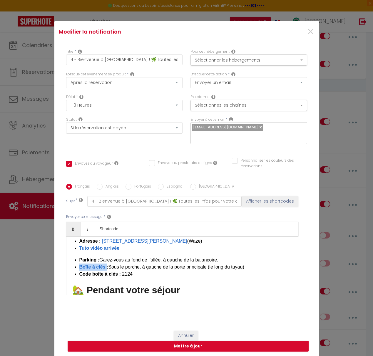
drag, startPoint x: 80, startPoint y: 264, endPoint x: 106, endPoint y: 263, distance: 26.2
click at [106, 264] on strong "Boîte à clés :" at bounding box center [93, 266] width 29 height 5
click at [202, 341] on button "Mettre à jour" at bounding box center [188, 345] width 241 height 11
checkbox input "true"
checkbox input "false"
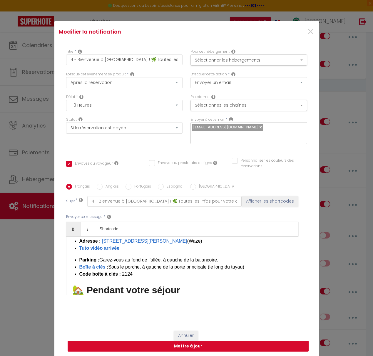
checkbox input "false"
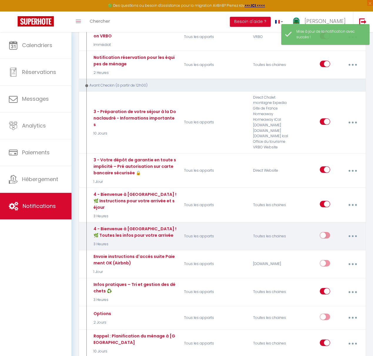
click at [355, 230] on button "button" at bounding box center [353, 235] width 16 height 11
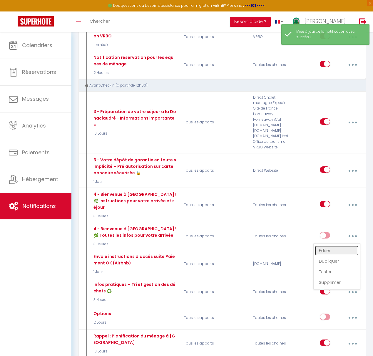
drag, startPoint x: 336, startPoint y: 240, endPoint x: 333, endPoint y: 241, distance: 3.3
click at [336, 245] on link "Editer" at bounding box center [337, 250] width 44 height 10
type input "4 - Bienvenue à [GEOGRAPHIC_DATA] ! 🌿 Toutes les infos pour votre arrivée"
select select "3 Heures"
select select "if_booking_is_paid"
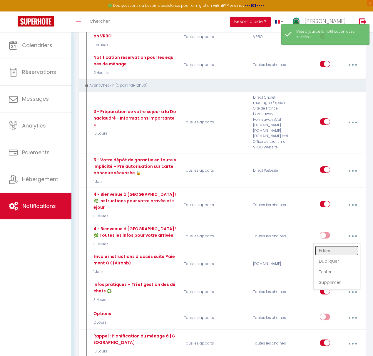
checkbox input "true"
checkbox input "false"
radio input "true"
type input "4 - Bienvenue à [GEOGRAPHIC_DATA] ! 🌿 Toutes les infos pour votre arrivée"
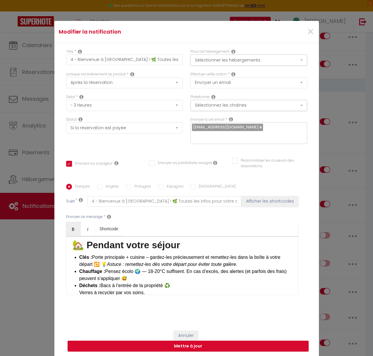
scroll to position [97, 0]
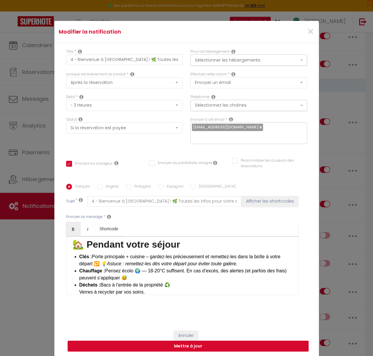
click at [192, 343] on button "Mettre à jour" at bounding box center [188, 345] width 241 height 11
checkbox input "true"
checkbox input "false"
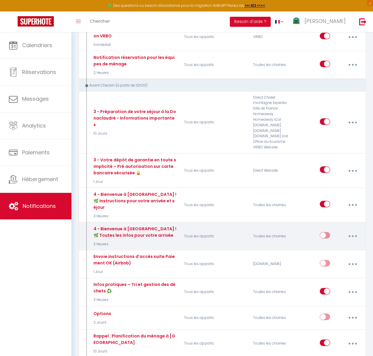
click at [354, 230] on button "button" at bounding box center [353, 235] width 16 height 11
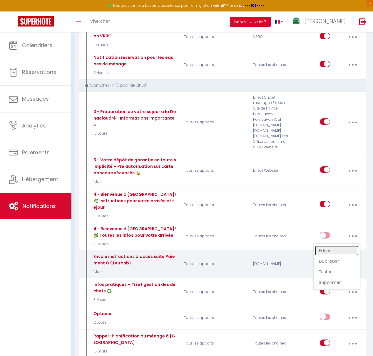
click at [340, 245] on link "Editer" at bounding box center [337, 250] width 44 height 10
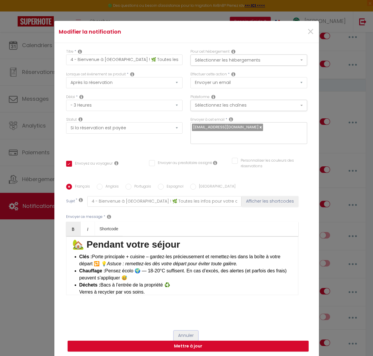
click at [191, 331] on button "Annuler" at bounding box center [186, 335] width 24 height 10
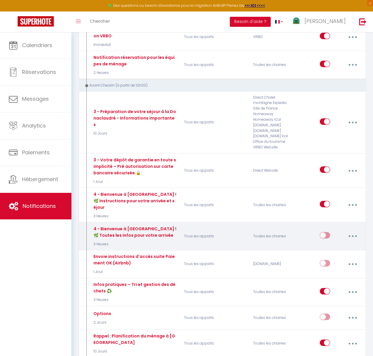
click at [352, 235] on icon "button" at bounding box center [353, 236] width 2 height 2
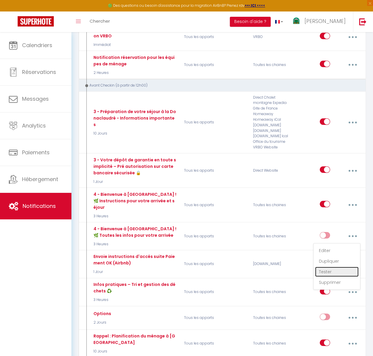
click at [331, 267] on link "Tester" at bounding box center [337, 272] width 44 height 10
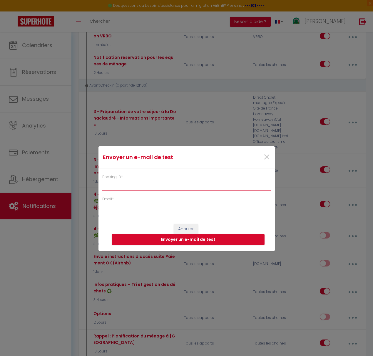
click at [134, 185] on input "Booking ID *" at bounding box center [186, 185] width 169 height 11
paste input "6751036"
type input "6751036"
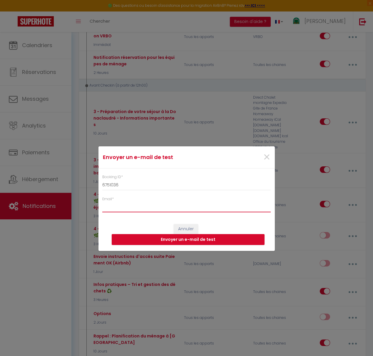
click at [122, 211] on input "Email *" at bounding box center [186, 207] width 169 height 11
type input "[EMAIL_ADDRESS][DOMAIN_NAME]"
click at [190, 242] on button "Envoyer un e-mail de test" at bounding box center [188, 239] width 153 height 11
click at [176, 242] on button "Envoyer un e-mail de test" at bounding box center [188, 239] width 153 height 11
click at [267, 158] on span "×" at bounding box center [266, 157] width 7 height 18
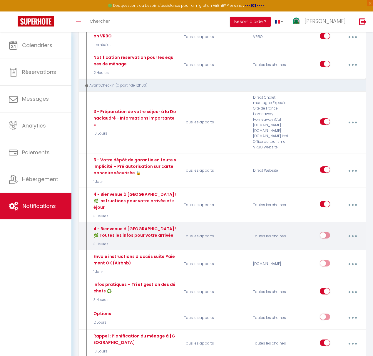
click at [353, 235] on icon "button" at bounding box center [353, 236] width 2 height 2
click at [335, 245] on link "Editer" at bounding box center [337, 250] width 44 height 10
checkbox input "true"
checkbox input "false"
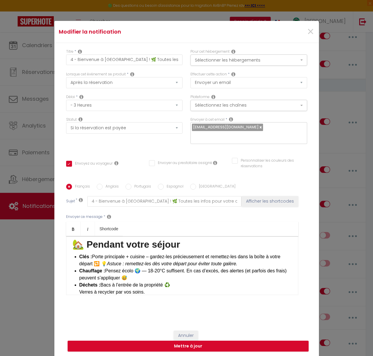
click at [238, 261] on em "Astuce : remettez-les dès votre départ pour éviter toute galère." at bounding box center [172, 263] width 131 height 5
click at [207, 340] on button "Mettre à jour" at bounding box center [188, 345] width 241 height 11
checkbox input "true"
checkbox input "false"
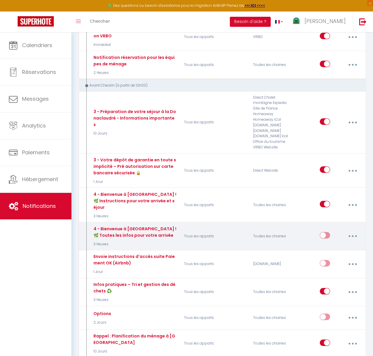
click at [327, 232] on input "checkbox" at bounding box center [325, 236] width 10 height 9
checkbox input "true"
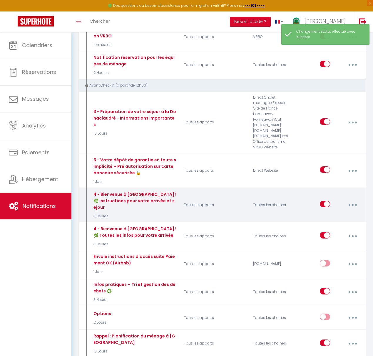
click at [325, 201] on input "checkbox" at bounding box center [325, 205] width 10 height 9
checkbox input "false"
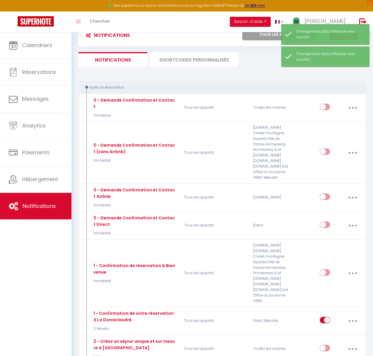
scroll to position [0, 0]
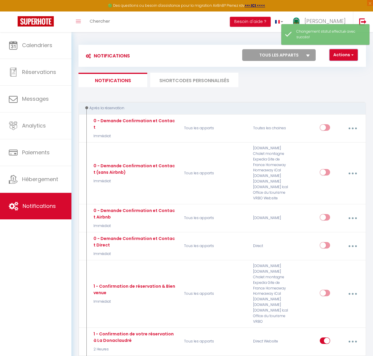
click at [348, 57] on button "Actions" at bounding box center [344, 55] width 28 height 12
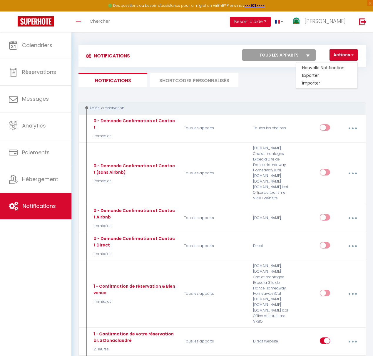
click at [272, 78] on ul "Notifications SHORTCODES PERSONNALISÉS" at bounding box center [223, 80] width 288 height 14
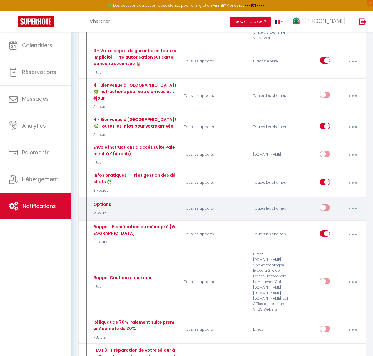
scroll to position [496, 0]
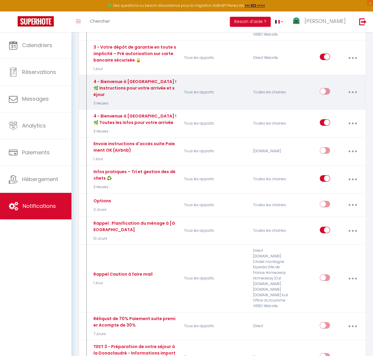
click at [354, 87] on button "button" at bounding box center [353, 92] width 16 height 11
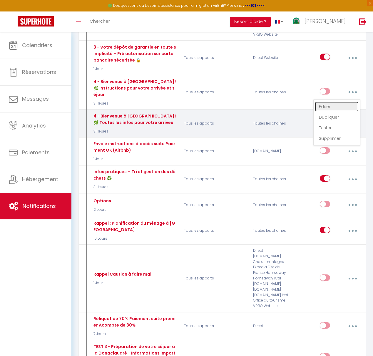
click at [331, 102] on link "Editer" at bounding box center [337, 107] width 44 height 10
type input "4 - Bienvenue à [GEOGRAPHIC_DATA] ! 🌿 Instructions pour votre arrivée et séjour"
select select "3 Heures"
select select "if_booking_is_paid"
checkbox input "true"
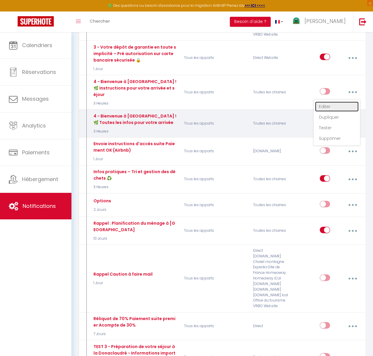
checkbox input "false"
radio input "true"
type input "4 -Bienvenue à [GEOGRAPHIC_DATA] ! 🌿 Instructions essentielles pour votre arriv…"
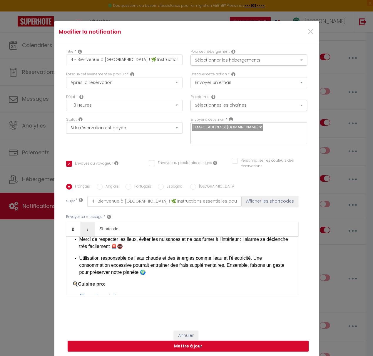
scroll to position [339, 0]
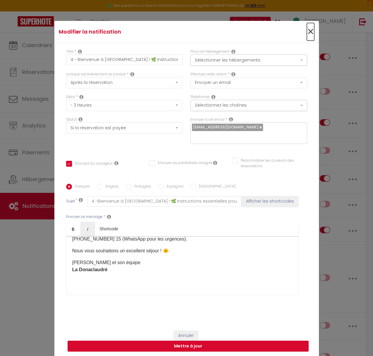
click at [310, 36] on span "×" at bounding box center [310, 32] width 7 height 18
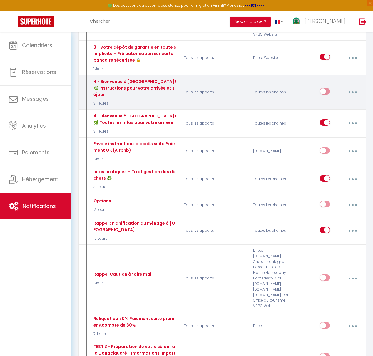
click at [355, 87] on button "button" at bounding box center [353, 92] width 16 height 11
click at [333, 133] on link "Supprimer" at bounding box center [337, 138] width 44 height 10
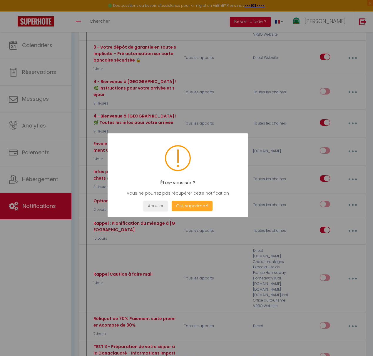
click at [199, 205] on button "Oui, supprimez!" at bounding box center [192, 206] width 41 height 10
checkbox input "true"
checkbox input "false"
checkbox input "true"
checkbox input "false"
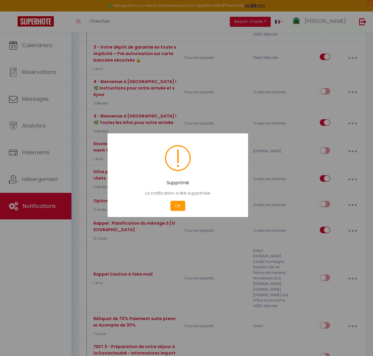
checkbox input "true"
checkbox input "false"
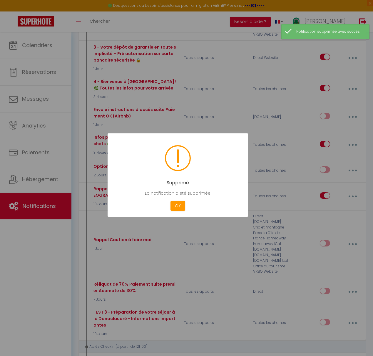
click at [180, 209] on button "OK" at bounding box center [178, 206] width 15 height 10
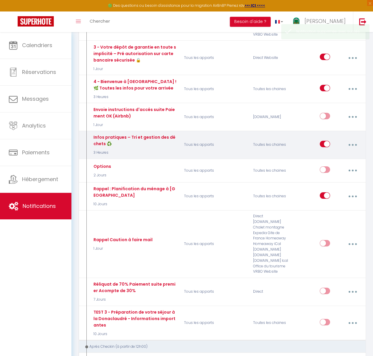
click at [353, 142] on button "button" at bounding box center [353, 144] width 16 height 11
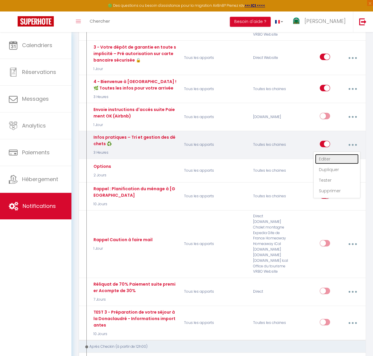
click at [333, 154] on link "Editer" at bounding box center [337, 159] width 44 height 10
type input "Infos pratiques – Tri et gestion des déchets ♻️"
select select "3 Heures"
select select
checkbox input "true"
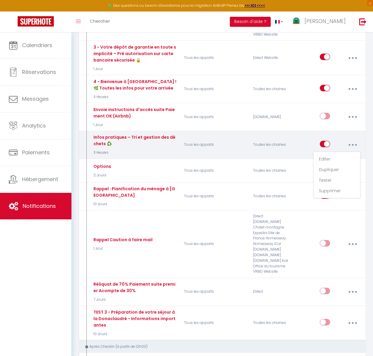
checkbox input "false"
radio input "true"
type input "Infos pratiques – Tri et gestion des déchets ♻️"
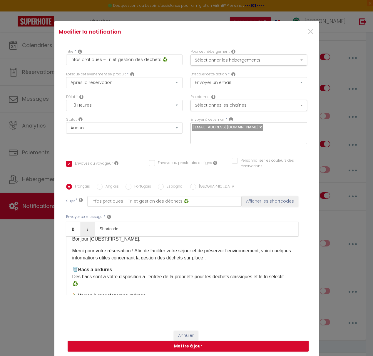
scroll to position [0, 0]
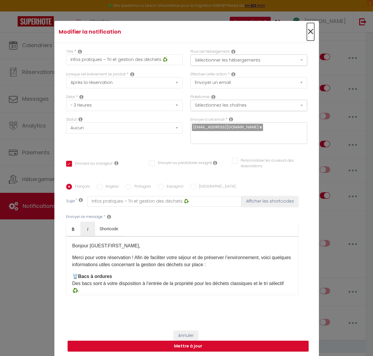
click at [312, 35] on span "×" at bounding box center [310, 32] width 7 height 18
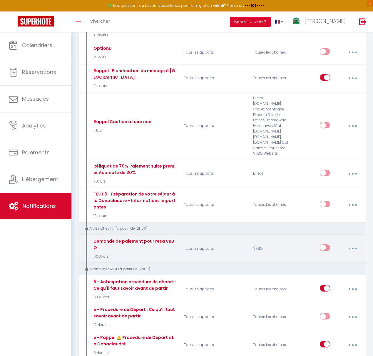
scroll to position [615, 0]
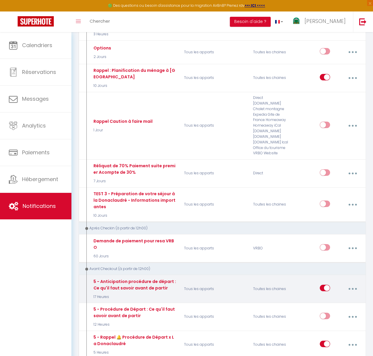
click at [355, 283] on button "button" at bounding box center [353, 288] width 16 height 11
click at [341, 298] on link "Editer" at bounding box center [337, 303] width 44 height 10
type input "5 - Anticipation procédure de départ : Ce qu'il faut savoir avant de partir"
select select "4"
select select "17 Heures"
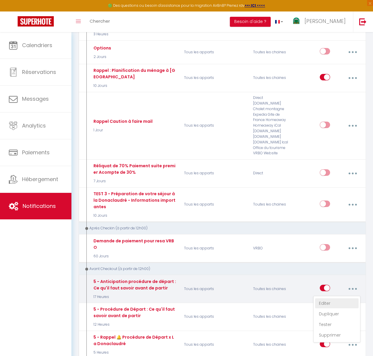
select select "if_booking_is_paid"
checkbox input "true"
checkbox input "false"
type input "5 - Anticipation procédure de départ : Ce qu'il faut savoir avant de partir [GU…"
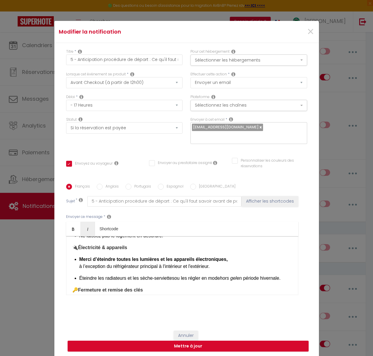
scroll to position [375, 0]
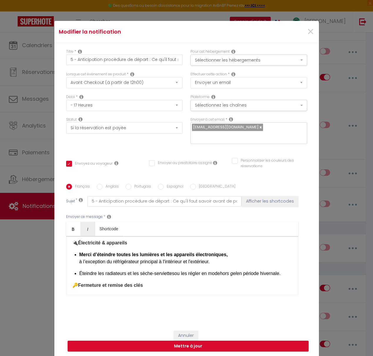
click at [164, 258] on p "Merci d’éteindre toutes les lumières et les appareils électroniques, à l’except…" at bounding box center [185, 258] width 213 height 14
drag, startPoint x: 234, startPoint y: 257, endPoint x: 190, endPoint y: 257, distance: 44.4
click at [190, 257] on p "Merci d’éteindre toutes les lumières et les appareils électroniques, à l’except…" at bounding box center [185, 258] width 213 height 14
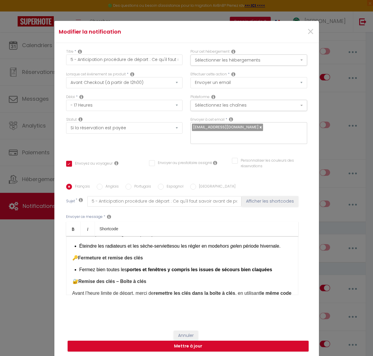
scroll to position [410, 0]
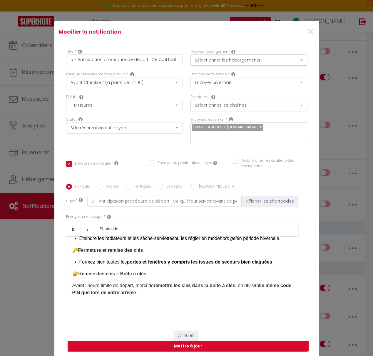
click at [271, 259] on strong "portes et fenêtres y compris les issues de secours bien claquées" at bounding box center [199, 261] width 145 height 5
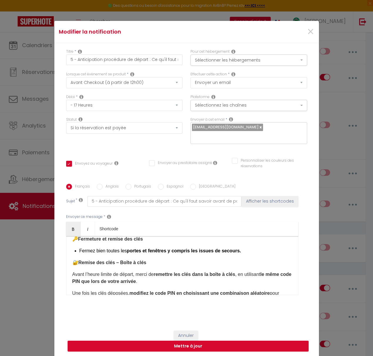
scroll to position [425, 0]
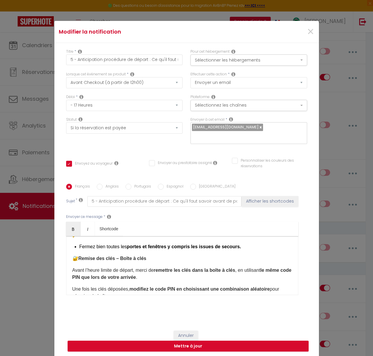
click at [92, 274] on strong "le même code PIN que lors de votre arrivée" at bounding box center [182, 273] width 220 height 12
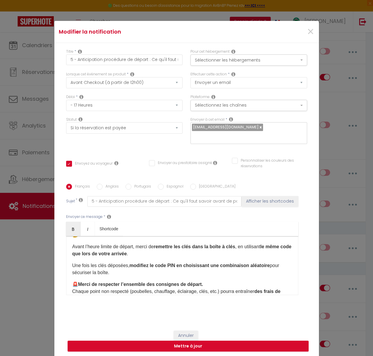
click at [176, 263] on strong "modifiez le code PIN en choisissant une combinaison aléatoire" at bounding box center [199, 265] width 140 height 5
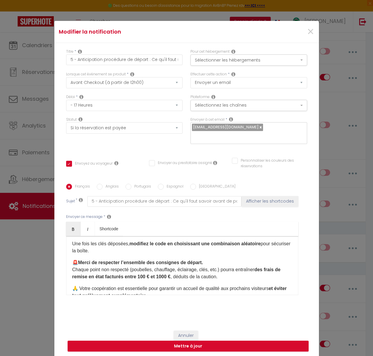
scroll to position [471, 0]
click at [221, 272] on p "🚨 Merci de respecter l’ensemble des consignes de départ. Chaque point non respe…" at bounding box center [182, 269] width 220 height 21
click at [211, 273] on p "🚨 Merci de respecter l’ensemble des consignes de départ. Chaque point non respe…" at bounding box center [182, 269] width 220 height 21
click at [133, 267] on p "🚨 Merci de respecter l’ensemble des consignes de départ. Chaque point non respe…" at bounding box center [182, 269] width 220 height 21
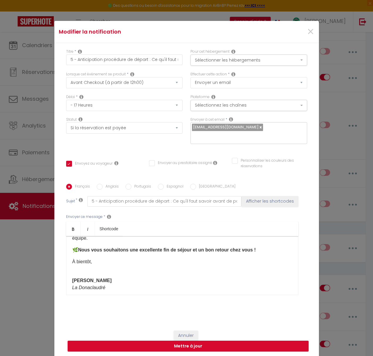
scroll to position [578, 0]
click at [250, 247] on strong "Nous vous souhaitons une excellente fin de séjour et un bon retour chez vous !" at bounding box center [167, 249] width 178 height 5
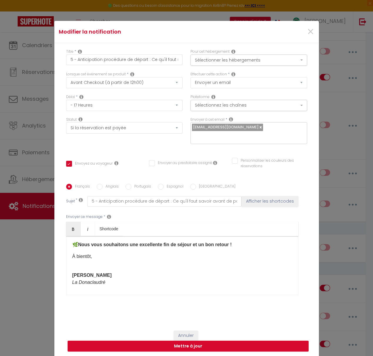
click at [93, 273] on p "[PERSON_NAME] La Donaclaudré ​" at bounding box center [182, 279] width 220 height 14
click at [79, 264] on div "Bonjour [GUEST:FIRST_NAME]​, J’espère que tout se passe bien pour vous.​ Comme …" at bounding box center [182, 265] width 232 height 59
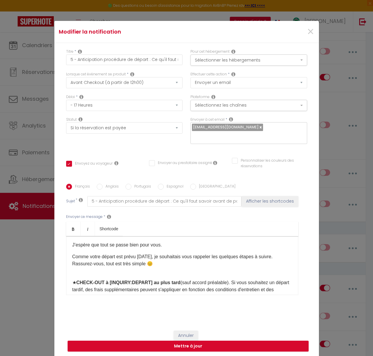
scroll to position [0, 0]
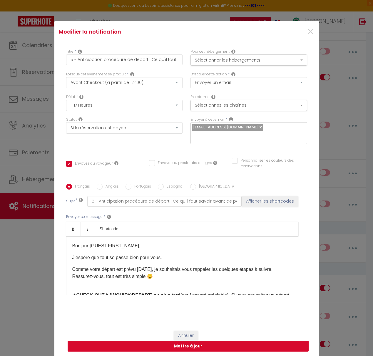
click at [197, 344] on button "Mettre à jour" at bounding box center [188, 345] width 241 height 11
checkbox input "true"
checkbox input "false"
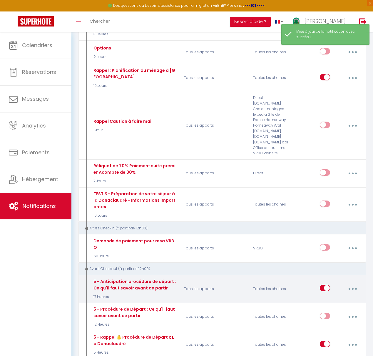
scroll to position [617, 0]
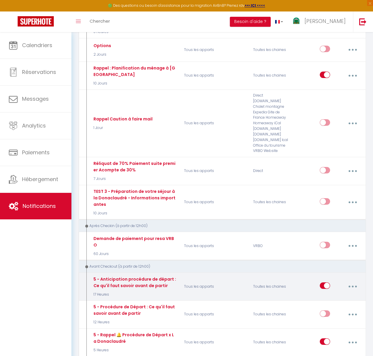
click at [354, 281] on button "button" at bounding box center [353, 286] width 16 height 11
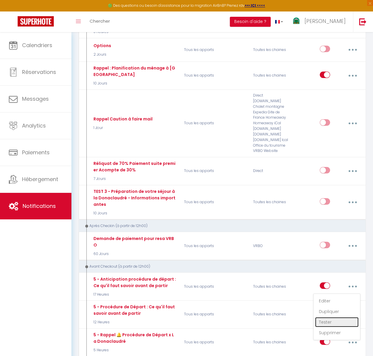
click at [331, 317] on link "Tester" at bounding box center [337, 322] width 44 height 10
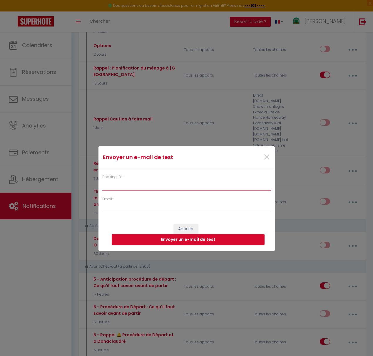
click at [124, 189] on input "Booking ID *" at bounding box center [186, 185] width 169 height 11
paste input "6751036"
type input "6751036"
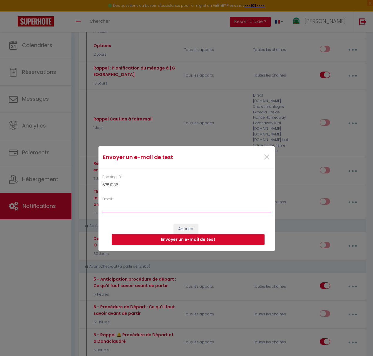
click at [120, 205] on input "Email *" at bounding box center [186, 207] width 169 height 11
type input "[EMAIL_ADDRESS][DOMAIN_NAME]"
click at [176, 240] on button "Envoyer un e-mail de test" at bounding box center [188, 239] width 153 height 11
click at [267, 157] on span "×" at bounding box center [266, 157] width 7 height 18
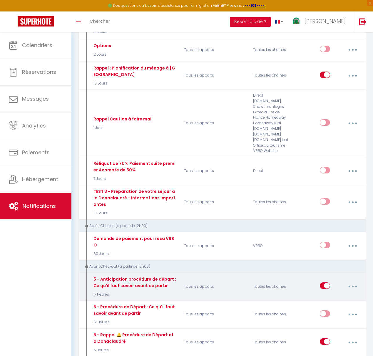
click at [356, 281] on button "button" at bounding box center [353, 286] width 16 height 11
click at [334, 296] on link "Editer" at bounding box center [337, 301] width 44 height 10
type input "5 - Anticipation procédure de départ : Ce qu'il faut savoir avant de partir"
select select "4"
select select "17 Heures"
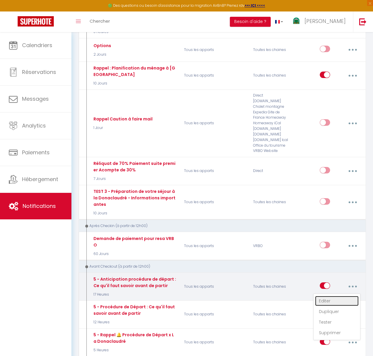
select select "if_booking_is_paid"
checkbox input "true"
checkbox input "false"
radio input "true"
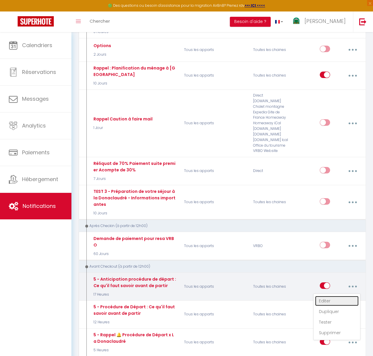
type input "5 - Anticipation procédure de départ : Ce qu'il faut savoir avant de partir [GU…"
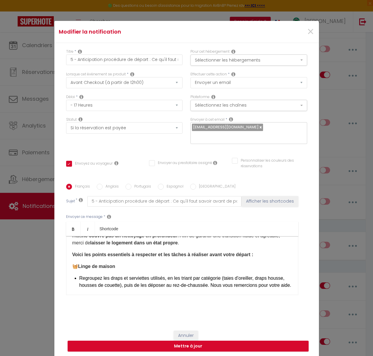
scroll to position [111, 0]
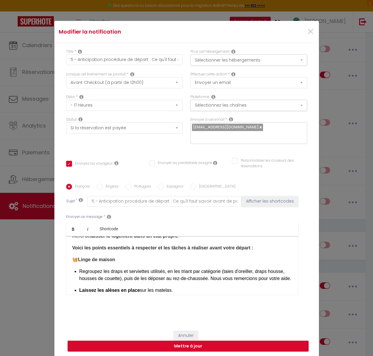
click at [164, 268] on p "Regroupez les draps et serviettes utilisés, en les triant par catégorie (taies …" at bounding box center [185, 275] width 213 height 14
drag, startPoint x: 166, startPoint y: 267, endPoint x: 151, endPoint y: 267, distance: 15.0
click at [151, 268] on p "Regroupez les draps et serviettes utilisées, en les triant par catégorie (taies…" at bounding box center [185, 275] width 213 height 14
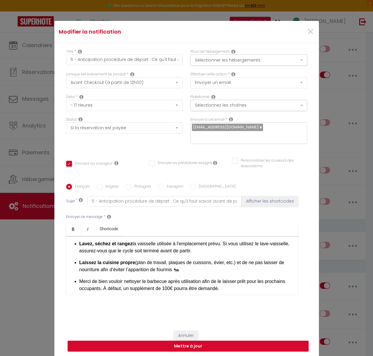
scroll to position [259, 0]
click at [191, 272] on p "Laissez la cuisine propre (plan de travail, plaques de cuissons, évier, etc.) e…" at bounding box center [185, 266] width 213 height 14
click at [137, 266] on p "Laissez la cuisine propre (plan de travail, plaques de cuissons, évier, etc.) e…" at bounding box center [185, 266] width 213 height 14
click at [215, 266] on p "Laissez la cuisine propre (plan de travail, plaques de cuissons, évier, etc.) e…" at bounding box center [185, 266] width 213 height 14
click at [200, 273] on p "Laissez la cuisine propre (plan de travail, plaques de cuissons, four, évier, e…" at bounding box center [185, 266] width 213 height 14
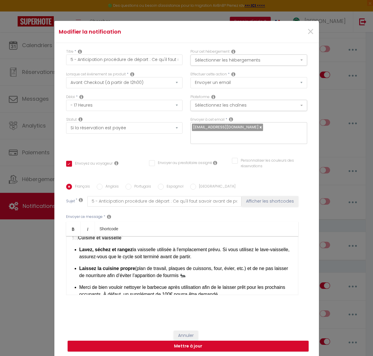
scroll to position [252, 0]
click at [129, 242] on p "🍽️ Cuisine et vaisselle" at bounding box center [182, 238] width 220 height 7
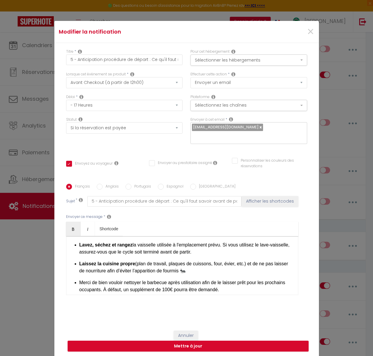
scroll to position [254, 0]
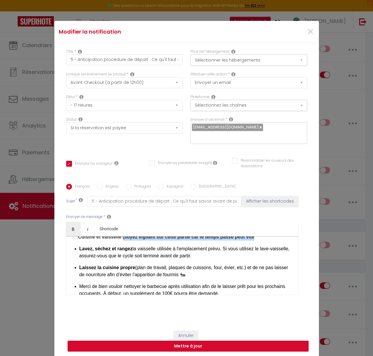
drag, startPoint x: 254, startPoint y: 240, endPoint x: 122, endPoint y: 240, distance: 132.1
click at [122, 239] on strong "Cuisine et vaisselle (soyez vigilant sur cette partie car le temps passé peut v…" at bounding box center [166, 236] width 176 height 5
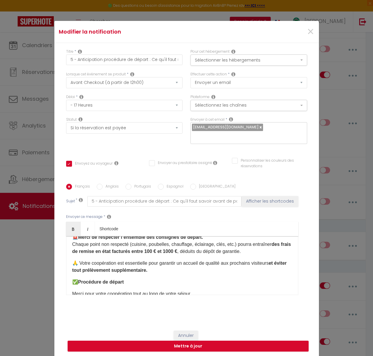
scroll to position [489, 0]
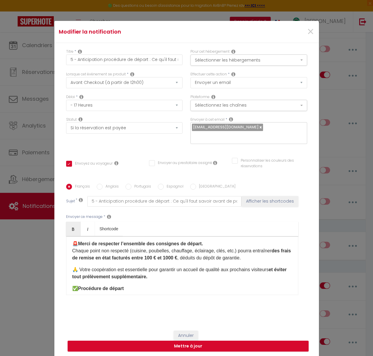
click at [189, 260] on strong "des frais de remise en état facturés entre 100 € et 1000 €" at bounding box center [181, 254] width 219 height 12
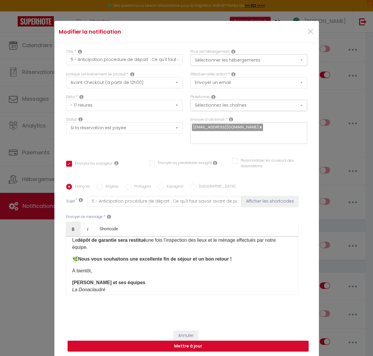
scroll to position [586, 0]
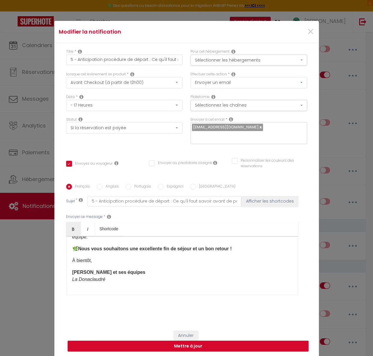
drag, startPoint x: 116, startPoint y: 277, endPoint x: 113, endPoint y: 277, distance: 3.2
click at [116, 277] on p "[PERSON_NAME] et ses équipes La Donaclaudré ​" at bounding box center [182, 276] width 220 height 14
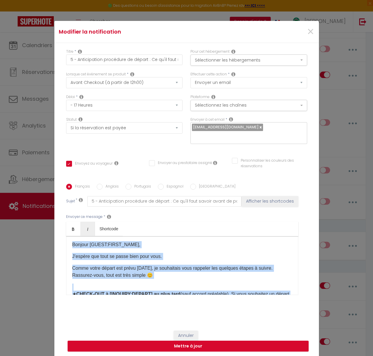
scroll to position [0, 0]
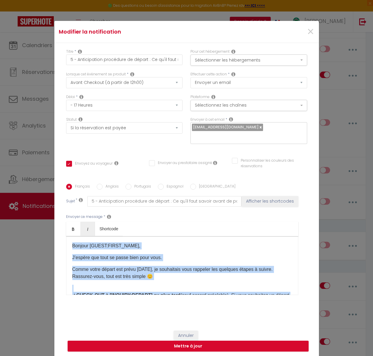
drag, startPoint x: 113, startPoint y: 275, endPoint x: 59, endPoint y: 233, distance: 69.2
click at [59, 233] on div "Titre * 5 - Anticipation procédure de départ : Ce qu'il faut savoir avant de pa…" at bounding box center [186, 184] width 265 height 282
copy div "Loremip [DOLOR:SITAM_CONS]​, A’elitse doe temp in utlab etdo magn aliq.​ Enima …"
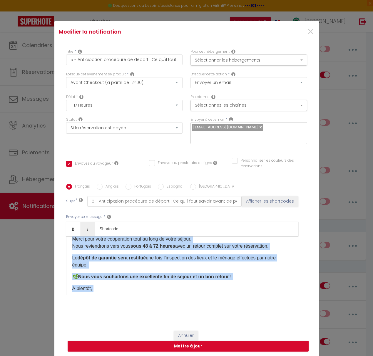
scroll to position [586, 0]
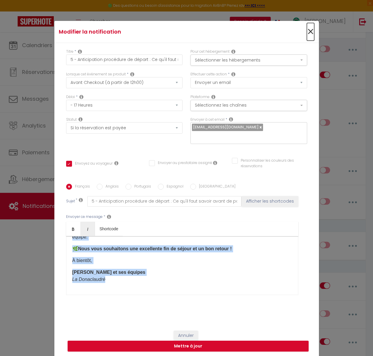
drag, startPoint x: 312, startPoint y: 38, endPoint x: 306, endPoint y: 46, distance: 10.1
click at [312, 38] on span "×" at bounding box center [310, 32] width 7 height 18
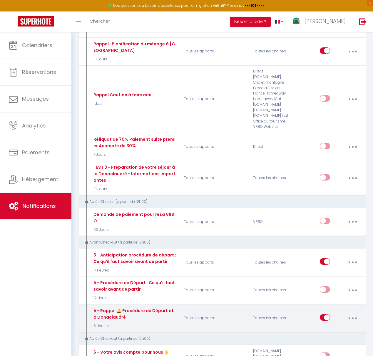
scroll to position [642, 0]
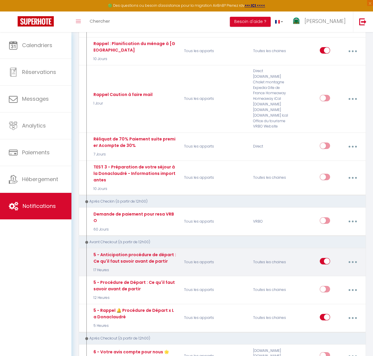
click at [352, 261] on icon "button" at bounding box center [353, 262] width 2 height 2
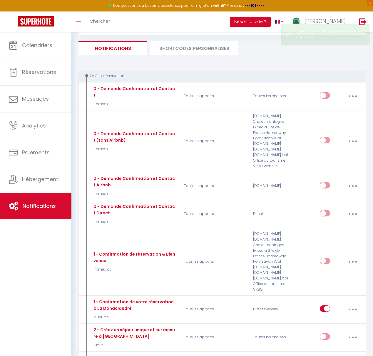
checkbox input "false"
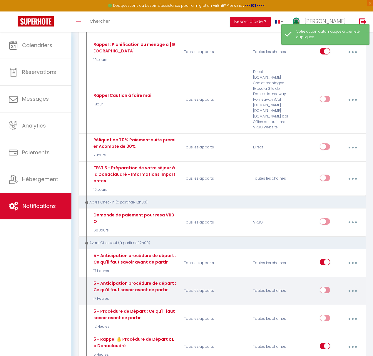
scroll to position [642, 0]
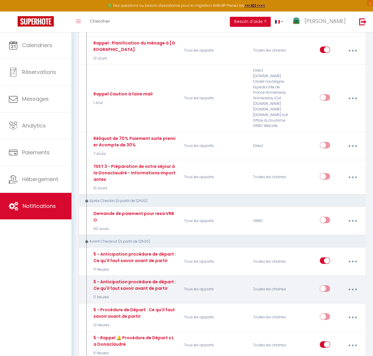
click at [354, 284] on button "button" at bounding box center [353, 289] width 16 height 11
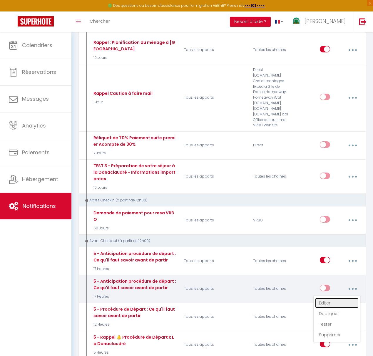
click at [335, 298] on link "Editer" at bounding box center [337, 303] width 44 height 10
type input "5 - Anticipation procédure de départ : Ce qu'il faut savoir avant de partir"
select select "4"
select select "17 Heures"
select select "if_booking_is_paid"
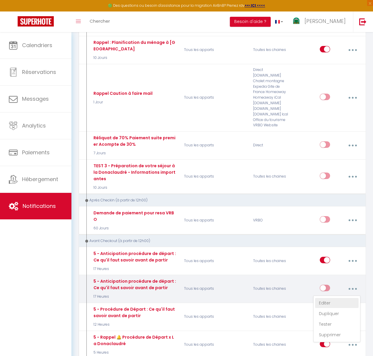
checkbox input "true"
checkbox input "false"
radio input "true"
type input "5 - Anticipation procédure de départ : Ce qu'il faut savoir avant de partir [GU…"
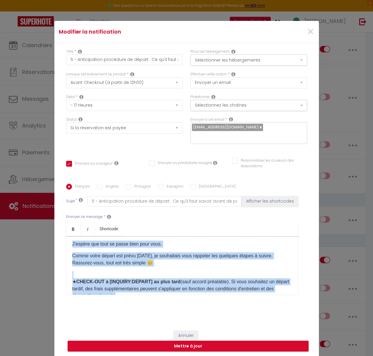
scroll to position [0, 0]
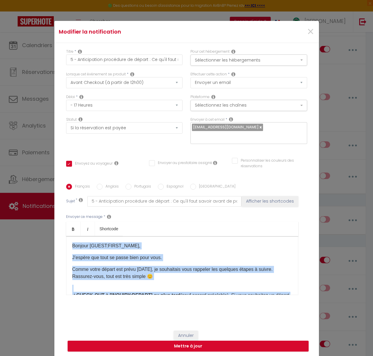
drag, startPoint x: 104, startPoint y: 273, endPoint x: 66, endPoint y: 224, distance: 63.1
click at [66, 224] on div "Français Anglais Portugais Espagnol Italien Sujet * 5 - Anticipation procédure …" at bounding box center [187, 243] width 244 height 119
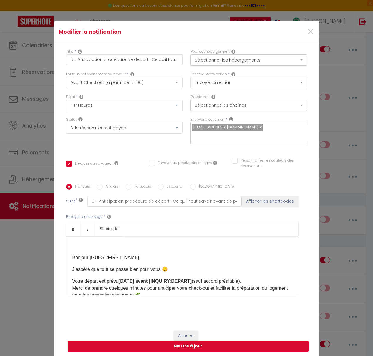
click at [73, 254] on p "Bonjour [GUEST:FIRST_NAME]," at bounding box center [182, 257] width 220 height 7
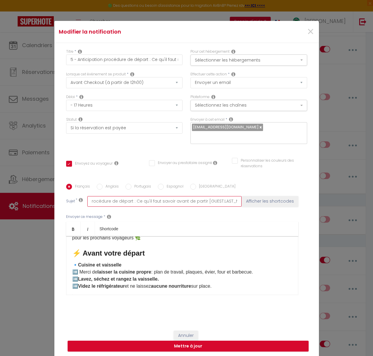
scroll to position [0, 40]
drag, startPoint x: 170, startPoint y: 198, endPoint x: 246, endPoint y: 196, distance: 76.5
click at [247, 196] on div "Sujet * 5 - Anticipation procédure de départ : Ce qu'il faut savoir avant de pa…" at bounding box center [186, 201] width 241 height 11
paste input "dernières consignes importantes 🕓"
type input "5 - Anticipation procédure de départ : dernières consignes importantes 🕓"
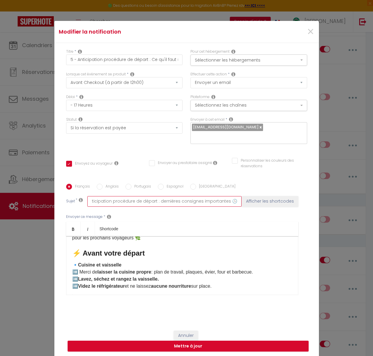
checkbox input "true"
checkbox input "false"
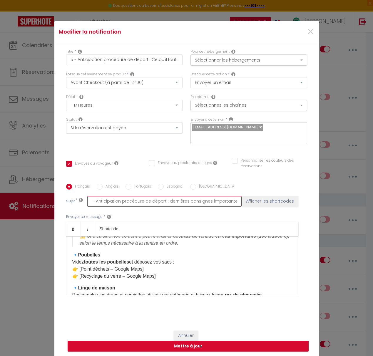
scroll to position [112, 0]
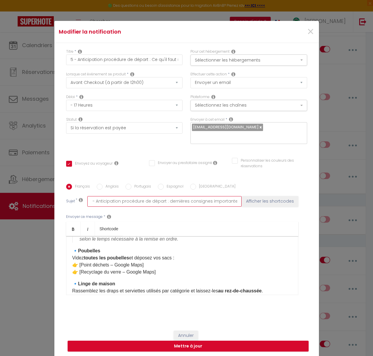
type input "5 - Anticipation procédure de départ : dernières consignes importantes 🕓"
click at [198, 344] on button "Mettre à jour" at bounding box center [188, 345] width 241 height 11
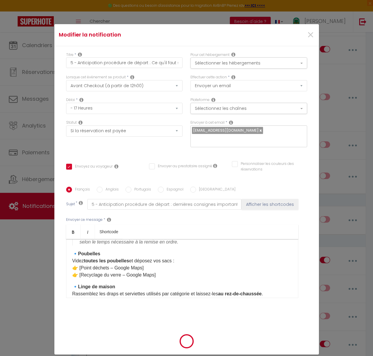
checkbox input "true"
checkbox input "false"
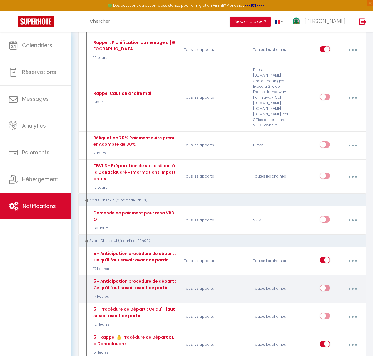
click at [348, 283] on button "button" at bounding box center [353, 288] width 16 height 11
click at [333, 298] on link "Editer" at bounding box center [337, 303] width 44 height 10
type input "5 - Anticipation procédure de départ : Ce qu'il faut savoir avant de partir"
select select "4"
select select "17 Heures"
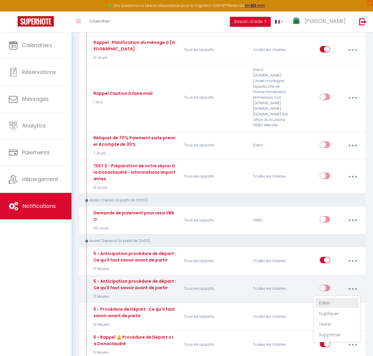
select select "if_booking_is_paid"
checkbox input "true"
checkbox input "false"
radio input "true"
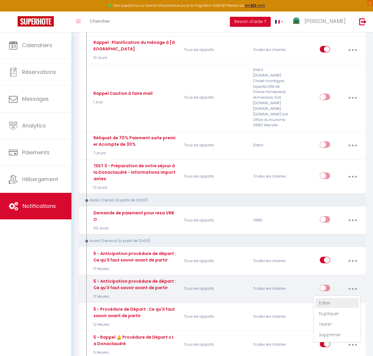
type input "5 - Anticipation procédure de départ : dernières consignes importantes 🕓"
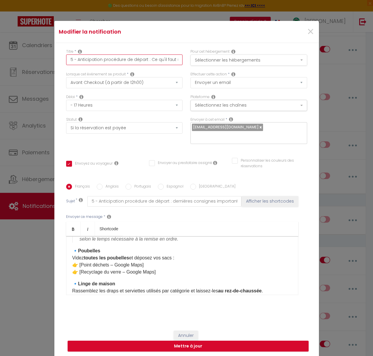
scroll to position [0, 39]
drag, startPoint x: 156, startPoint y: 64, endPoint x: 207, endPoint y: 63, distance: 50.6
click at [207, 63] on div "Titre * 5 - Anticipation procédure de départ : Ce qu'il faut savoir avant de pa…" at bounding box center [186, 60] width 249 height 23
paste input "dernières consignes importantes 🕓"
type input "5 - Anticipation procédure de départ : dernières consignes importantes 🕓"
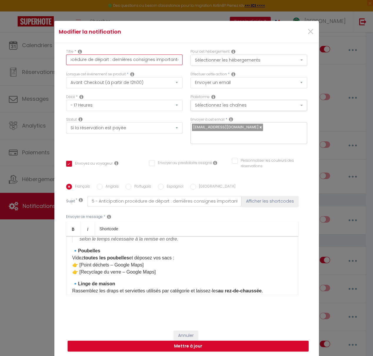
checkbox input "true"
checkbox input "false"
type input "5 - Anticipation procédure de départ : dernières consignes importantes 🕓"
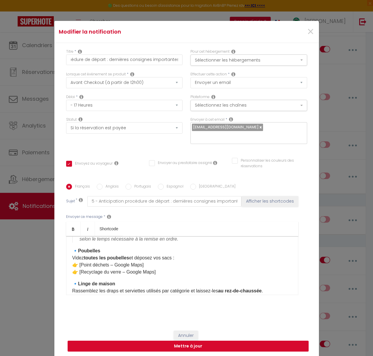
scroll to position [0, 0]
click at [199, 341] on button "Mettre à jour" at bounding box center [188, 345] width 241 height 11
checkbox input "true"
checkbox input "false"
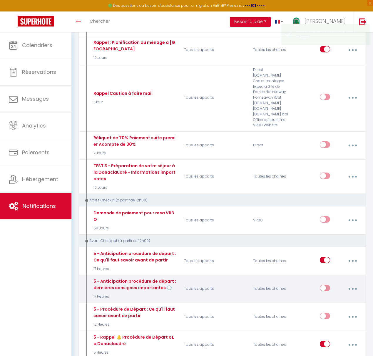
click at [354, 283] on button "button" at bounding box center [353, 288] width 16 height 11
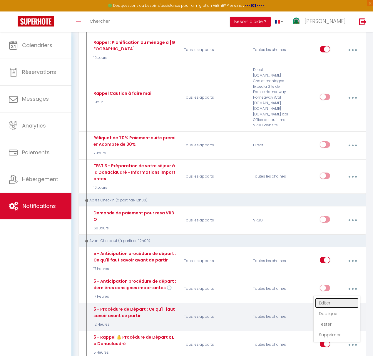
click at [336, 298] on link "Editer" at bounding box center [337, 303] width 44 height 10
type input "5 - Anticipation procédure de départ : dernières consignes importantes 🕓"
select select "4"
select select "17 Heures"
select select "if_booking_is_paid"
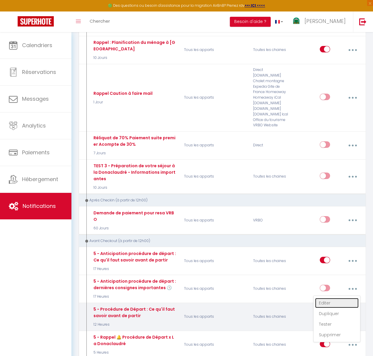
checkbox input "true"
checkbox input "false"
radio input "true"
type input "5 - Anticipation procédure de départ : dernières consignes importantes 🕓"
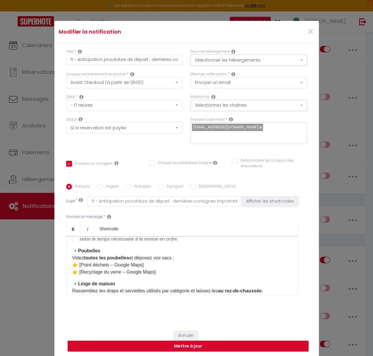
click at [172, 255] on p "🔹 Poubelles Videz toutes les poubelles et déposez vos sacs : 👉 [Point déchets –…" at bounding box center [182, 261] width 220 height 28
click at [109, 261] on p "🔹 Poubelles Videz toutes les poubelles et déposez vos sacs à l'entrée de la Don…" at bounding box center [182, 261] width 220 height 28
drag, startPoint x: 150, startPoint y: 261, endPoint x: 179, endPoint y: 269, distance: 29.9
click at [175, 261] on p "🔹 Poubelles Videz toutes les poubelles et déposez vos sacs à l'entrée de la Don…" at bounding box center [182, 261] width 220 height 28
copy p "oogle Maps]"
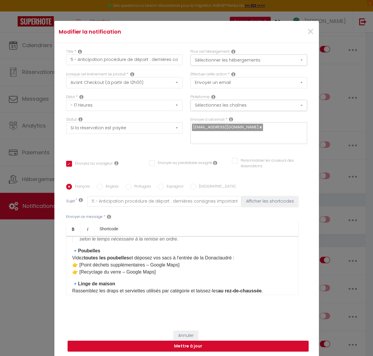
click at [150, 260] on p "🔹 Poubelles Videz toutes les poubelles et déposez vos sacs à l'entrée de la Don…" at bounding box center [182, 261] width 220 height 28
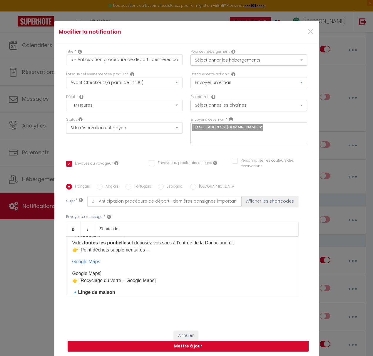
scroll to position [130, 0]
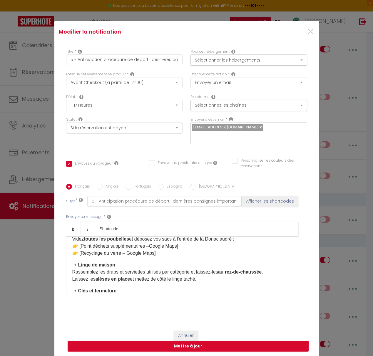
click at [81, 242] on p "🔹 Poubelles Videz toutes les poubelles et déposez vos sacs à l'entrée de la Don…" at bounding box center [182, 242] width 220 height 28
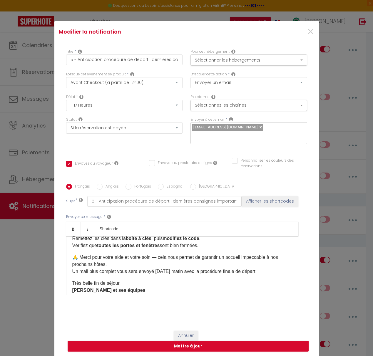
scroll to position [200, 0]
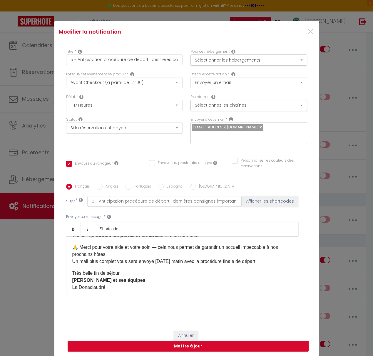
click at [125, 270] on p "Très belle fin de séjour, [PERSON_NAME] et ses équipes La Donaclaudré" at bounding box center [182, 280] width 220 height 21
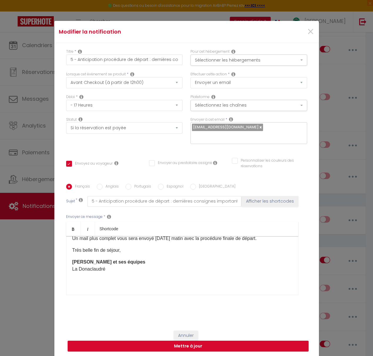
scroll to position [223, 0]
click at [190, 342] on button "Mettre à jour" at bounding box center [188, 345] width 241 height 11
checkbox input "true"
checkbox input "false"
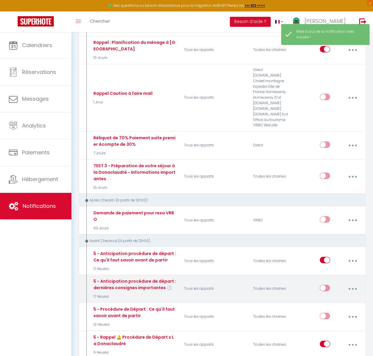
click at [355, 283] on button "button" at bounding box center [353, 288] width 16 height 11
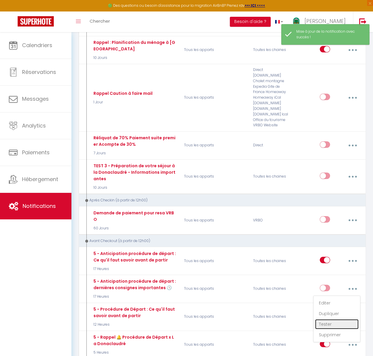
drag, startPoint x: 329, startPoint y: 308, endPoint x: 203, endPoint y: 302, distance: 126.1
click at [329, 319] on link "Tester" at bounding box center [337, 324] width 44 height 10
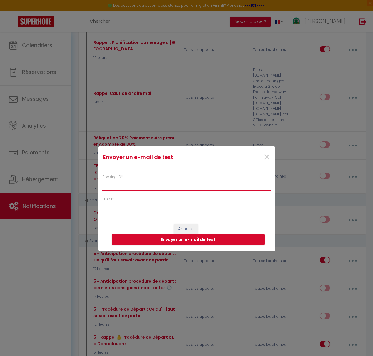
click at [129, 186] on input "Booking ID *" at bounding box center [186, 185] width 169 height 11
paste input "6751036"
type input "6751036"
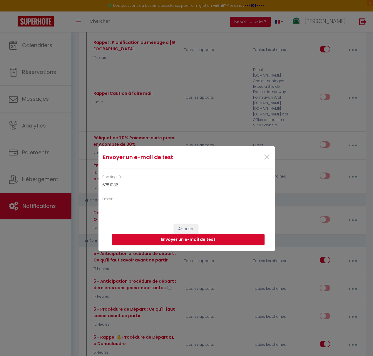
click at [122, 205] on input "Email *" at bounding box center [186, 207] width 169 height 11
type input "[EMAIL_ADDRESS][DOMAIN_NAME]"
click at [191, 241] on button "Envoyer un e-mail de test" at bounding box center [188, 239] width 153 height 11
drag, startPoint x: 269, startPoint y: 160, endPoint x: 264, endPoint y: 169, distance: 9.9
click at [269, 160] on span "×" at bounding box center [266, 157] width 7 height 18
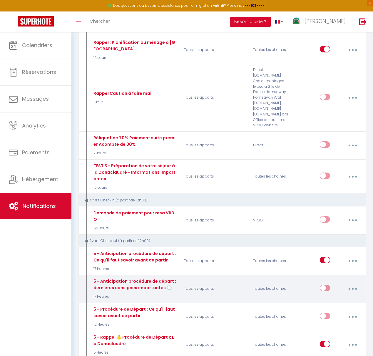
click at [355, 283] on button "button" at bounding box center [353, 288] width 16 height 11
click at [339, 298] on link "Editer" at bounding box center [337, 303] width 44 height 10
type input "5 - Anticipation procédure de départ : dernières consignes importantes 🕓"
select select "4"
select select "17 Heures"
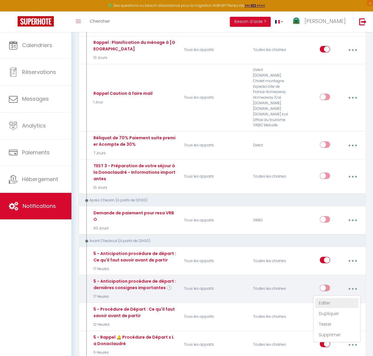
select select "if_booking_is_paid"
checkbox input "true"
checkbox input "false"
radio input "true"
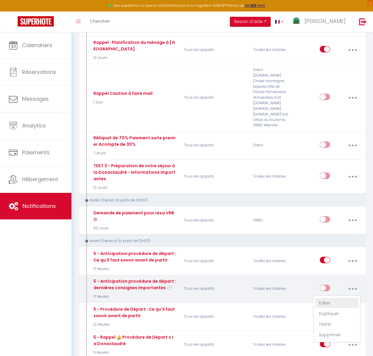
type input "5 - Anticipation procédure de départ : dernières consignes importantes 🕓"
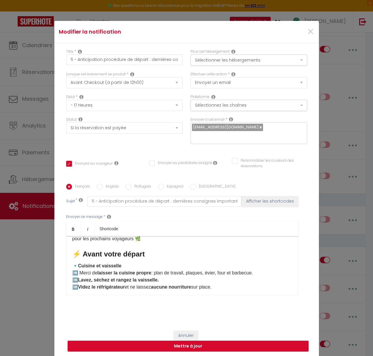
scroll to position [59, 0]
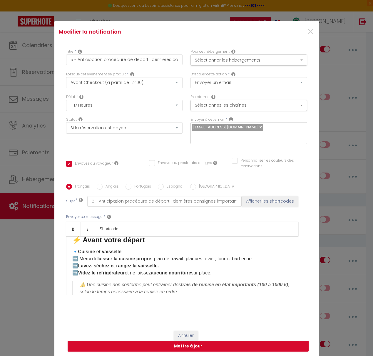
click at [258, 256] on p "🔹 Cuisine et vaisselle ➡️ Merci de laisser la cuisine propre : plan de travail,…" at bounding box center [182, 262] width 220 height 28
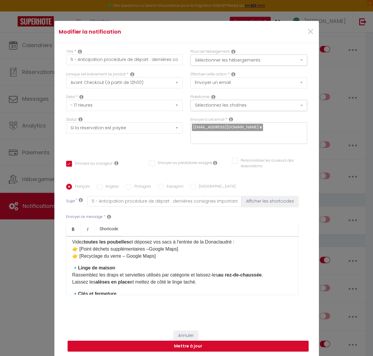
scroll to position [128, 0]
click at [238, 240] on p "🔹 Poubelles Videz toutes les poubelles et déposez vos sacs à l'entrée de la Don…" at bounding box center [182, 245] width 220 height 28
click at [176, 246] on p "🔹 Poubelles Videz toutes les poubelles et déposez vos sacs à l'entrée de la Don…" at bounding box center [182, 245] width 220 height 28
click at [149, 245] on p "🔹 Poubelles Videz toutes les poubelles et déposez vos sacs à l'entrée de la Don…" at bounding box center [182, 245] width 220 height 28
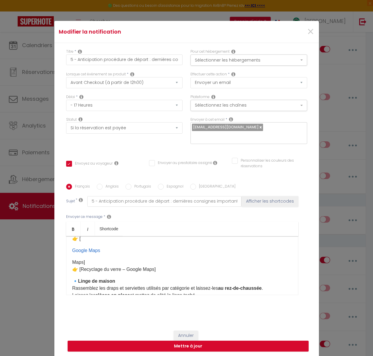
scroll to position [124, 0]
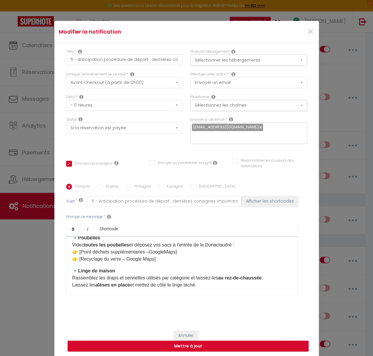
click at [80, 248] on p "🔹 Poubelles Videz toutes les poubelles et déposez vos sacs à l'entrée de la Don…" at bounding box center [182, 248] width 220 height 28
click at [151, 248] on p "🔹 Poubelles Videz toutes les poubelles et déposez vos sacs à l'entrée de la Don…" at bounding box center [182, 248] width 220 height 28
drag, startPoint x: 161, startPoint y: 248, endPoint x: 175, endPoint y: 248, distance: 13.8
click at [175, 248] on p "🔹 Poubelles Videz toutes les poubelles et déposez vos sacs à l'entrée de la Don…" at bounding box center [182, 248] width 220 height 28
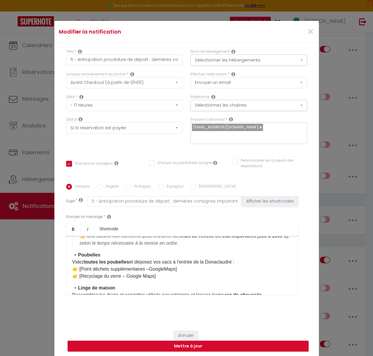
scroll to position [108, 0]
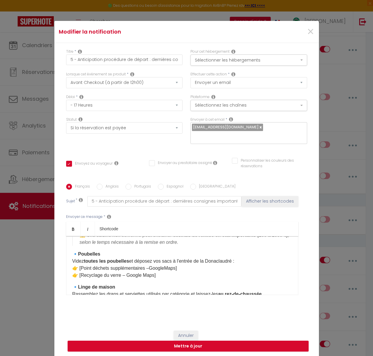
click at [155, 272] on p "🔹 Poubelles Videz toutes les poubelles et déposez vos sacs à l'entrée de la Don…" at bounding box center [182, 264] width 220 height 28
click at [154, 272] on p "🔹 Poubelles Videz toutes les poubelles et déposez vos sacs à l'entrée de la Don…" at bounding box center [182, 264] width 220 height 28
click at [85, 277] on div "Bonjour [GUEST:FIRST_NAME], J’espère que tout se passe bien pour vous 😊 Votre d…" at bounding box center [182, 265] width 232 height 59
click at [156, 271] on p "🔹 Poubelles Videz toutes les poubelles et déposez vos sacs à l'entrée de la Don…" at bounding box center [182, 264] width 220 height 28
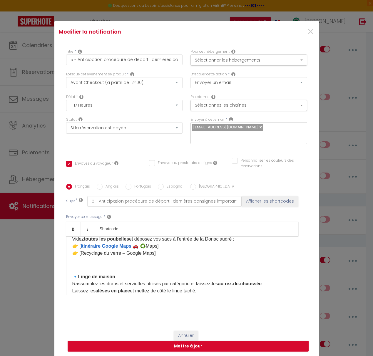
scroll to position [115, 0]
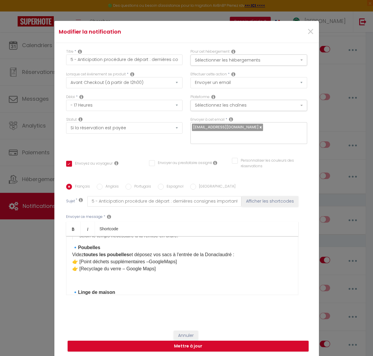
click at [241, 250] on p "🔹 Poubelles Videz toutes les poubelles et déposez vos sacs à l'entrée de la Don…" at bounding box center [182, 258] width 220 height 28
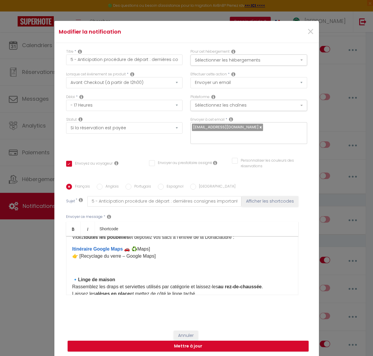
scroll to position [128, 0]
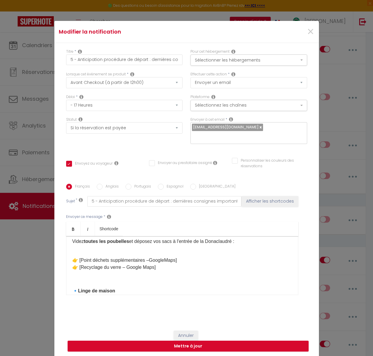
click at [79, 257] on p "​ 👉 [ ​ Point déchets supplémentaires – ​ ​ ​ Google ​ Maps ​ ] 👉 [Recyclage du…" at bounding box center [182, 260] width 220 height 21
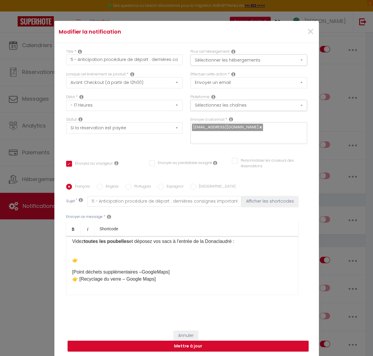
click at [83, 250] on p "​ 👉" at bounding box center [182, 257] width 220 height 14
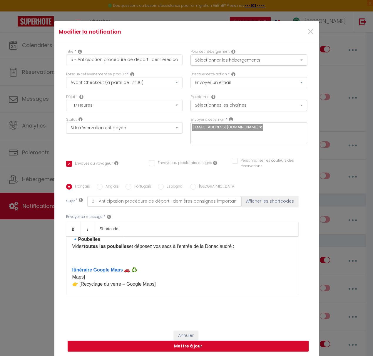
scroll to position [118, 0]
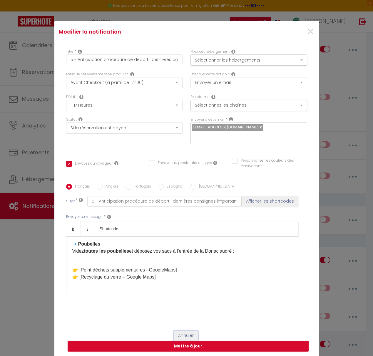
click at [193, 330] on button "Annuler" at bounding box center [186, 335] width 24 height 10
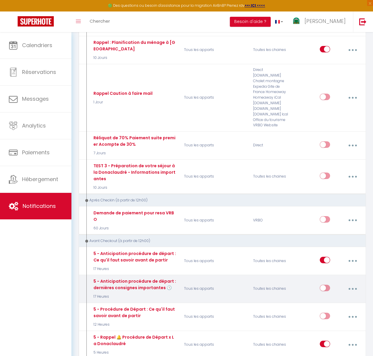
click at [353, 288] on icon "button" at bounding box center [353, 289] width 2 height 2
click at [331, 298] on link "Editer" at bounding box center [337, 303] width 44 height 10
checkbox input "true"
checkbox input "false"
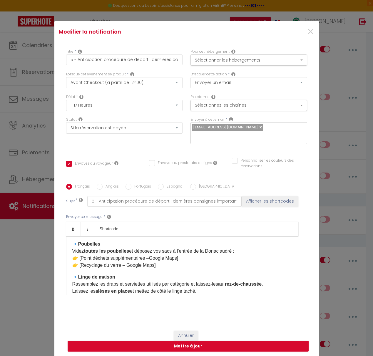
scroll to position [119, 0]
drag, startPoint x: 147, startPoint y: 261, endPoint x: 125, endPoint y: 261, distance: 21.2
click at [125, 261] on p "🔹 Poubelles Videz toutes les poubelles et déposez vos sacs à l'entrée de la Don…" at bounding box center [182, 254] width 220 height 28
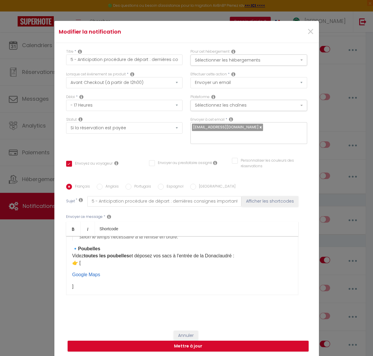
scroll to position [112, 0]
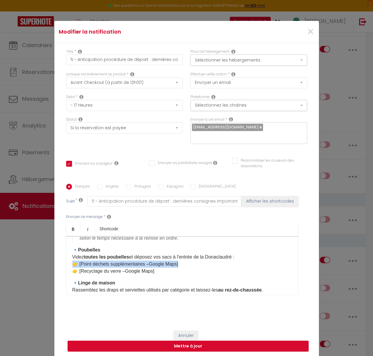
drag, startPoint x: 160, startPoint y: 260, endPoint x: 71, endPoint y: 259, distance: 89.2
click at [71, 259] on div "Bonjour [GUEST:FIRST_NAME], J’espère que tout se passe bien pour vous 😊 Votre d…" at bounding box center [182, 265] width 232 height 59
drag, startPoint x: 157, startPoint y: 268, endPoint x: 94, endPoint y: 268, distance: 63.0
click at [78, 267] on p "🔹 Poubelles Videz toutes les poubelles et déposez vos sacs à l'entrée de la Don…" at bounding box center [182, 260] width 220 height 28
click at [84, 268] on p "🔹 Poubelles Videz toutes les poubelles et déposez vos sacs à l'entrée de la Don…" at bounding box center [182, 260] width 220 height 28
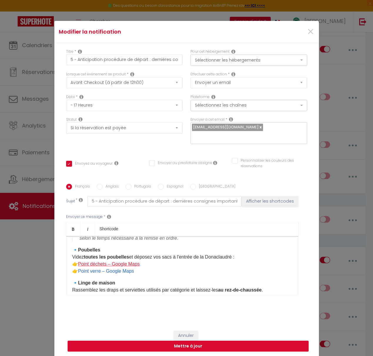
click at [107, 262] on link "Point déchets – Google Maps" at bounding box center [109, 263] width 62 height 5
click at [93, 262] on link "Point déchets supplémentaires – Google Maps" at bounding box center [127, 263] width 98 height 5
click at [89, 268] on link "Point verre – Google Maps" at bounding box center [106, 270] width 56 height 5
click at [89, 269] on link "PointRecyclage du verre – Google Maps" at bounding box center [120, 270] width 84 height 5
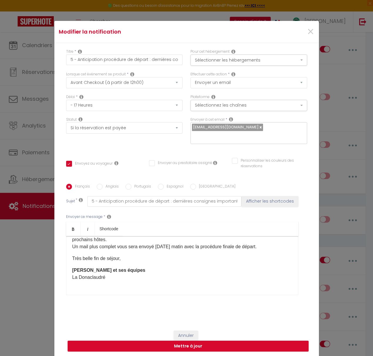
scroll to position [216, 0]
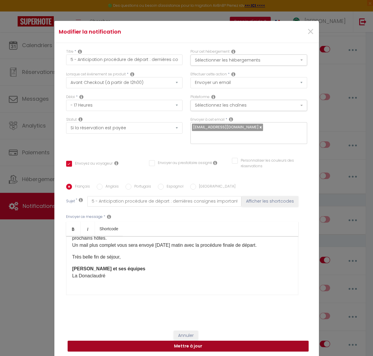
click at [195, 344] on button "Mettre à jour" at bounding box center [188, 345] width 241 height 11
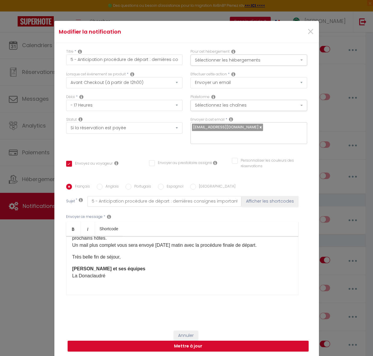
checkbox input "true"
checkbox input "false"
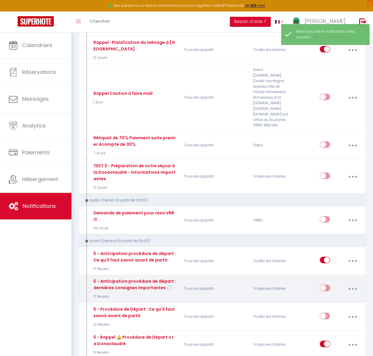
click at [355, 283] on button "button" at bounding box center [353, 288] width 16 height 11
click at [332, 319] on link "Tester" at bounding box center [337, 324] width 44 height 10
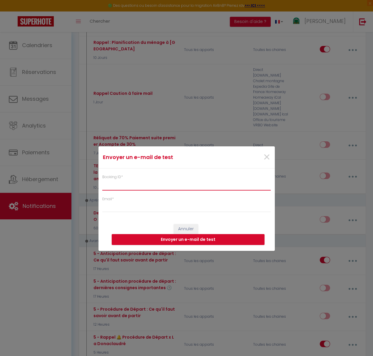
click at [117, 187] on input "Booking ID *" at bounding box center [186, 185] width 169 height 11
paste input "6751036"
type input "6751036"
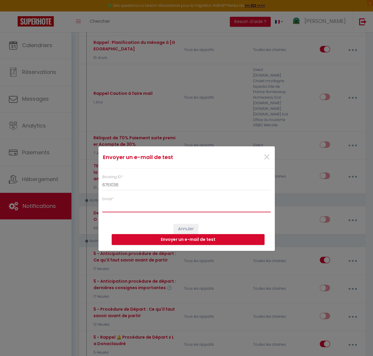
click at [116, 209] on input "Email *" at bounding box center [186, 207] width 169 height 11
type input "[EMAIL_ADDRESS][DOMAIN_NAME]"
click at [186, 240] on button "Envoyer un e-mail de test" at bounding box center [188, 239] width 153 height 11
click at [190, 238] on button "Envoyer un e-mail de test" at bounding box center [188, 239] width 153 height 11
click at [267, 158] on span "×" at bounding box center [266, 157] width 7 height 18
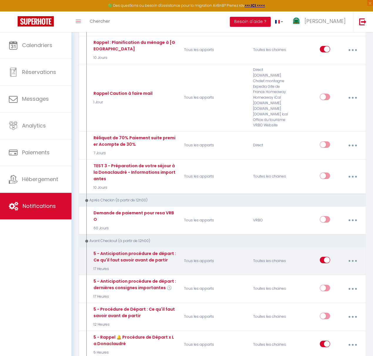
click at [353, 260] on icon "button" at bounding box center [353, 261] width 2 height 2
click at [332, 302] on link "Supprimer" at bounding box center [337, 307] width 44 height 10
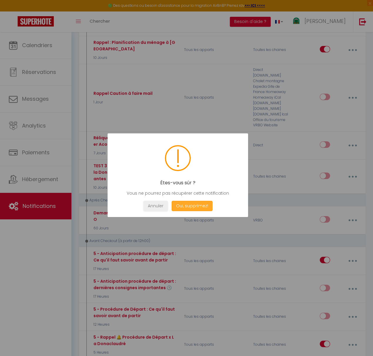
drag, startPoint x: 200, startPoint y: 204, endPoint x: 206, endPoint y: 210, distance: 8.4
click at [200, 204] on button "Oui, supprimez!" at bounding box center [192, 206] width 41 height 10
checkbox input "false"
checkbox input "true"
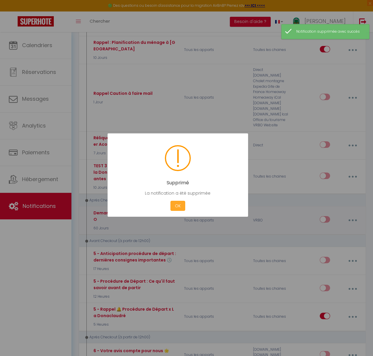
click at [180, 208] on button "OK" at bounding box center [178, 206] width 15 height 10
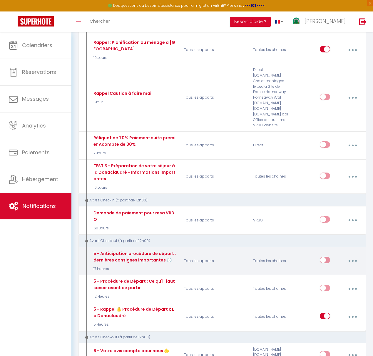
click at [326, 257] on input "checkbox" at bounding box center [325, 261] width 10 height 9
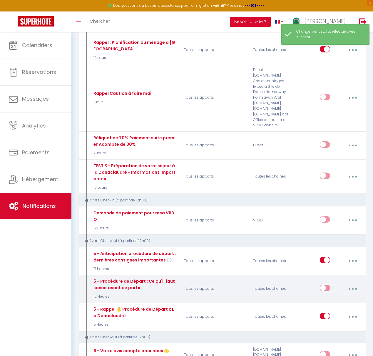
click at [355, 283] on button "button" at bounding box center [353, 288] width 16 height 11
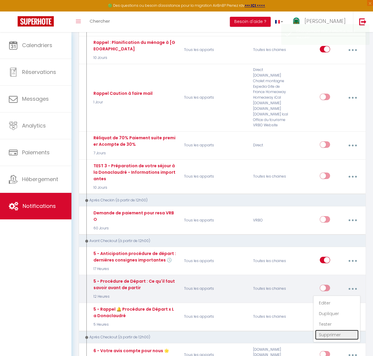
click at [334, 330] on link "Supprimer" at bounding box center [337, 335] width 44 height 10
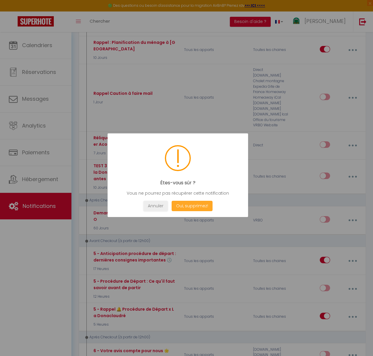
click at [194, 207] on button "Oui, supprimez!" at bounding box center [192, 206] width 41 height 10
checkbox input "true"
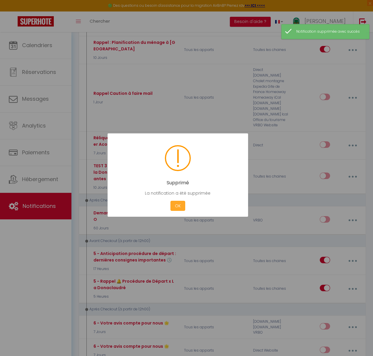
click at [179, 208] on button "OK" at bounding box center [178, 206] width 15 height 10
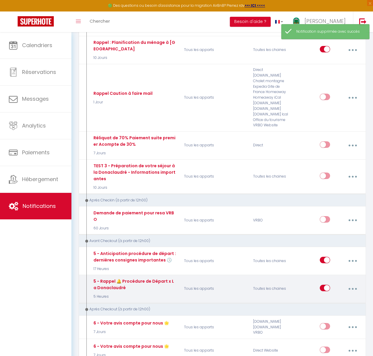
click at [354, 288] on icon "button" at bounding box center [353, 289] width 2 height 2
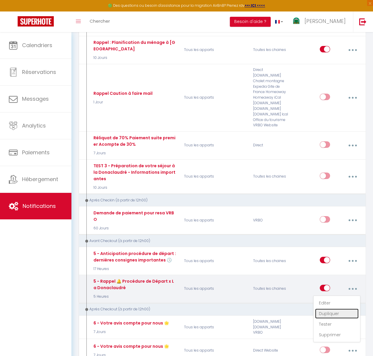
click at [335, 308] on link "Dupliquer" at bounding box center [337, 313] width 44 height 10
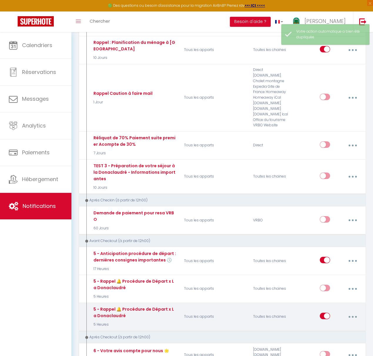
click at [353, 316] on icon "button" at bounding box center [353, 317] width 2 height 2
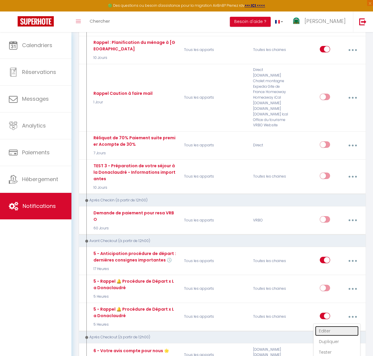
click at [335, 326] on link "Editer" at bounding box center [337, 331] width 44 height 10
type input "5 - Rappel 🔔 Procédure de Départ x La Donaclaudré"
select select "4"
select select "5 Heures"
select select "if_booking_is_paid"
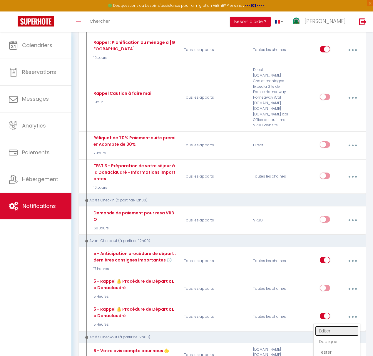
checkbox input "true"
checkbox input "false"
radio input "true"
type input "5 - Rappel 🔔 Procédure de départ x La Donaclaudré [GUEST:LAST_NAME]"
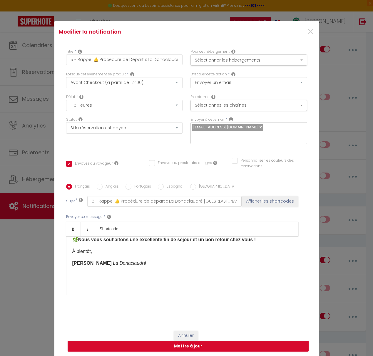
scroll to position [548, 0]
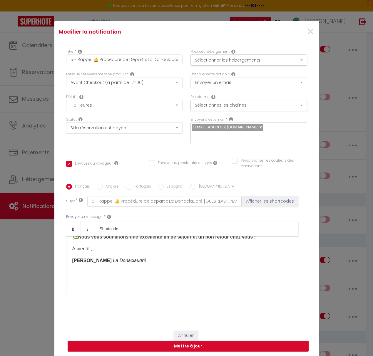
click at [113, 258] on em "La Donaclaudré" at bounding box center [129, 260] width 33 height 5
click at [94, 257] on p "[PERSON_NAME]" at bounding box center [182, 260] width 220 height 7
click at [72, 268] on em "La Donaclaudré" at bounding box center [88, 270] width 33 height 5
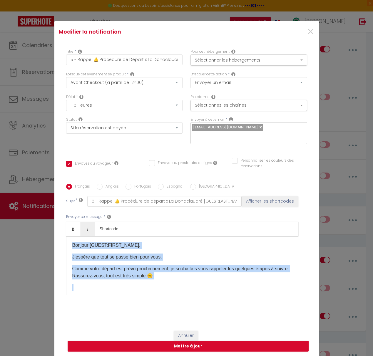
scroll to position [0, 0]
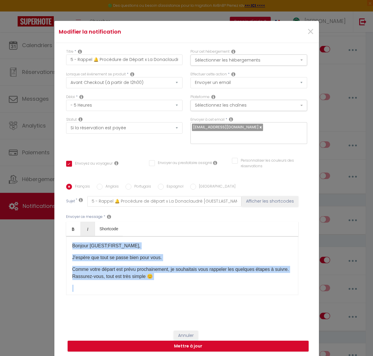
drag, startPoint x: 109, startPoint y: 266, endPoint x: 67, endPoint y: 236, distance: 51.9
click at [59, 232] on div "Titre * 5 - Rappel 🔔 Procédure de Départ x La Donaclaudré Pour cet hébergement …" at bounding box center [186, 184] width 265 height 282
copy div "Loremip [DOLOR:SITAM_CONS]​, A’elitse doe temp in utlab etdo magn aliq.​ Enima …"
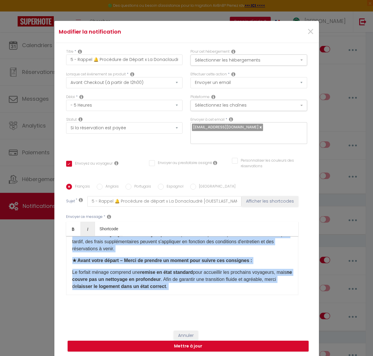
scroll to position [83, 0]
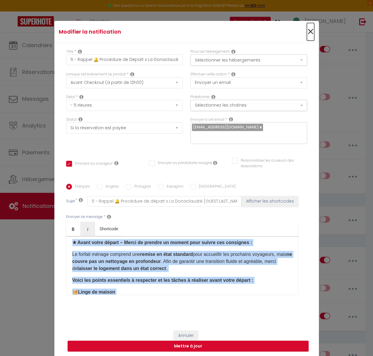
click at [312, 35] on span "×" at bounding box center [310, 32] width 7 height 18
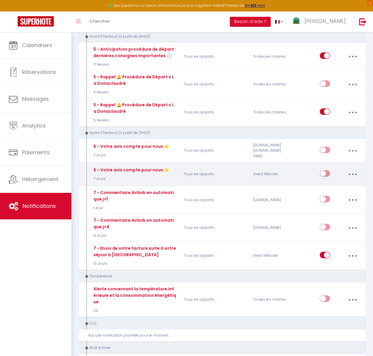
scroll to position [723, 0]
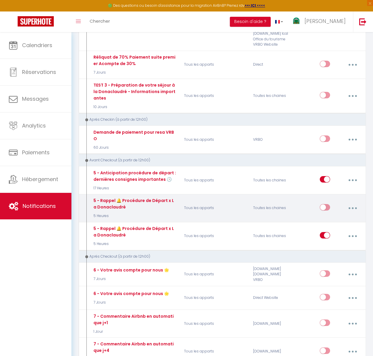
click at [352, 202] on button "button" at bounding box center [353, 207] width 16 height 11
click at [335, 217] on link "Editer" at bounding box center [337, 222] width 44 height 10
checkbox input "true"
checkbox input "false"
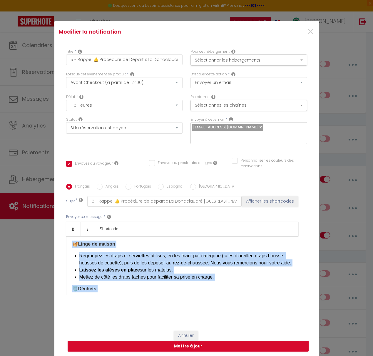
scroll to position [0, 0]
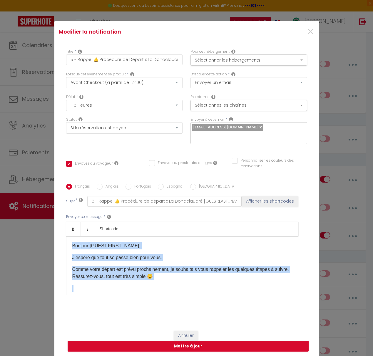
drag, startPoint x: 128, startPoint y: 258, endPoint x: 26, endPoint y: 210, distance: 112.7
click at [26, 210] on div "Modifier la notification × Titre * 5 - Rappel 🔔 Procédure de Départ x La Donacl…" at bounding box center [186, 178] width 373 height 356
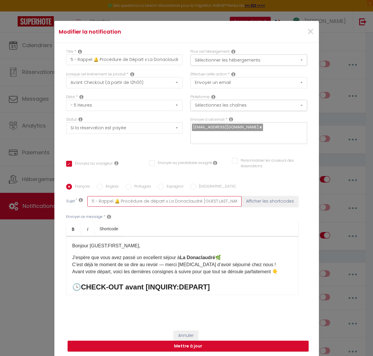
drag, startPoint x: 102, startPoint y: 197, endPoint x: 242, endPoint y: 198, distance: 139.8
click at [242, 198] on input "5 - Rappel 🔔 Procédure de départ x La Donaclaudré [GUEST:LAST_NAME]" at bounding box center [164, 201] width 154 height 11
paste input "Jour du départ – dernières consignes importantes 🧳"
type input "5 - Jour du départ – dernières consignes importantes 🧳"
checkbox input "true"
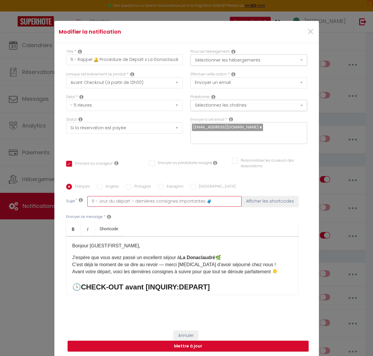
checkbox input "false"
type input "5 - Jour du départ – dernières consignes importantes 🧳"
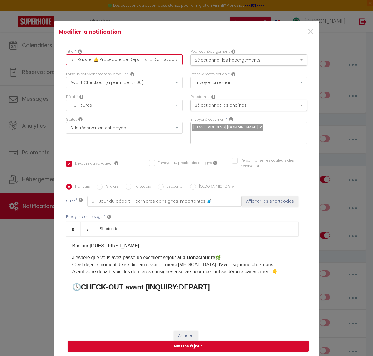
drag, startPoint x: 78, startPoint y: 64, endPoint x: 184, endPoint y: 69, distance: 106.1
click at [184, 69] on div "Titre * 5 - Rappel 🔔 Procédure de Départ x La Donaclaudré" at bounding box center [124, 60] width 124 height 23
paste input "Jour du départ – dernières consignes importantes 🧳"
type input "5 - Jour du départ – dernières consignes importantes 🧳"
checkbox input "true"
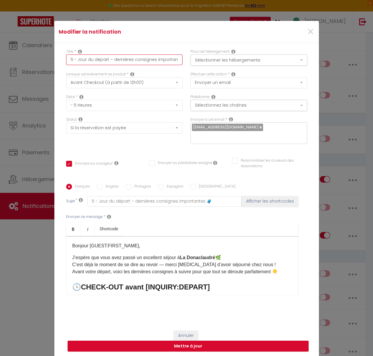
checkbox input "false"
type input "5 - Jour du départ – dernières consignes importantes 🧳"
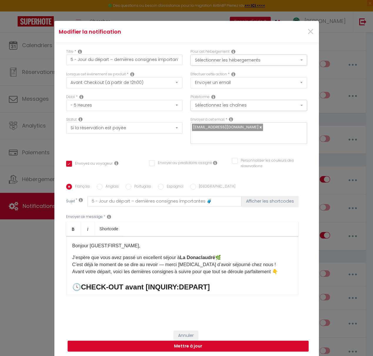
click at [223, 254] on p "J’espère que vous avez passé un excellent séjour à [GEOGRAPHIC_DATA] 🌿 C’est dé…" at bounding box center [182, 264] width 220 height 21
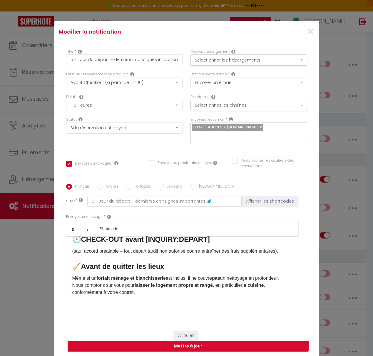
scroll to position [59, 0]
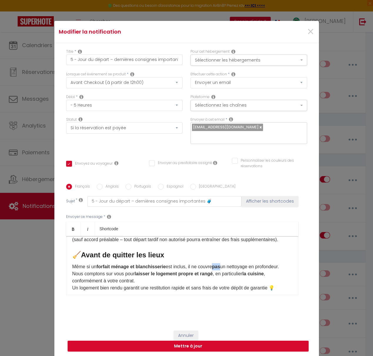
drag, startPoint x: 224, startPoint y: 263, endPoint x: 217, endPoint y: 263, distance: 6.8
click at [217, 263] on p "Même si un forfait ménage et blanchisserie est inclus, il ne couvre pas un nett…" at bounding box center [182, 277] width 220 height 28
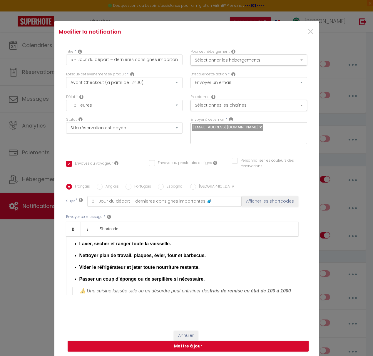
scroll to position [140, 0]
click at [186, 252] on strong "Nettoyer plan de travail, plaques, évier, four et barbecue." at bounding box center [142, 254] width 127 height 5
click at [204, 252] on p "Nettoyer plan de travail, plaques, évier, four, barbecue." at bounding box center [185, 255] width 213 height 7
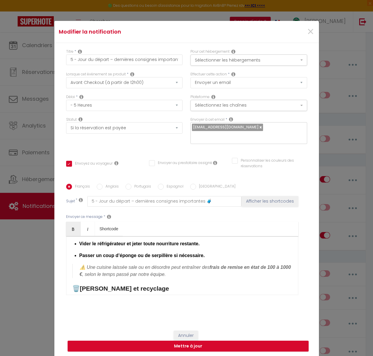
scroll to position [164, 0]
click at [181, 271] on blockquote "⚠️ Une cuisine laissée sale ou en désordre peut entraîner des frais de remise e…" at bounding box center [182, 270] width 220 height 14
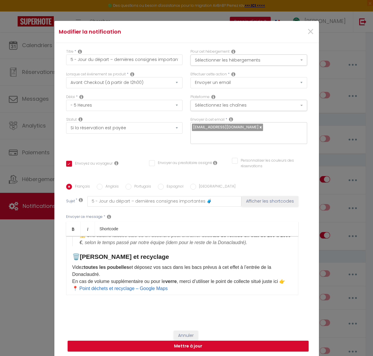
scroll to position [194, 0]
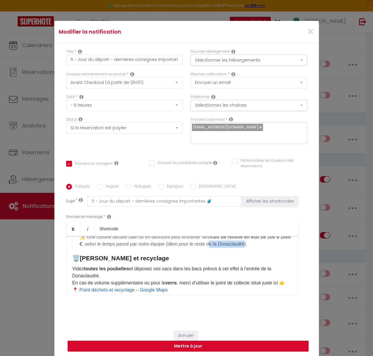
drag, startPoint x: 261, startPoint y: 240, endPoint x: 225, endPoint y: 240, distance: 35.9
click at [225, 240] on blockquote "⚠️ Une cuisine laissée sale ou en désordre peut entraîner des frais de remise e…" at bounding box center [182, 240] width 220 height 14
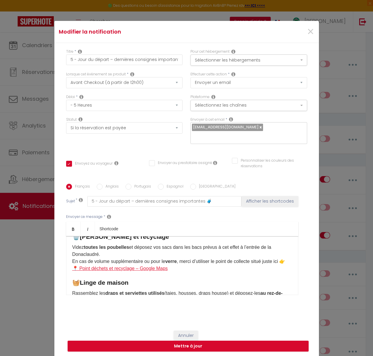
scroll to position [219, 0]
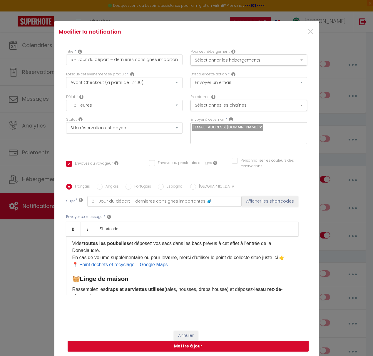
drag, startPoint x: 73, startPoint y: 268, endPoint x: 83, endPoint y: 270, distance: 10.6
click at [73, 267] on link "📍 Point déchets et recyclage – Google Maps" at bounding box center [120, 264] width 96 height 5
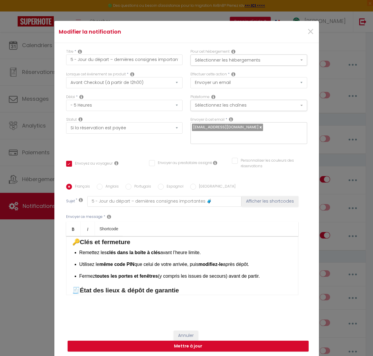
scroll to position [295, 0]
click at [134, 261] on strong "même code PIN" at bounding box center [116, 263] width 35 height 5
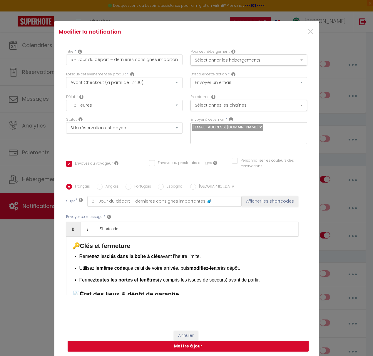
scroll to position [300, 0]
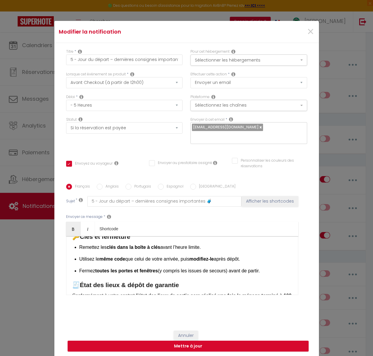
drag, startPoint x: 265, startPoint y: 267, endPoint x: 79, endPoint y: 266, distance: 186.6
click at [79, 266] on div "Bonjour [GUEST:FIRST_NAME], J’espère que vous avez passé un excellent séjour à …" at bounding box center [182, 265] width 232 height 59
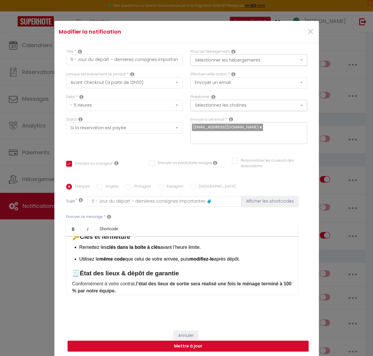
scroll to position [300, 0]
click at [80, 245] on p "Remettez les clés dans la boîte à clés avant l’heure limite." at bounding box center [185, 247] width 213 height 7
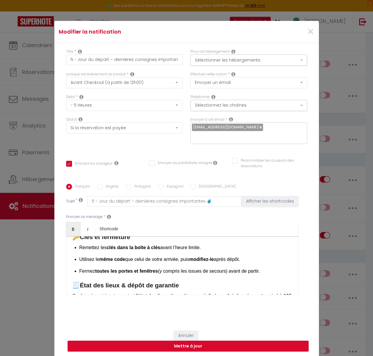
click at [80, 244] on p "Remettez les clés dans la boîte à clés avant l’heure limite." at bounding box center [185, 247] width 213 height 7
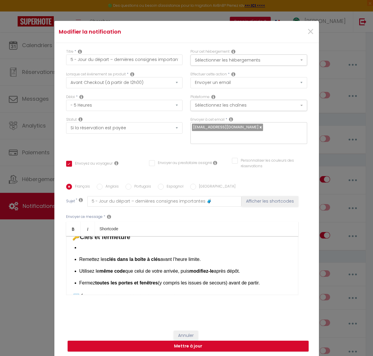
click at [82, 245] on p "​" at bounding box center [185, 247] width 213 height 7
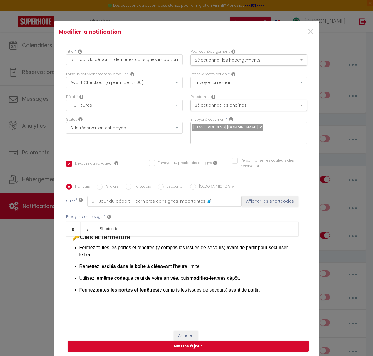
scroll to position [315, 0]
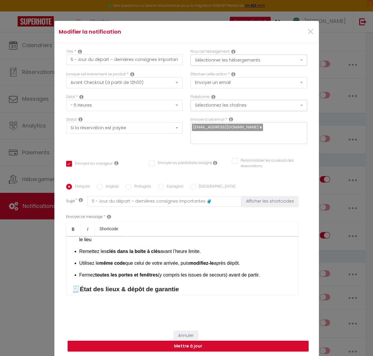
drag, startPoint x: 233, startPoint y: 270, endPoint x: 75, endPoint y: 270, distance: 158.0
click at [75, 270] on div "Bonjour [GUEST:FIRST_NAME], J’espère que vous avez passé un excellent séjour à …" at bounding box center [182, 265] width 232 height 59
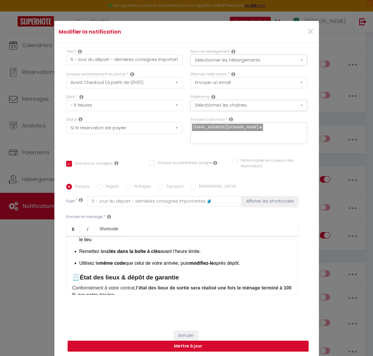
click at [95, 238] on p "​Fermez toutes les portes et fenetres (y compris les issues de secours) avant d…" at bounding box center [185, 236] width 213 height 14
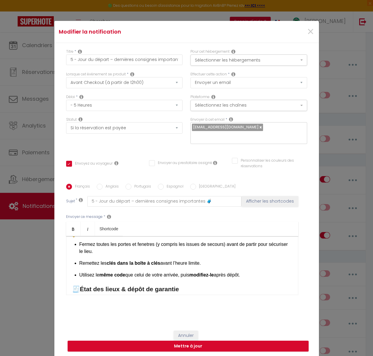
scroll to position [297, 0]
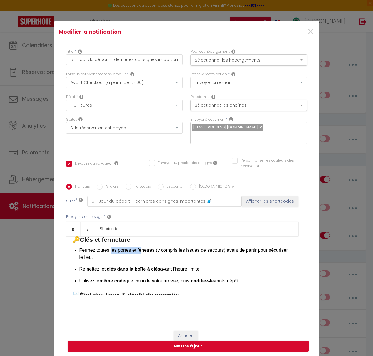
drag, startPoint x: 111, startPoint y: 246, endPoint x: 144, endPoint y: 245, distance: 33.3
click at [144, 247] on span "​Fermez toutes les portes et fenetres (y compris les issues de secours) avant d…" at bounding box center [183, 253] width 209 height 12
drag, startPoint x: 157, startPoint y: 247, endPoint x: 112, endPoint y: 246, distance: 45.6
click at [112, 247] on span "​Fermez toutes les portes et fenêtres (y compris les issues de secours) avant d…" at bounding box center [183, 253] width 209 height 12
click at [109, 247] on span "​Fermez toutes les portes et fenêtres (y compris les issues de secours) avant d…" at bounding box center [183, 253] width 209 height 12
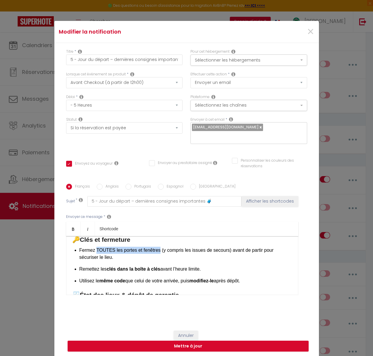
drag, startPoint x: 97, startPoint y: 246, endPoint x: 159, endPoint y: 247, distance: 62.1
click at [159, 247] on span "​Fermez TOUTES les portes et fenêtres (y compris les issues de secours) avant d…" at bounding box center [176, 253] width 195 height 12
drag, startPoint x: 159, startPoint y: 247, endPoint x: 97, endPoint y: 247, distance: 62.1
click at [97, 247] on p "​Fermez TOUTES les portes et fenêtres (y compris les issues de secours) avant d…" at bounding box center [185, 254] width 213 height 14
click at [133, 252] on p "​Fermez TOUTES les portes et fenêtres (y compris les issues de secours) avant d…" at bounding box center [185, 254] width 213 height 14
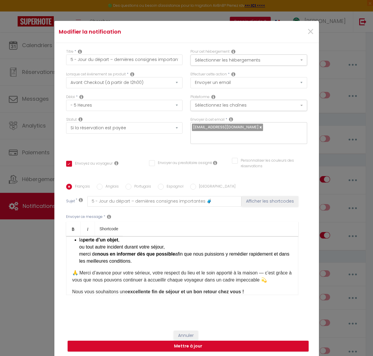
scroll to position [437, 0]
drag, startPoint x: 78, startPoint y: 270, endPoint x: 81, endPoint y: 273, distance: 4.4
click at [78, 270] on p "🙏 Merci d’avance pour votre sérieux, votre respect du lieu et le soin apporté à…" at bounding box center [182, 276] width 220 height 14
drag, startPoint x: 255, startPoint y: 270, endPoint x: 242, endPoint y: 270, distance: 13.9
click at [242, 270] on p "Merci d’avance pour votre sérieux, votre respect du lieu et le soin apporté à l…" at bounding box center [182, 276] width 220 height 14
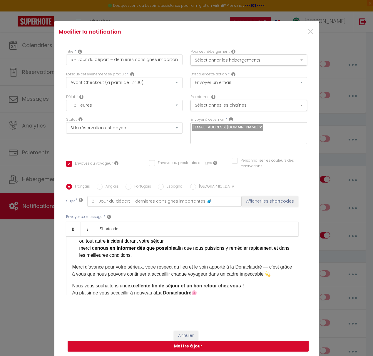
scroll to position [444, 0]
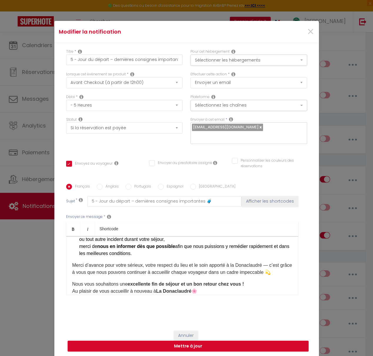
click at [276, 270] on p "Merci d’avance pour votre sérieux, votre respect du lieu et le soin apporté à l…" at bounding box center [182, 269] width 220 height 14
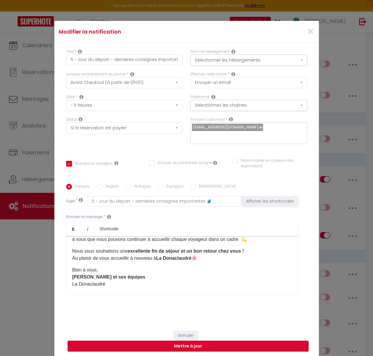
scroll to position [478, 0]
drag, startPoint x: 95, startPoint y: 268, endPoint x: 89, endPoint y: 267, distance: 6.8
click at [89, 267] on p "Bien à vous, [PERSON_NAME] et ses équipes La Donaclaudré" at bounding box center [182, 276] width 220 height 21
click at [104, 268] on p "Bien à vous, [PERSON_NAME] et ses équipes La Donaclaudré" at bounding box center [182, 276] width 220 height 21
click at [73, 256] on p "Nous vous souhaitons une excellente fin de séjour et un bon retour chez vous ! …" at bounding box center [182, 254] width 220 height 14
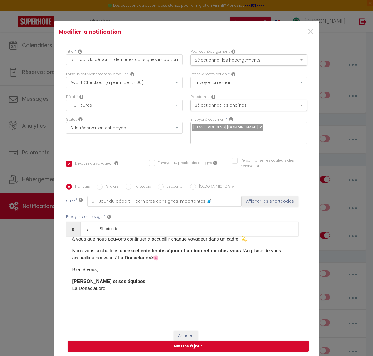
scroll to position [467, 0]
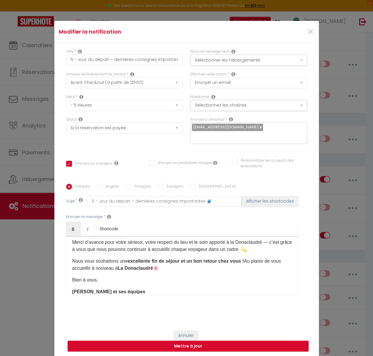
drag, startPoint x: 253, startPoint y: 246, endPoint x: 263, endPoint y: 250, distance: 10.4
click at [253, 246] on p "Merci d’avance pour votre sérieux, votre respect du lieu et le soin apporté à l…" at bounding box center [182, 246] width 220 height 14
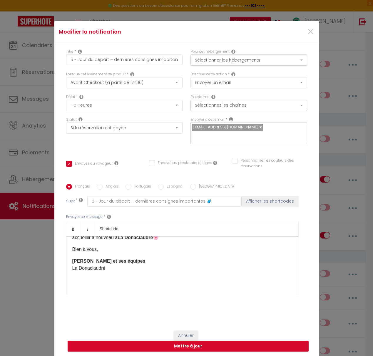
scroll to position [498, 0]
click at [195, 344] on button "Mettre à jour" at bounding box center [188, 345] width 241 height 11
checkbox input "true"
checkbox input "false"
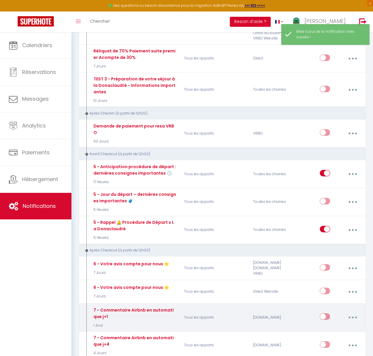
scroll to position [727, 0]
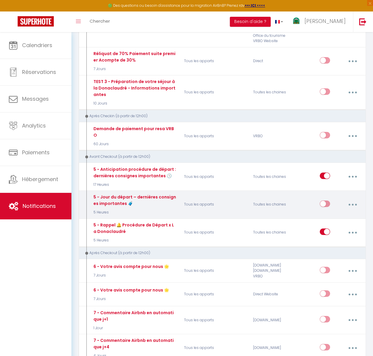
click at [354, 204] on icon "button" at bounding box center [353, 205] width 2 height 2
click at [334, 235] on link "Tester" at bounding box center [337, 240] width 44 height 10
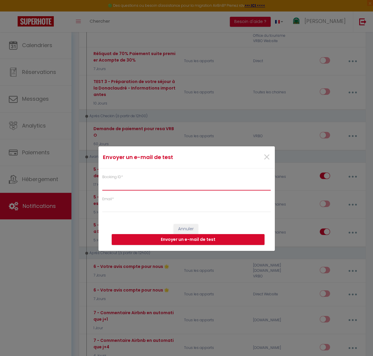
click at [120, 188] on input "Booking ID *" at bounding box center [186, 185] width 169 height 11
paste input "6751036"
type input "6751036"
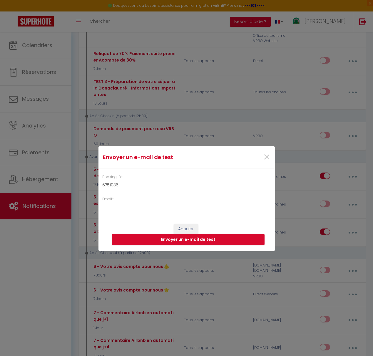
click at [117, 205] on input "Email *" at bounding box center [186, 207] width 169 height 11
type input "[EMAIL_ADDRESS][DOMAIN_NAME]"
click at [180, 237] on button "Envoyer un e-mail de test" at bounding box center [188, 239] width 153 height 11
click at [266, 157] on span "×" at bounding box center [266, 157] width 7 height 18
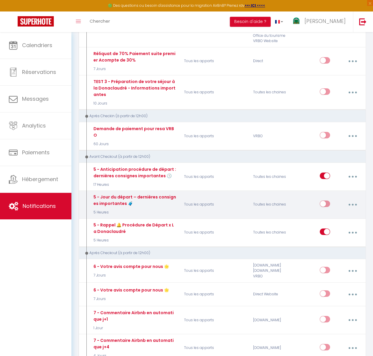
click at [354, 199] on button "button" at bounding box center [353, 204] width 16 height 11
click at [333, 214] on link "Editer" at bounding box center [337, 219] width 44 height 10
type input "5 - Jour du départ – dernières consignes importantes 🧳"
select select "4"
select select "5 Heures"
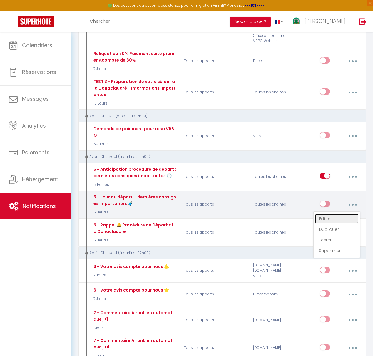
select select "if_booking_is_paid"
checkbox input "true"
checkbox input "false"
radio input "true"
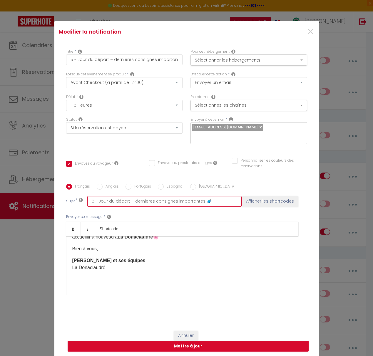
drag, startPoint x: 133, startPoint y: 198, endPoint x: 205, endPoint y: 199, distance: 71.8
click at [205, 199] on input "5 - Jour du départ – dernières consignes importantes 🧳" at bounding box center [164, 201] width 154 height 11
click at [201, 198] on input "5 - Jour du départ – dernières consignes importantes 🧳" at bounding box center [164, 201] width 154 height 11
drag, startPoint x: 201, startPoint y: 198, endPoint x: 133, endPoint y: 197, distance: 67.7
click at [133, 197] on input "5 - Jour du départ – dernières consignes importantes 🧳" at bounding box center [164, 201] width 154 height 11
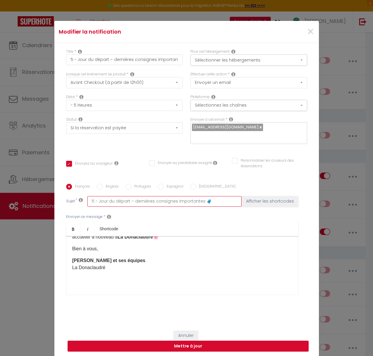
paste input "Fin de séjour – petit rappel avant votre départ"
type input "5 - Jour du départ – Fin de séjour – petit rappel avant votre départ🧳"
checkbox input "true"
checkbox input "false"
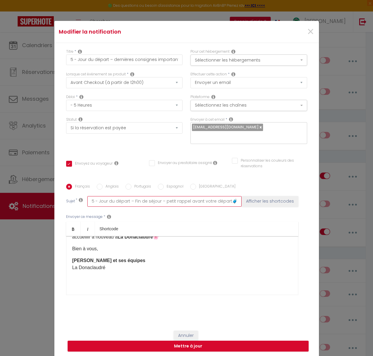
type input "5 - Jour du départ – Fin de séjour – petit rappel avant votre départ 🧳"
checkbox input "true"
checkbox input "false"
drag, startPoint x: 227, startPoint y: 197, endPoint x: 99, endPoint y: 197, distance: 128.3
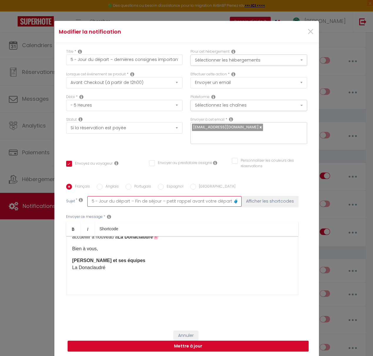
click at [99, 197] on input "5 - Jour du départ – Fin de séjour – petit rappel avant votre départ 🧳" at bounding box center [164, 201] width 154 height 11
paste input "Départ [DATE] – dernières actions à réaliser 🧳"
type input "5 - Départ [DATE] – dernières actions à réaliser 🧳 🧳"
checkbox input "true"
checkbox input "false"
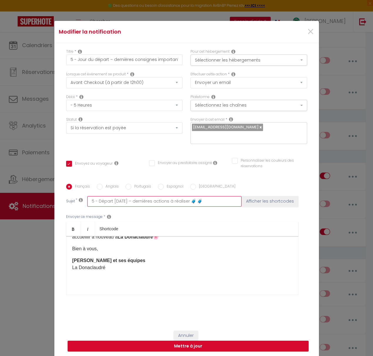
checkbox input "false"
type input "5 - Départ [DATE] – dernières actions à réaliser 🧳 🧳"
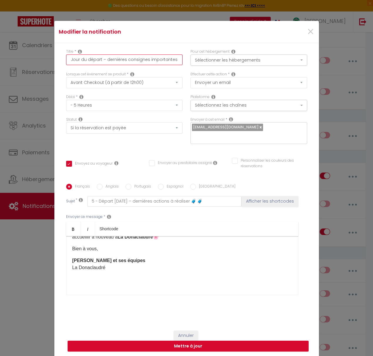
drag, startPoint x: 78, startPoint y: 64, endPoint x: 188, endPoint y: 66, distance: 110.4
click at [188, 66] on div "Titre * 5 - Jour du départ – dernières consignes importantes 🧳 Pour cet héberge…" at bounding box center [186, 60] width 249 height 23
paste input "Départ [DATE] – dernières actions à réaliser"
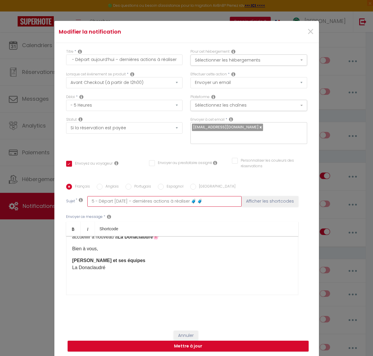
click at [207, 199] on input "5 - Départ [DATE] – dernières actions à réaliser 🧳 🧳" at bounding box center [164, 201] width 154 height 11
click at [196, 344] on button "Mettre à jour" at bounding box center [188, 345] width 241 height 11
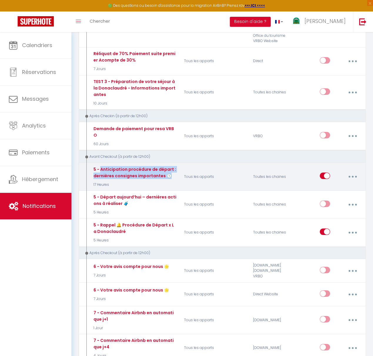
drag, startPoint x: 151, startPoint y: 159, endPoint x: 101, endPoint y: 154, distance: 50.0
click at [101, 166] on div "5 - Anticipation procédure de départ : dernières consignes importantes 🕓" at bounding box center [134, 172] width 84 height 13
copy div "Anticipation procédure de départ : dernières consignes importantes 🕓"
click at [353, 176] on icon "button" at bounding box center [353, 177] width 2 height 2
click at [333, 186] on link "Editer" at bounding box center [337, 191] width 44 height 10
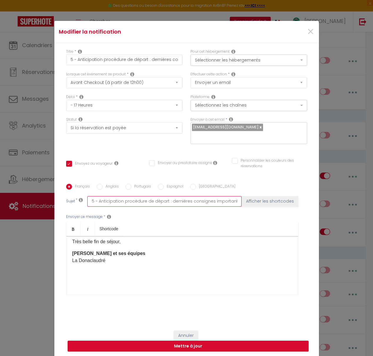
scroll to position [0, 3]
drag, startPoint x: 99, startPoint y: 198, endPoint x: 244, endPoint y: 199, distance: 145.1
click at [244, 199] on div "Sujet * 5 - Anticipation procédure de départ : dernières consignes importantes …" at bounding box center [186, 201] width 241 height 11
paste input "ez votre départ : étapes simples et"
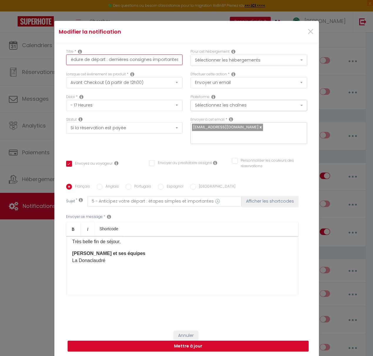
drag, startPoint x: 83, startPoint y: 65, endPoint x: 196, endPoint y: 68, distance: 112.8
click at [196, 68] on div "Titre * 5 - Anticipation procédure de départ : dernières consignes importantes …" at bounding box center [186, 60] width 249 height 23
paste input "ez votre départ : étapes simples et"
click at [194, 342] on button "Mettre à jour" at bounding box center [188, 345] width 241 height 11
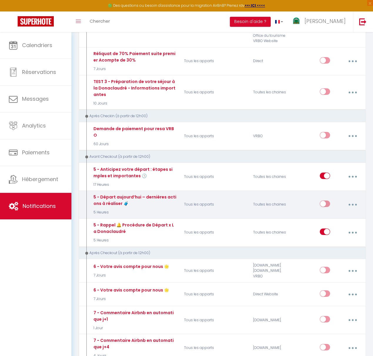
click at [354, 199] on button "button" at bounding box center [353, 204] width 16 height 11
click at [344, 214] on link "Editer" at bounding box center [337, 219] width 44 height 10
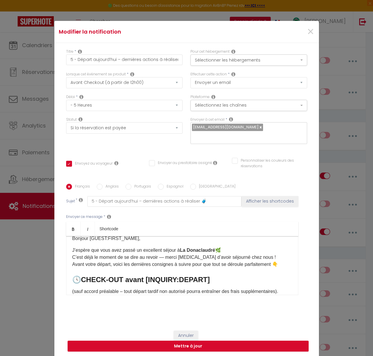
scroll to position [8, 0]
click at [227, 247] on p "J’espère que vous avez passé un excellent séjour à [GEOGRAPHIC_DATA] 🌿 C’est dé…" at bounding box center [182, 256] width 220 height 21
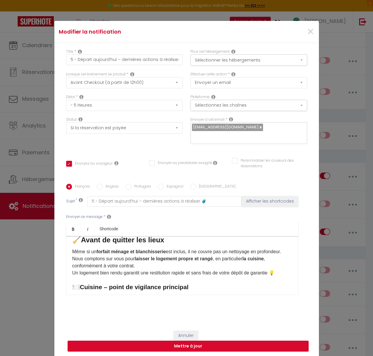
scroll to position [84, 0]
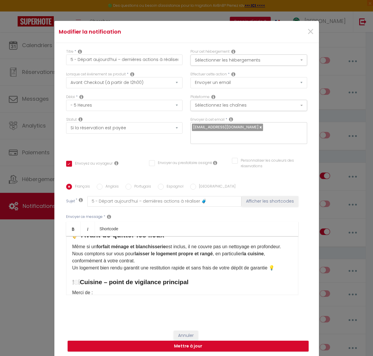
click at [275, 263] on p "Même si un forfait ménage et blanchisserie est inclus, il ne couvre pas un nett…" at bounding box center [182, 257] width 220 height 28
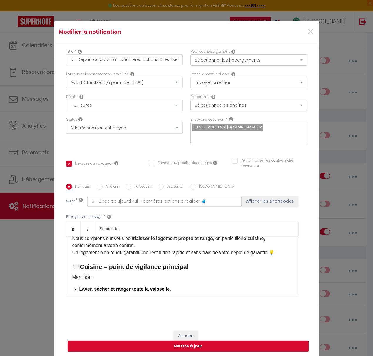
scroll to position [113, 0]
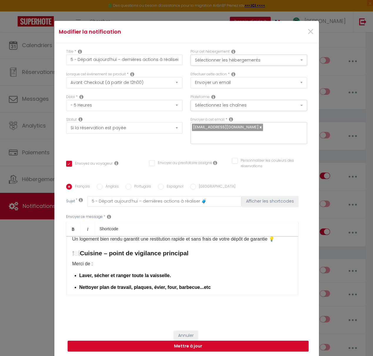
click at [175, 272] on p "Laver, sécher et ranger toute la vaisselle." at bounding box center [185, 275] width 213 height 7
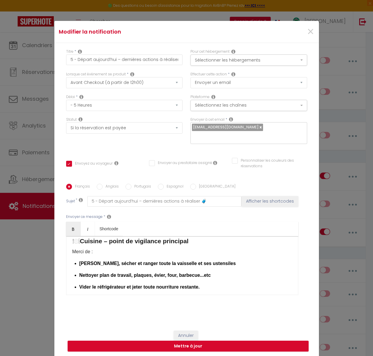
scroll to position [127, 0]
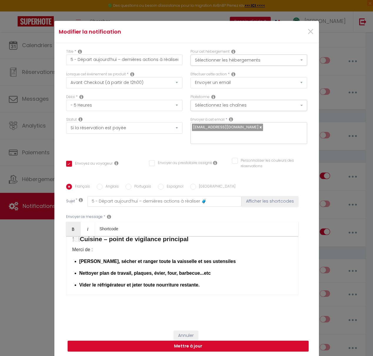
click at [181, 270] on strong "Nettoyer plan de travail, plaques, évier, four, barbecue...etc" at bounding box center [145, 272] width 132 height 5
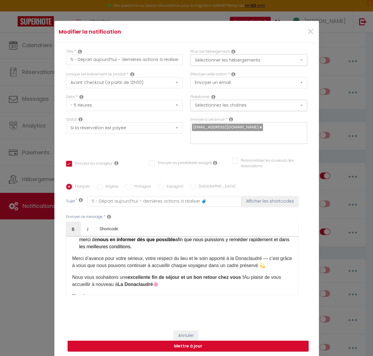
scroll to position [503, 0]
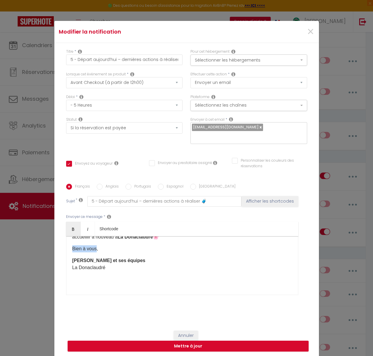
drag, startPoint x: 96, startPoint y: 246, endPoint x: 72, endPoint y: 246, distance: 23.5
click at [72, 246] on p "Bien à vous," at bounding box center [182, 248] width 220 height 7
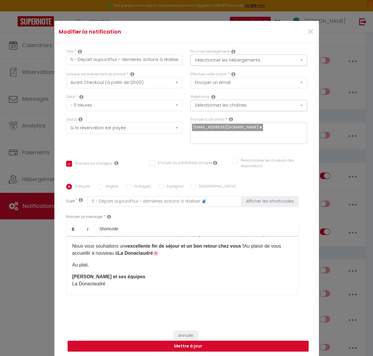
scroll to position [486, 0]
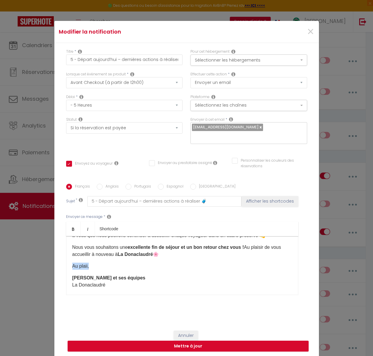
drag, startPoint x: 98, startPoint y: 263, endPoint x: 64, endPoint y: 261, distance: 33.9
click at [64, 261] on div "Titre * 5 - Départ [DATE] – dernières actions à réaliser 🧳 Pour cet hébergement…" at bounding box center [186, 184] width 265 height 282
click at [191, 342] on button "Mettre à jour" at bounding box center [188, 345] width 241 height 11
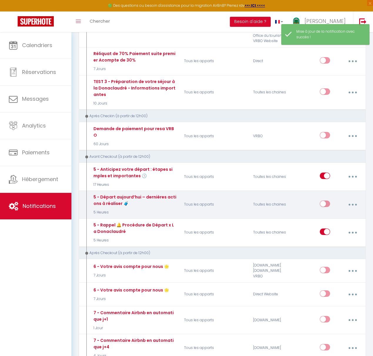
click at [327, 200] on input "checkbox" at bounding box center [325, 204] width 10 height 9
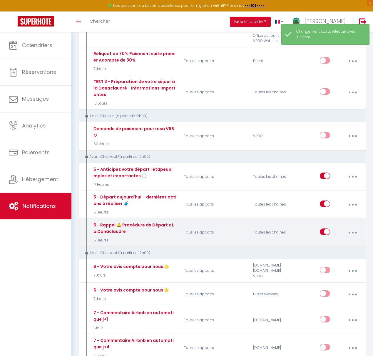
click at [353, 232] on icon "button" at bounding box center [353, 233] width 2 height 2
click at [333, 273] on link "Supprimer" at bounding box center [337, 278] width 44 height 10
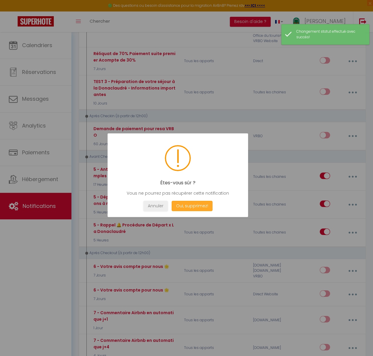
click at [201, 206] on button "Oui, supprimez!" at bounding box center [192, 206] width 41 height 10
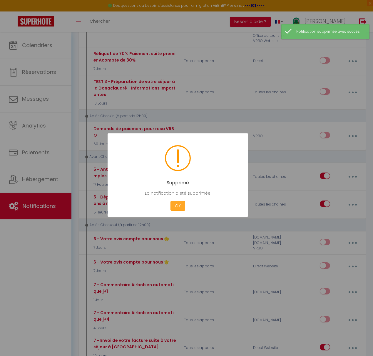
click at [180, 207] on button "OK" at bounding box center [178, 206] width 15 height 10
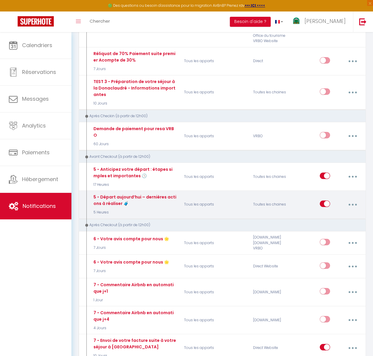
click at [353, 204] on icon "button" at bounding box center [353, 205] width 2 height 2
click at [356, 199] on button "button" at bounding box center [353, 204] width 16 height 11
click at [337, 235] on link "Tester" at bounding box center [337, 240] width 44 height 10
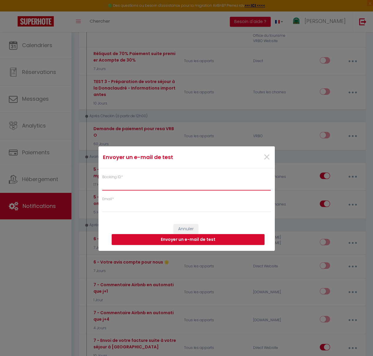
click at [134, 186] on input "Booking ID *" at bounding box center [186, 185] width 169 height 11
paste input "6751036"
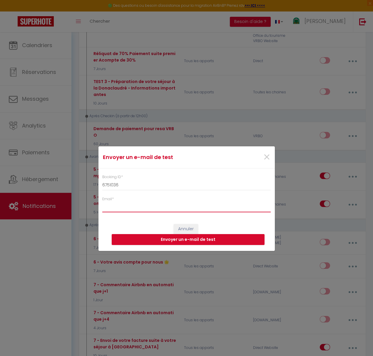
click at [125, 204] on input "Email *" at bounding box center [186, 207] width 169 height 11
click at [199, 241] on button "Envoyer un e-mail de test" at bounding box center [188, 239] width 153 height 11
click at [265, 158] on span "×" at bounding box center [266, 157] width 7 height 18
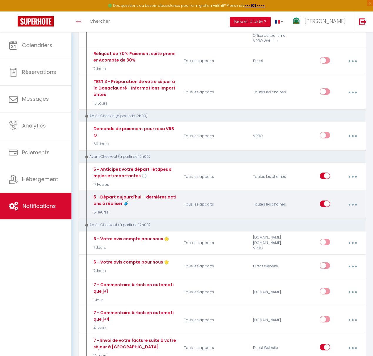
click at [352, 199] on button "button" at bounding box center [353, 204] width 16 height 11
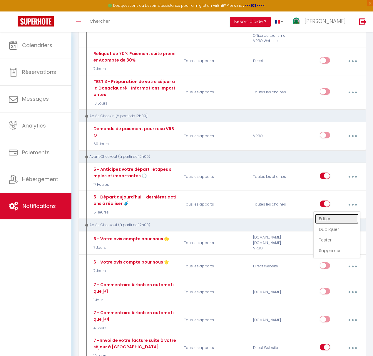
click at [331, 214] on link "Editer" at bounding box center [337, 219] width 44 height 10
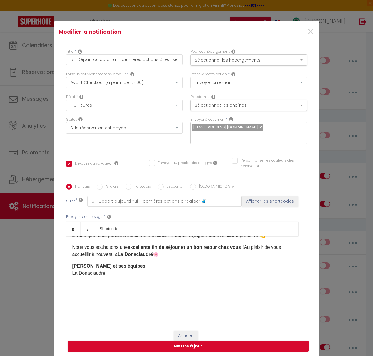
click at [96, 251] on p "Nous vous souhaitons une excellente fin de séjour et un bon retour chez vous ! …" at bounding box center [182, 251] width 220 height 14
click at [200, 340] on button "Mettre à jour" at bounding box center [188, 345] width 241 height 11
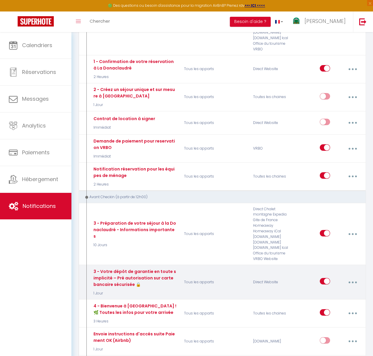
scroll to position [233, 0]
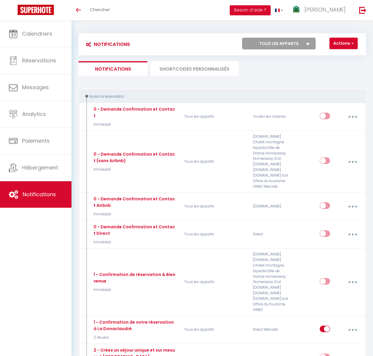
select select
checkbox input "false"
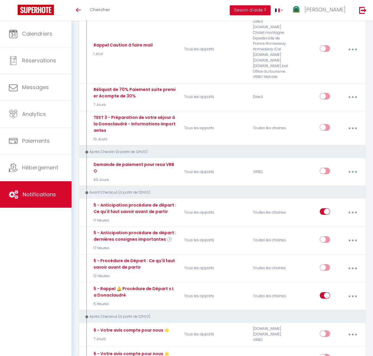
select select
checkbox input "false"
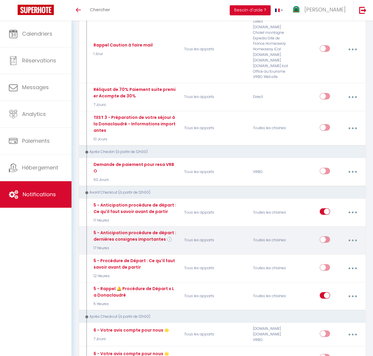
scroll to position [691, 0]
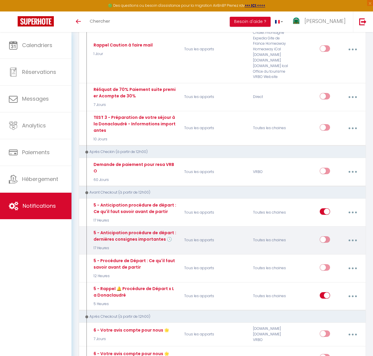
click at [353, 240] on icon "button" at bounding box center [353, 241] width 2 height 2
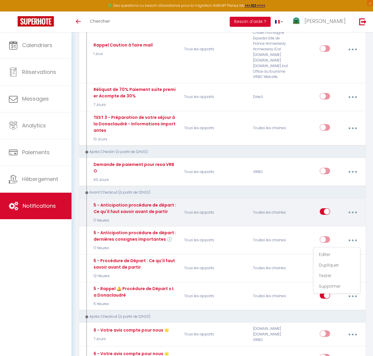
drag, startPoint x: 347, startPoint y: 200, endPoint x: 350, endPoint y: 200, distance: 3.3
click at [348, 207] on button "button" at bounding box center [353, 212] width 16 height 11
click at [335, 222] on link "Editer" at bounding box center [337, 227] width 44 height 10
type input "5 - Anticipation procédure de départ : Ce qu'il faut savoir avant de partir"
select select "4"
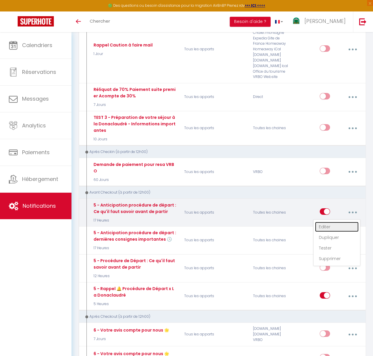
select select "17 Heures"
select select "if_booking_is_paid"
checkbox input "true"
checkbox input "false"
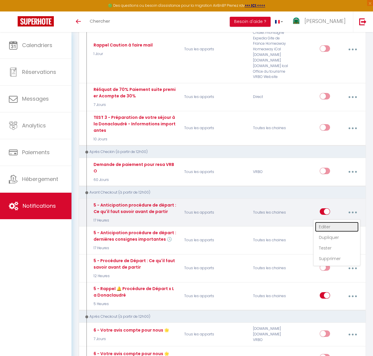
radio input "true"
type input "5 - Anticipation procédure de départ : Ce qu'il faut savoir avant de partir [GU…"
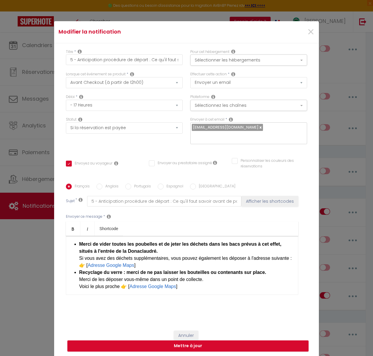
scroll to position [189, 0]
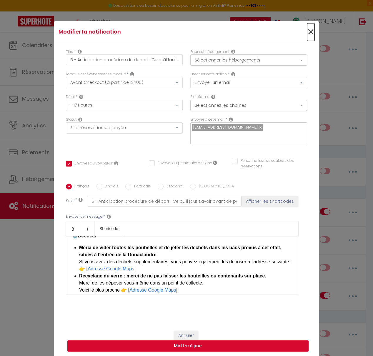
click at [312, 36] on span "×" at bounding box center [310, 32] width 7 height 18
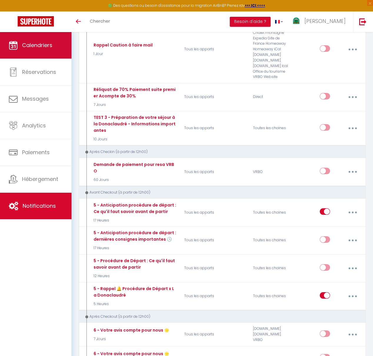
click at [41, 51] on link "Calendriers" at bounding box center [36, 45] width 72 height 26
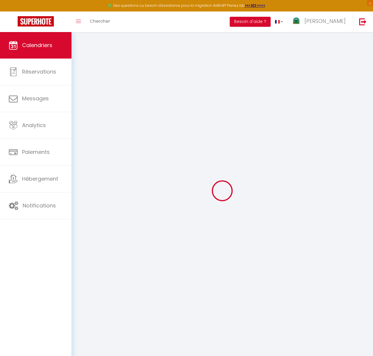
select select
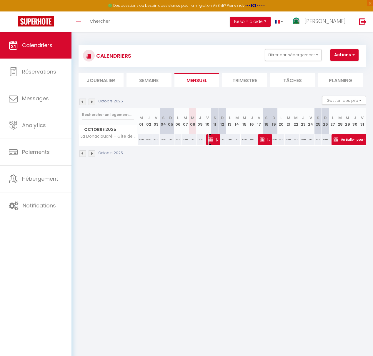
click at [217, 142] on span "Lori Ramirez" at bounding box center [213, 139] width 10 height 11
select select "OK"
select select "KO"
select select "0"
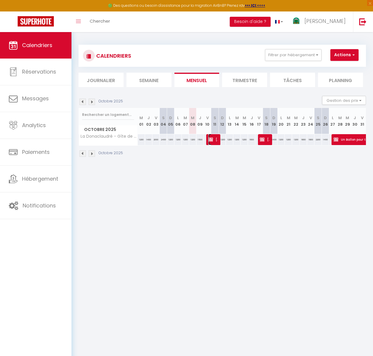
select select "1"
select select
select select "23571"
select select "23547"
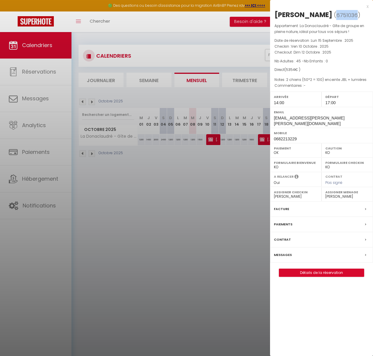
drag, startPoint x: 333, startPoint y: 15, endPoint x: 322, endPoint y: 15, distance: 11.5
click at [334, 15] on span "( 6751036 )" at bounding box center [347, 15] width 26 height 8
copy span "6751036"
drag, startPoint x: 33, startPoint y: 202, endPoint x: 34, endPoint y: 205, distance: 3.3
click at [33, 202] on div at bounding box center [186, 178] width 373 height 356
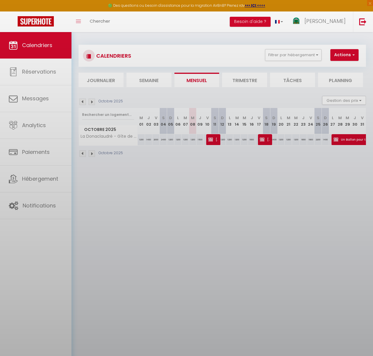
click at [34, 206] on div at bounding box center [186, 178] width 373 height 356
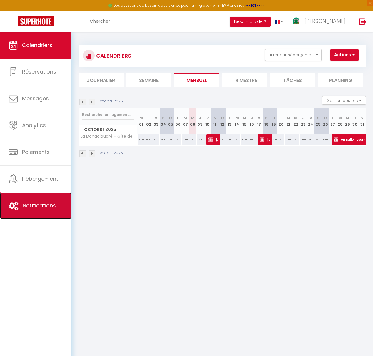
click at [34, 206] on span "Notifications" at bounding box center [39, 205] width 33 height 7
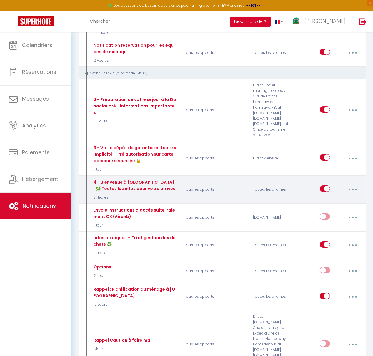
scroll to position [396, 0]
click at [350, 186] on button "button" at bounding box center [353, 189] width 16 height 11
click at [332, 202] on link "Editer" at bounding box center [337, 204] width 44 height 10
type input "4 - Bienvenue à [GEOGRAPHIC_DATA] ! 🌿 Toutes les infos pour votre arrivée"
select select "3 Heures"
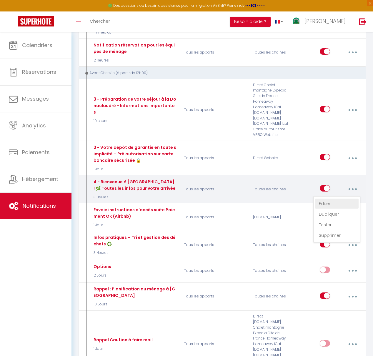
select select "if_booking_is_paid"
checkbox input "true"
checkbox input "false"
radio input "true"
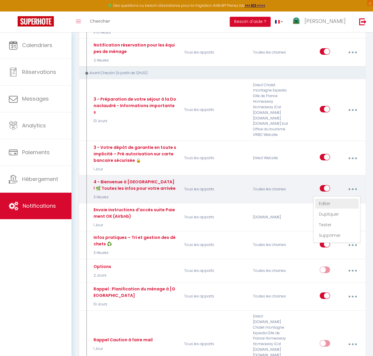
type input "4 - Bienvenue à [GEOGRAPHIC_DATA] ! 🌿 Toutes les infos pour votre arrivée"
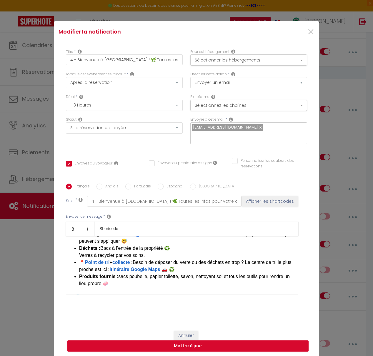
scroll to position [134, 0]
drag, startPoint x: 169, startPoint y: 265, endPoint x: 133, endPoint y: 265, distance: 36.5
click at [133, 265] on li "📍 Point de tri + collecte ​ ​ : Besoin de déposer du verre ou des déchets en tr…" at bounding box center [185, 266] width 213 height 14
drag, startPoint x: 125, startPoint y: 266, endPoint x: 185, endPoint y: 265, distance: 60.0
click at [185, 265] on li "📍 Point de tri + collecte ​ ​ : Besoin de déposer du verre ou des déchets en tr…" at bounding box center [185, 266] width 213 height 14
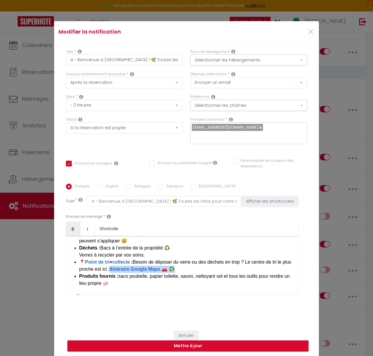
copy li "Itinéraire Google Maps ​ ​ 🚗 ♻️"
click at [312, 40] on span "×" at bounding box center [310, 32] width 7 height 18
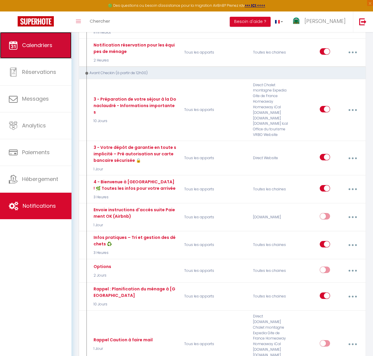
click at [32, 46] on span "Calendriers" at bounding box center [37, 44] width 30 height 7
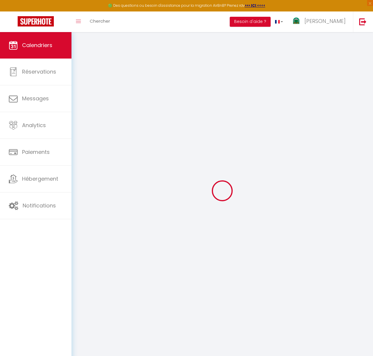
select select
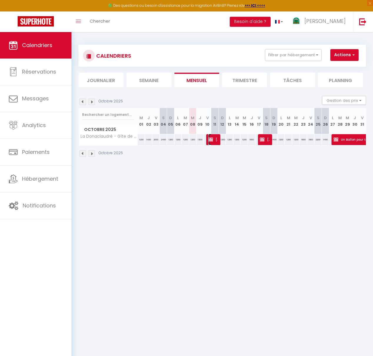
click at [211, 141] on img at bounding box center [210, 139] width 5 height 5
select select "OK"
select select "KO"
select select "0"
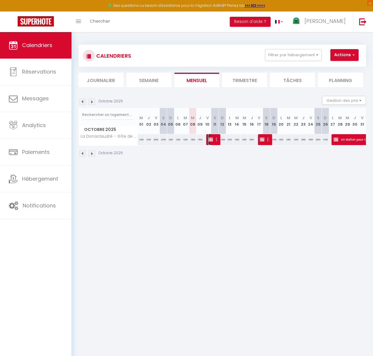
select select "1"
select select
select select "23571"
select select "23547"
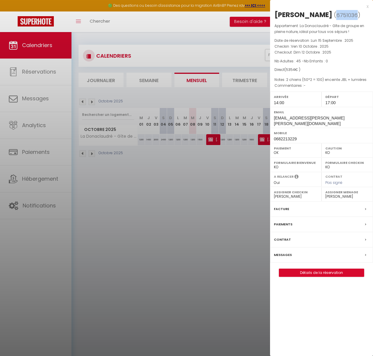
drag, startPoint x: 341, startPoint y: 17, endPoint x: 321, endPoint y: 18, distance: 20.3
click at [336, 17] on span "6751036" at bounding box center [346, 14] width 21 height 7
copy span "6751036"
